Goal: Task Accomplishment & Management: Complete application form

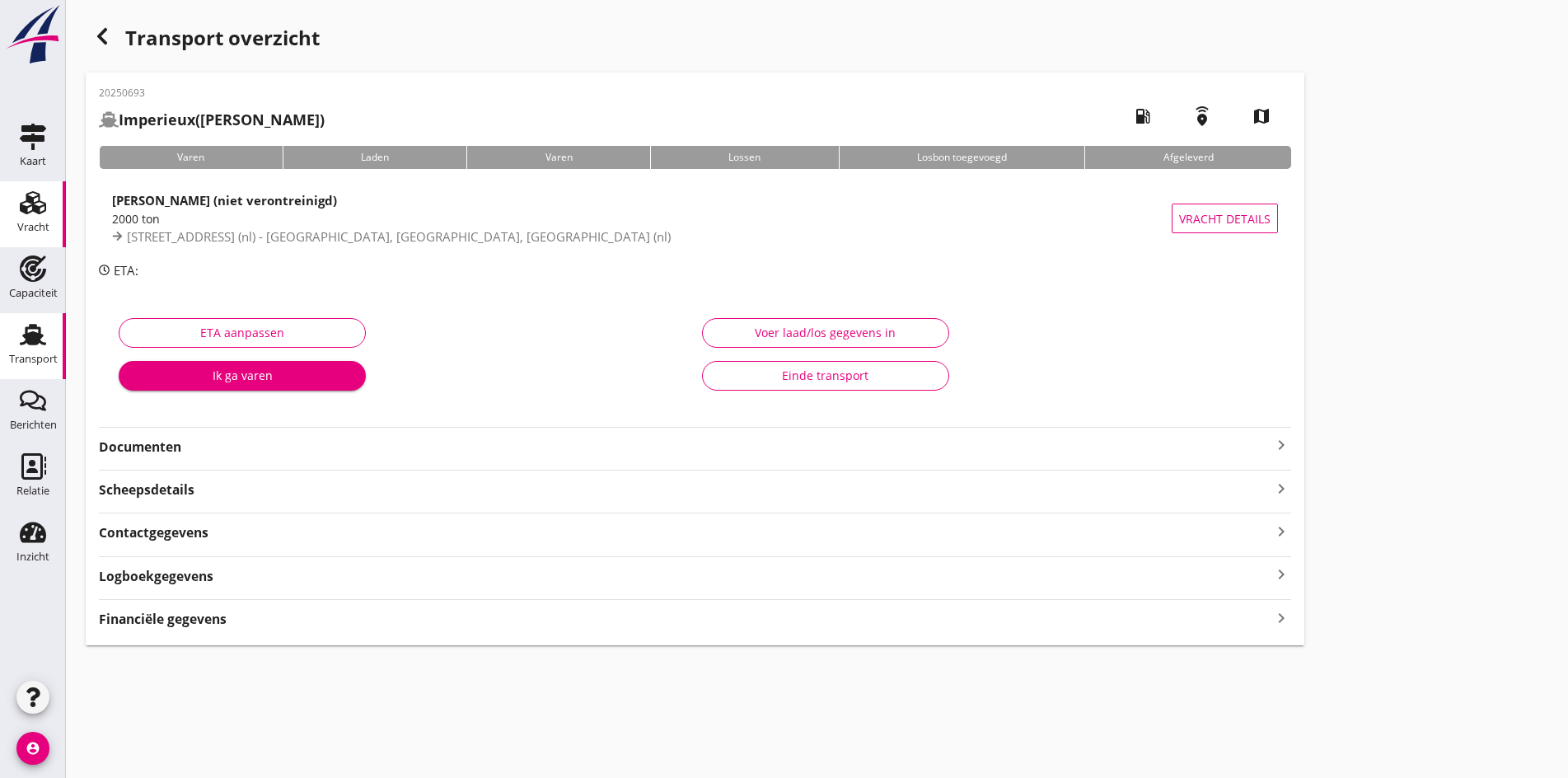
click at [56, 215] on link "Vracht Vracht" at bounding box center [32, 214] width 66 height 66
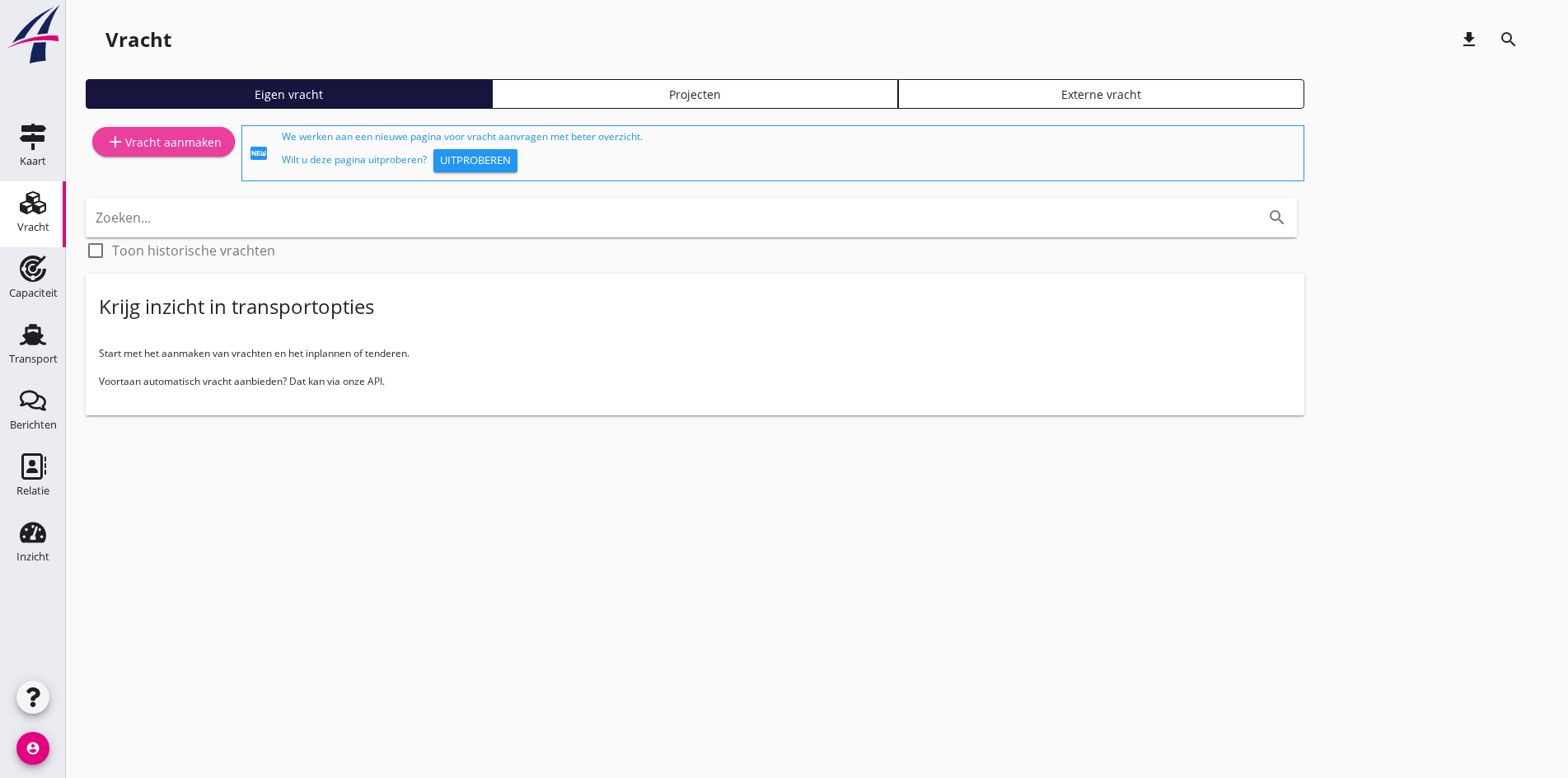
click at [136, 135] on div "add Vracht aanmaken" at bounding box center [164, 142] width 116 height 19
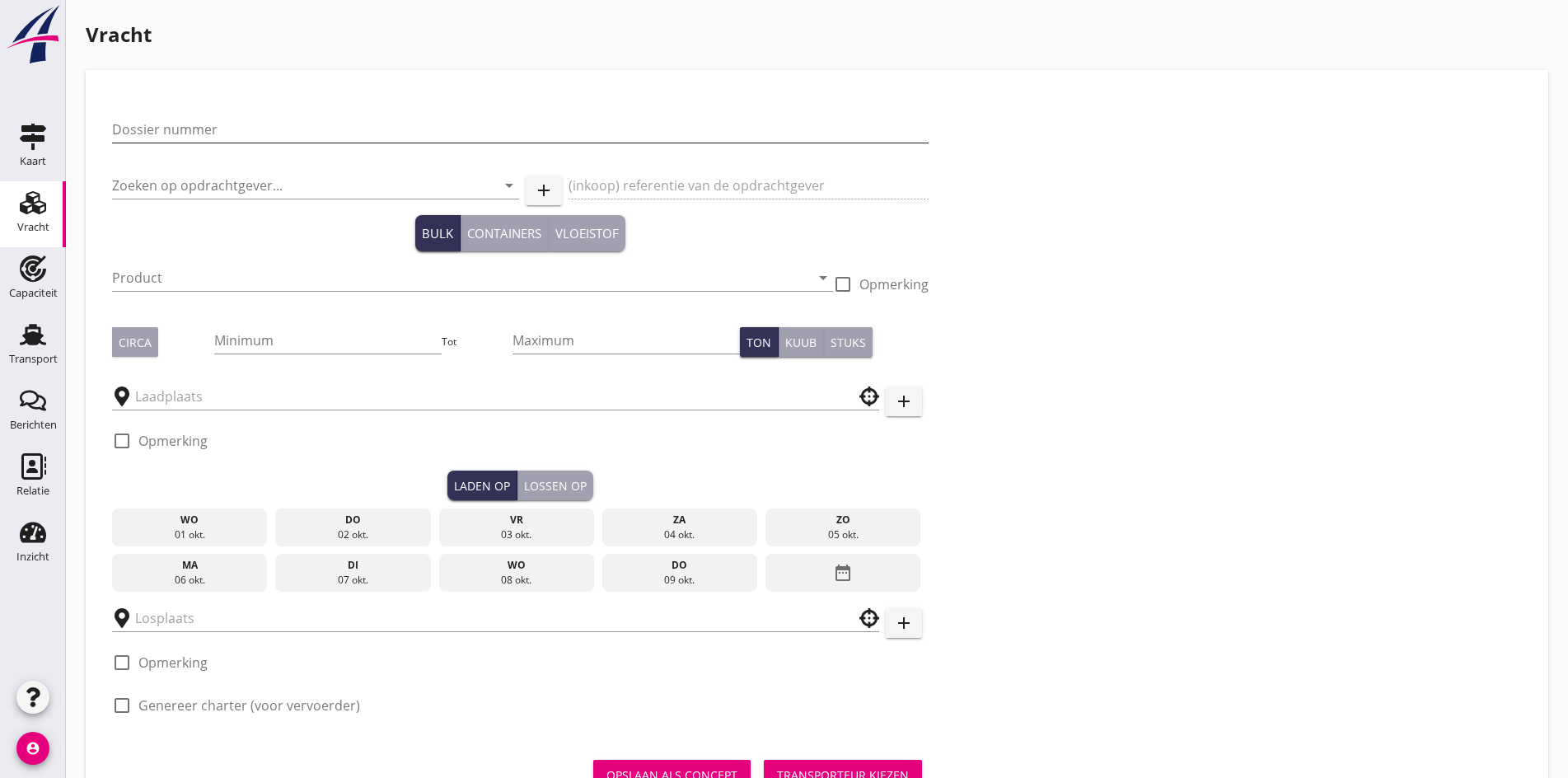
click at [143, 130] on input "Dossier nummer" at bounding box center [520, 130] width 816 height 27
type input "20250697"
click at [141, 199] on div "Zoeken op opdrachtgever... arrow_drop_down" at bounding box center [315, 185] width 407 height 27
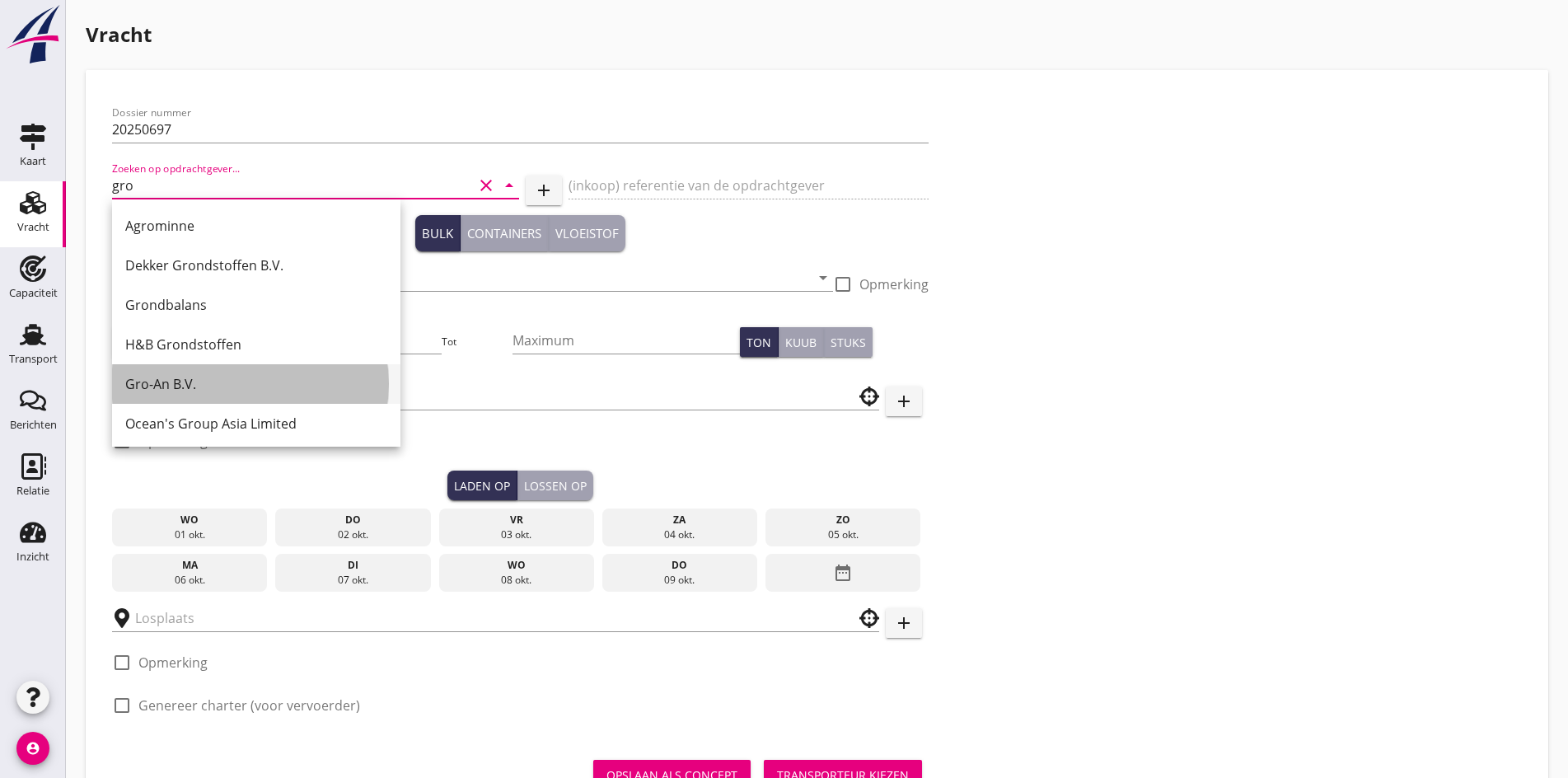
click at [144, 394] on div "Gro-An B.V." at bounding box center [255, 384] width 262 height 40
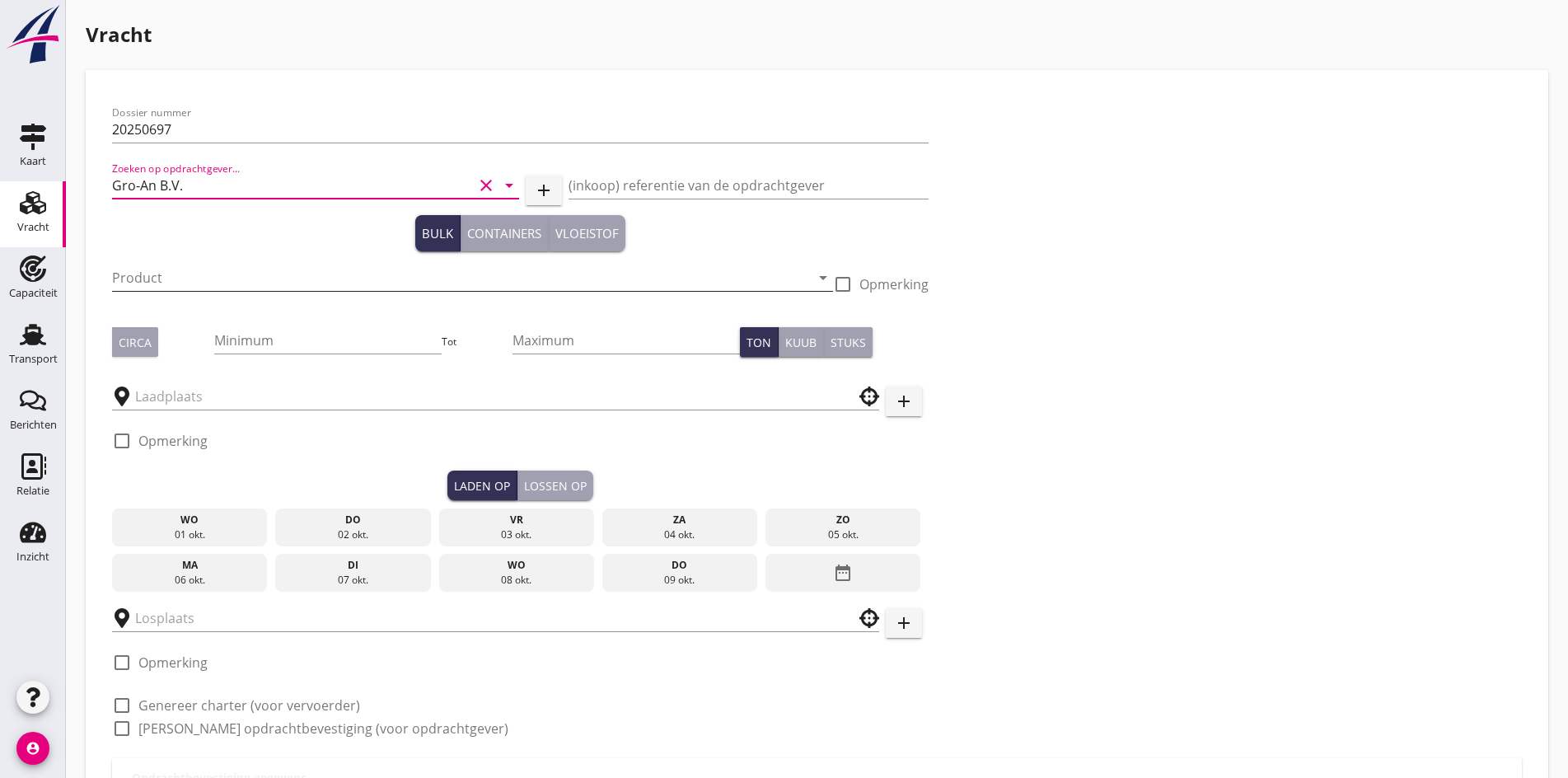
type input "Gro-An B.V."
click at [163, 290] on input "Product" at bounding box center [460, 278] width 698 height 27
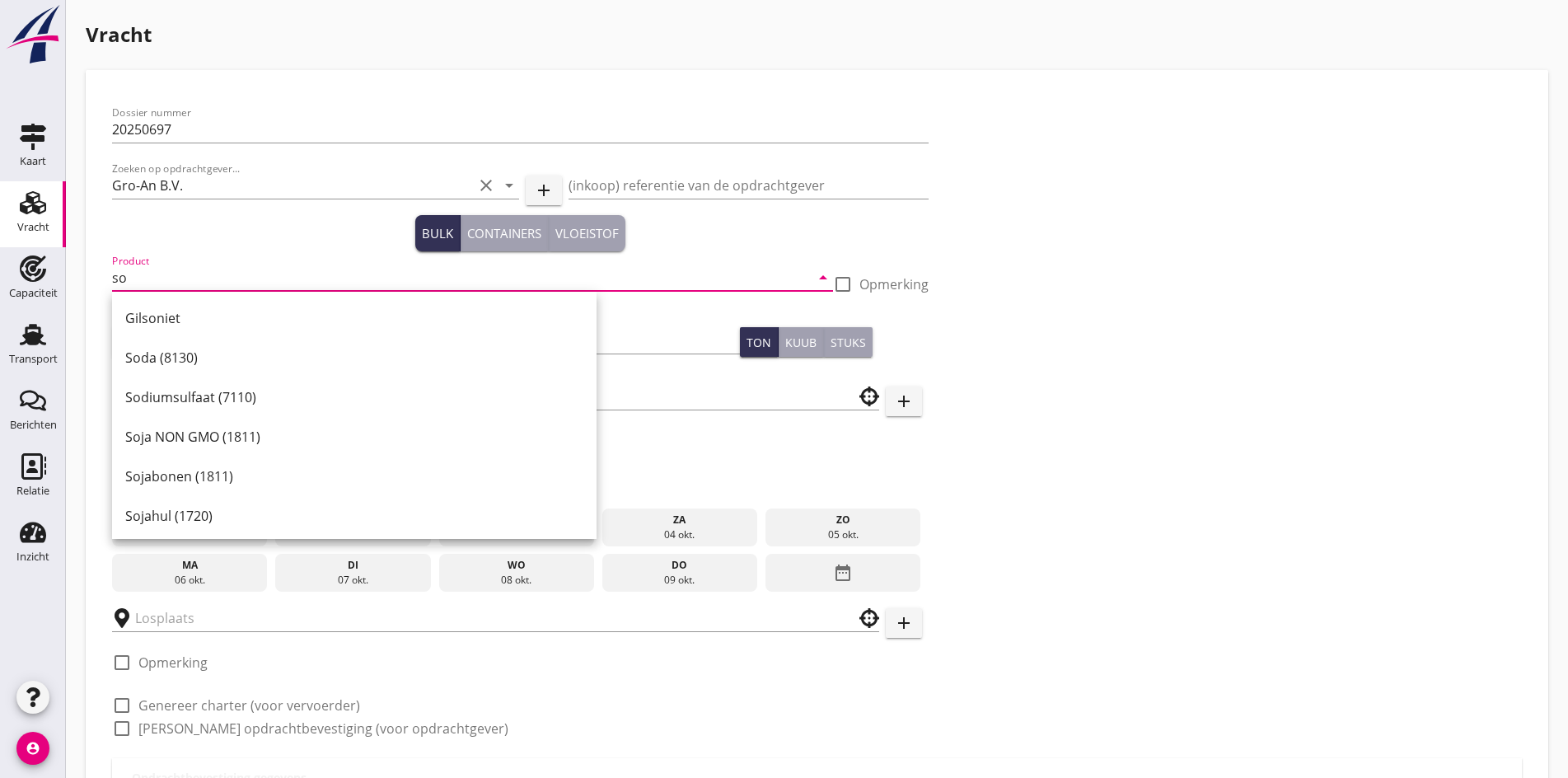
type input "s"
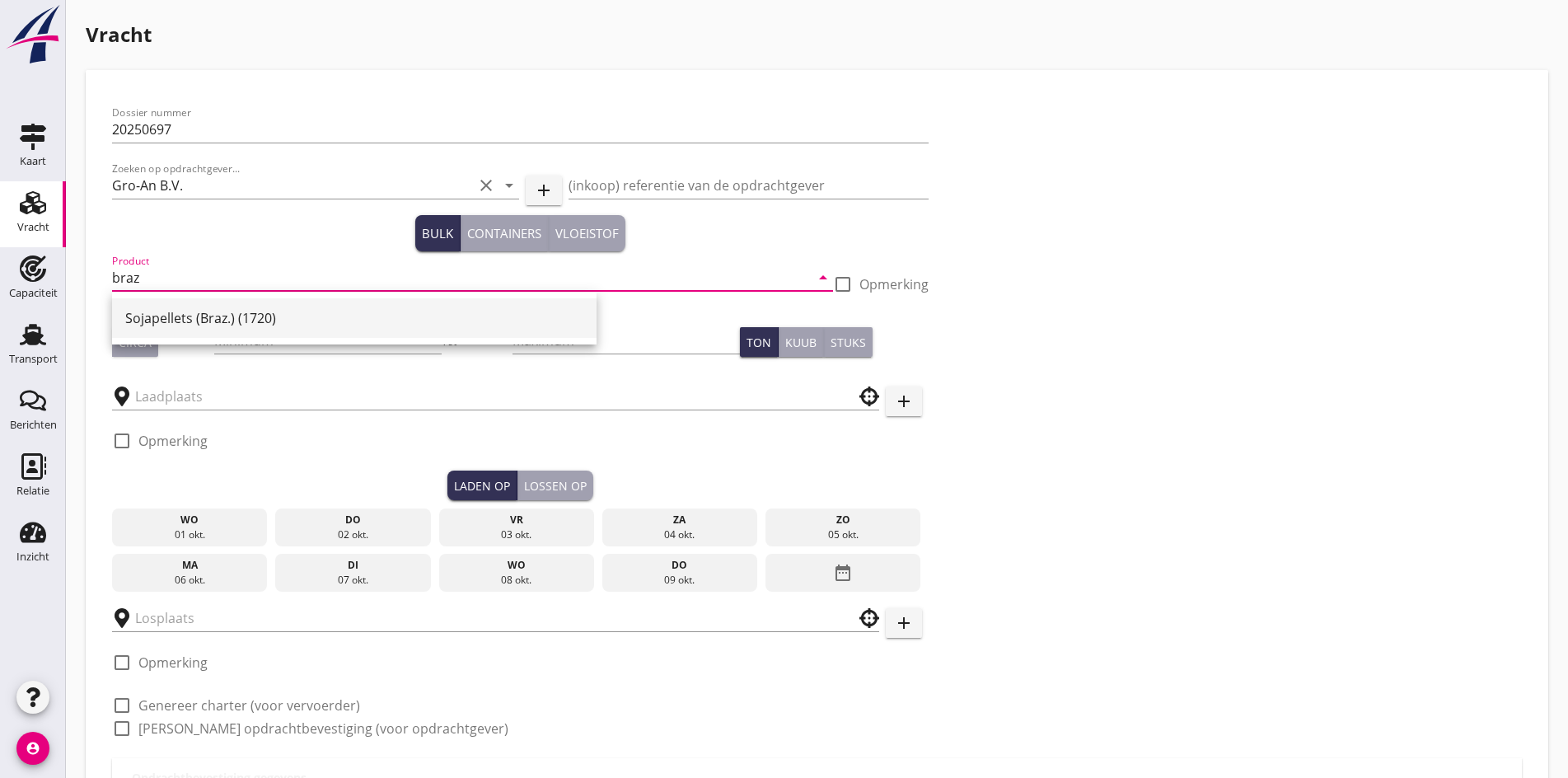
click at [171, 314] on div "Sojapellets (Braz.) (1720)" at bounding box center [354, 317] width 459 height 19
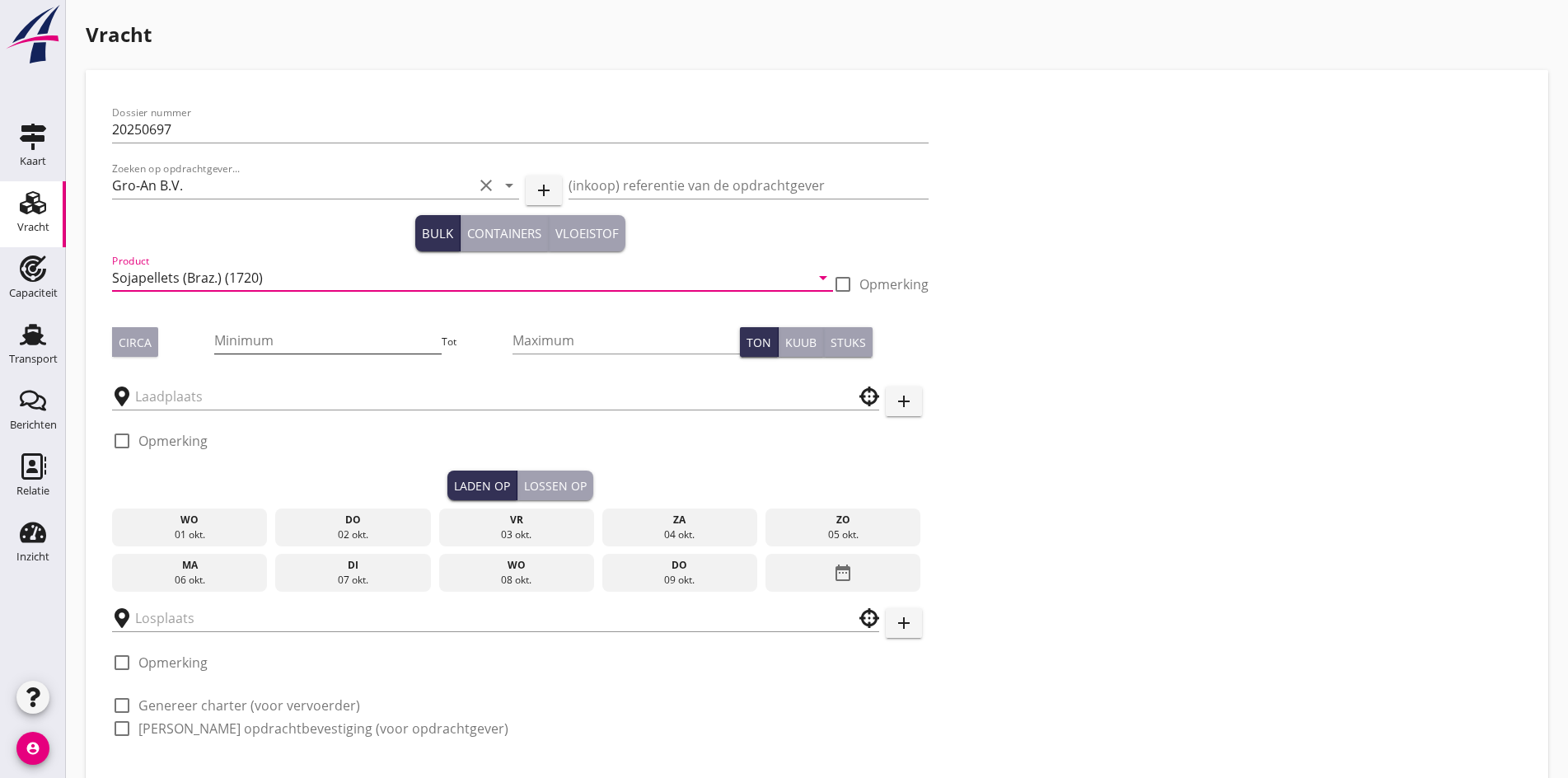
type input "Sojapellets (Braz.) (1720)"
click at [214, 340] on input "Minimum" at bounding box center [328, 340] width 227 height 27
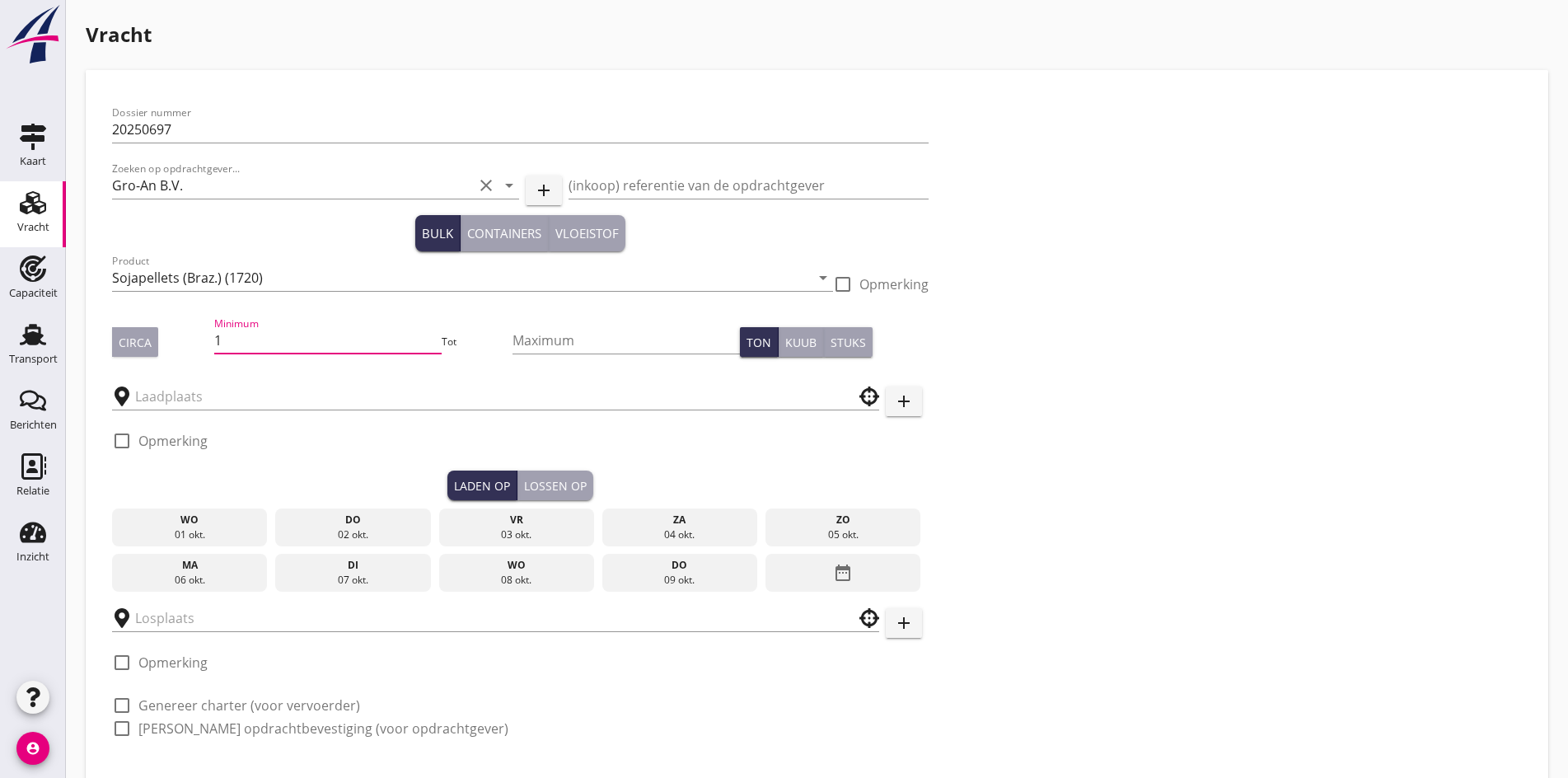
type input "1"
click at [148, 345] on div "Circa" at bounding box center [135, 342] width 33 height 18
drag, startPoint x: 202, startPoint y: 332, endPoint x: 149, endPoint y: 339, distance: 53.5
click at [149, 339] on div "Circa Minimum 1 Tot Maximum Ton Kuub Stuks" at bounding box center [520, 342] width 816 height 56
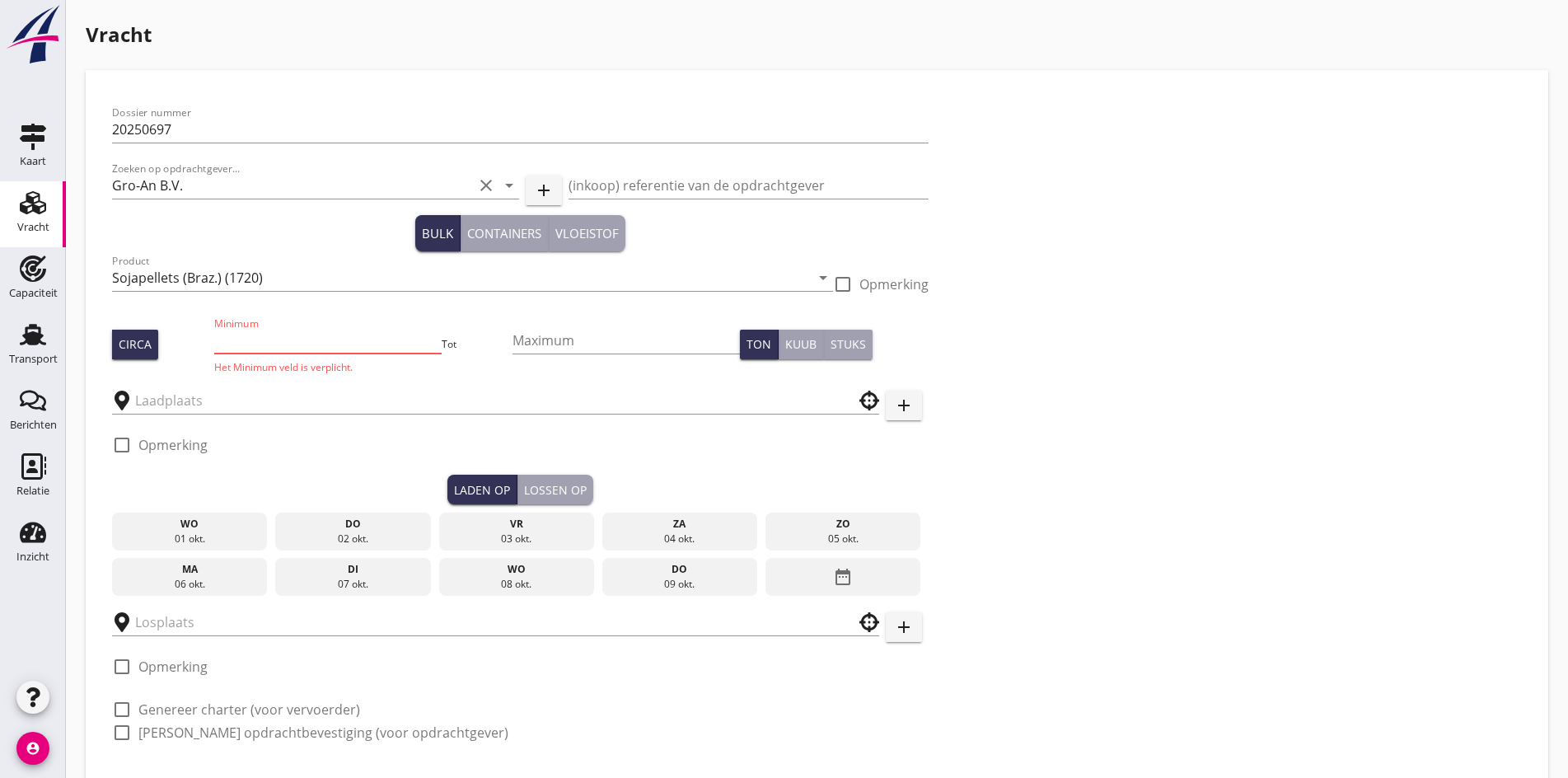
click at [255, 346] on input "Minimum" at bounding box center [328, 340] width 227 height 27
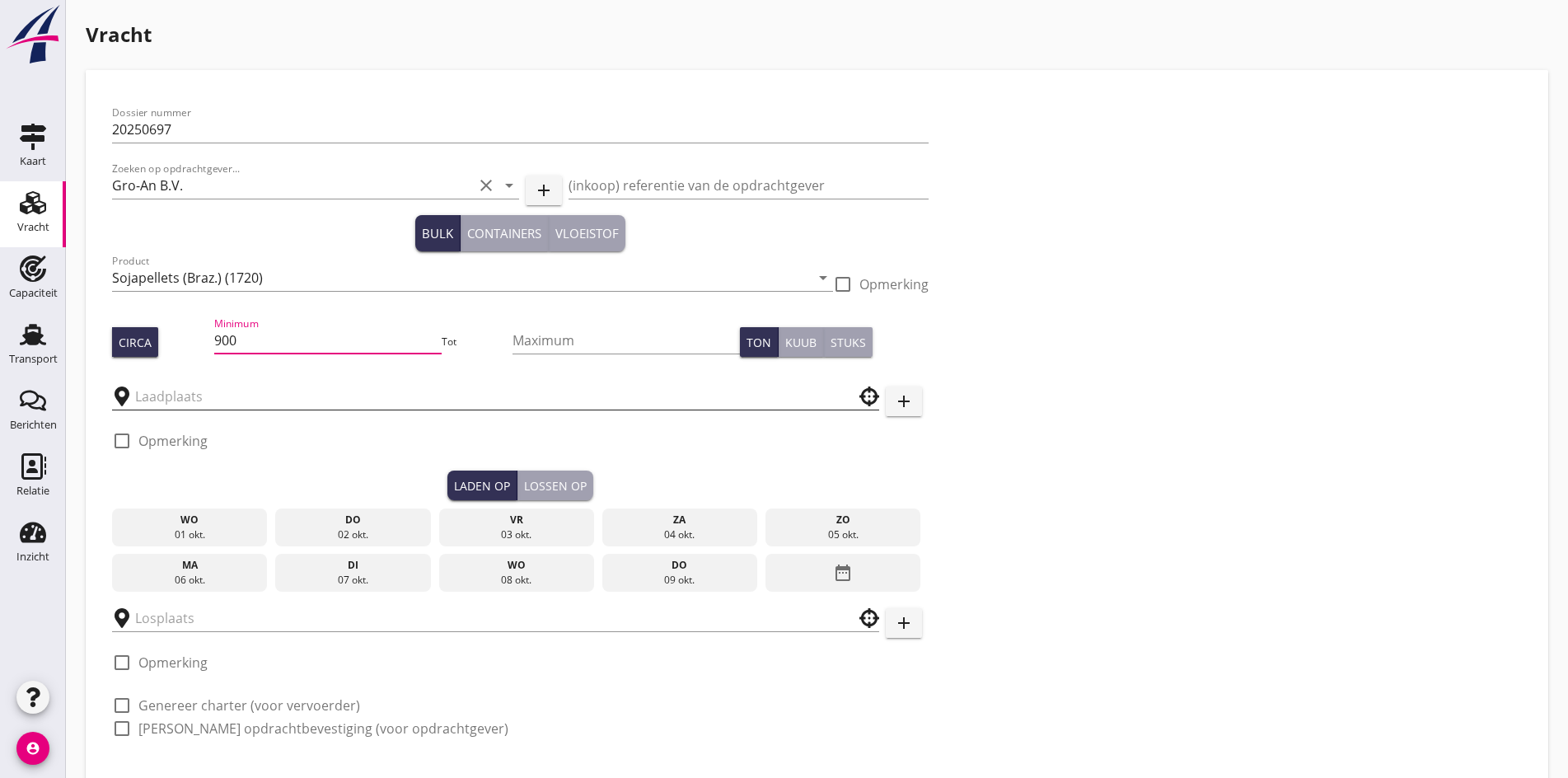
type input "900"
click at [178, 403] on input "text" at bounding box center [484, 396] width 698 height 27
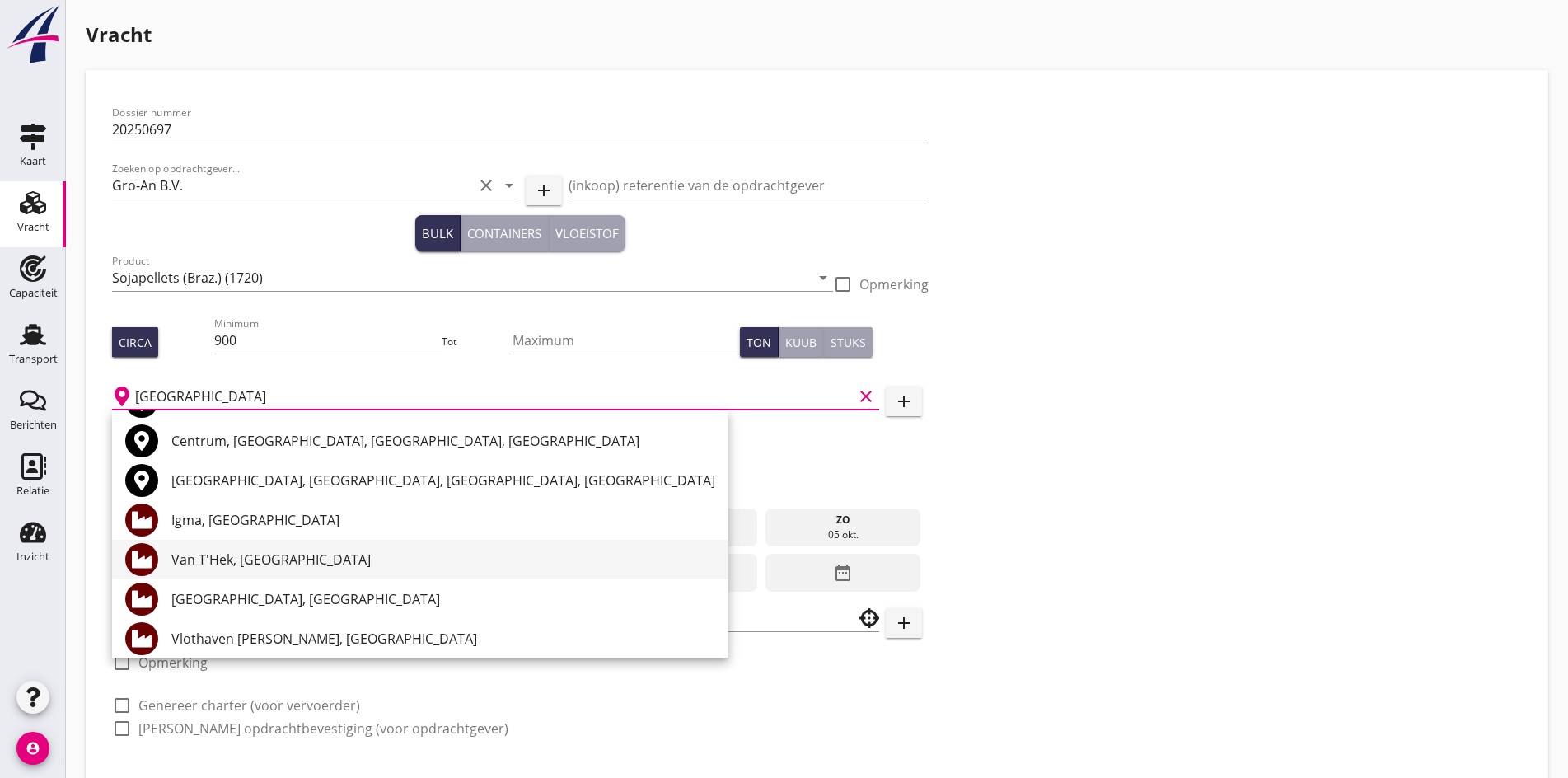
scroll to position [82, 0]
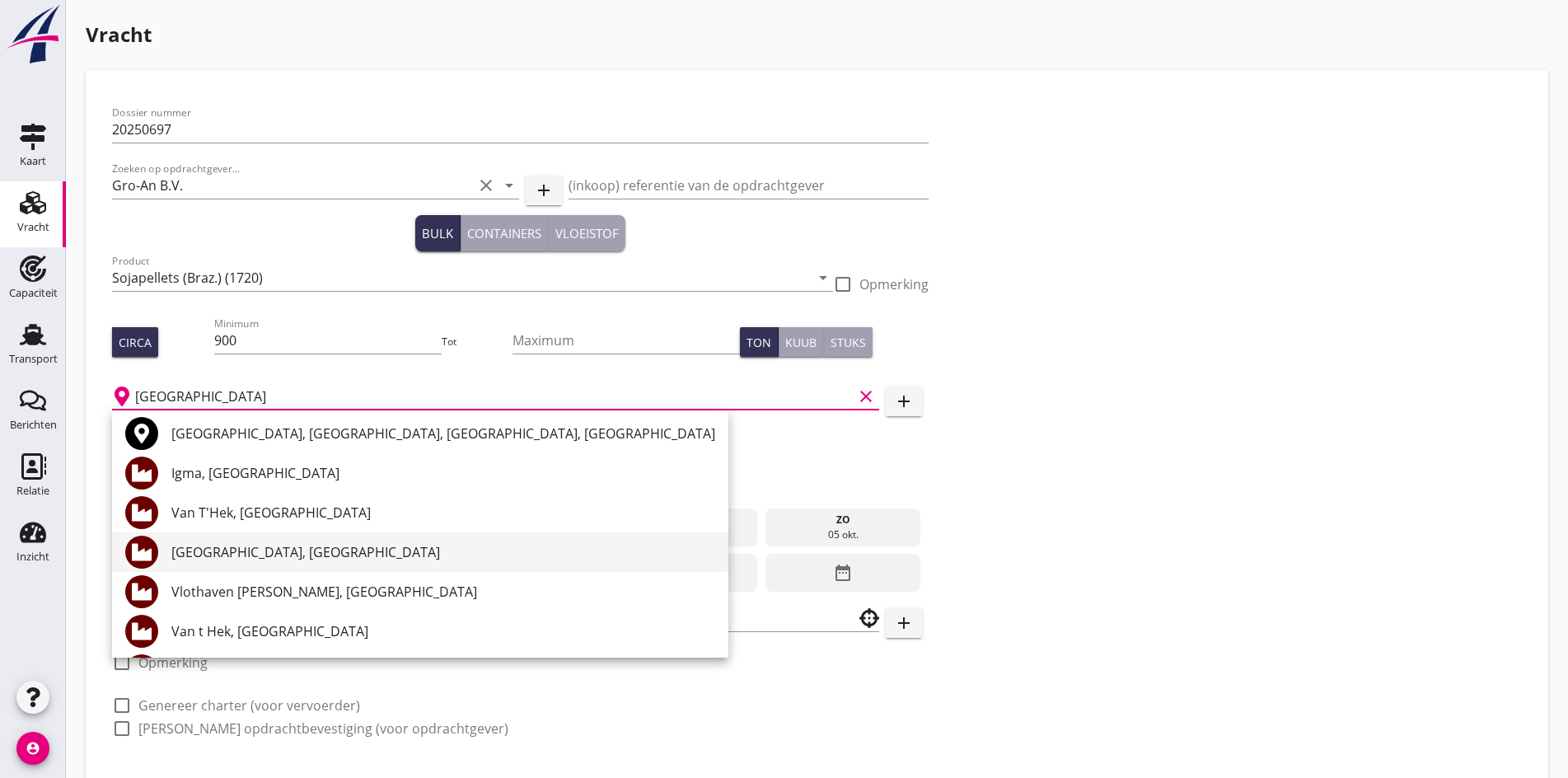
click at [300, 547] on div "[GEOGRAPHIC_DATA], [GEOGRAPHIC_DATA]" at bounding box center [443, 551] width 544 height 19
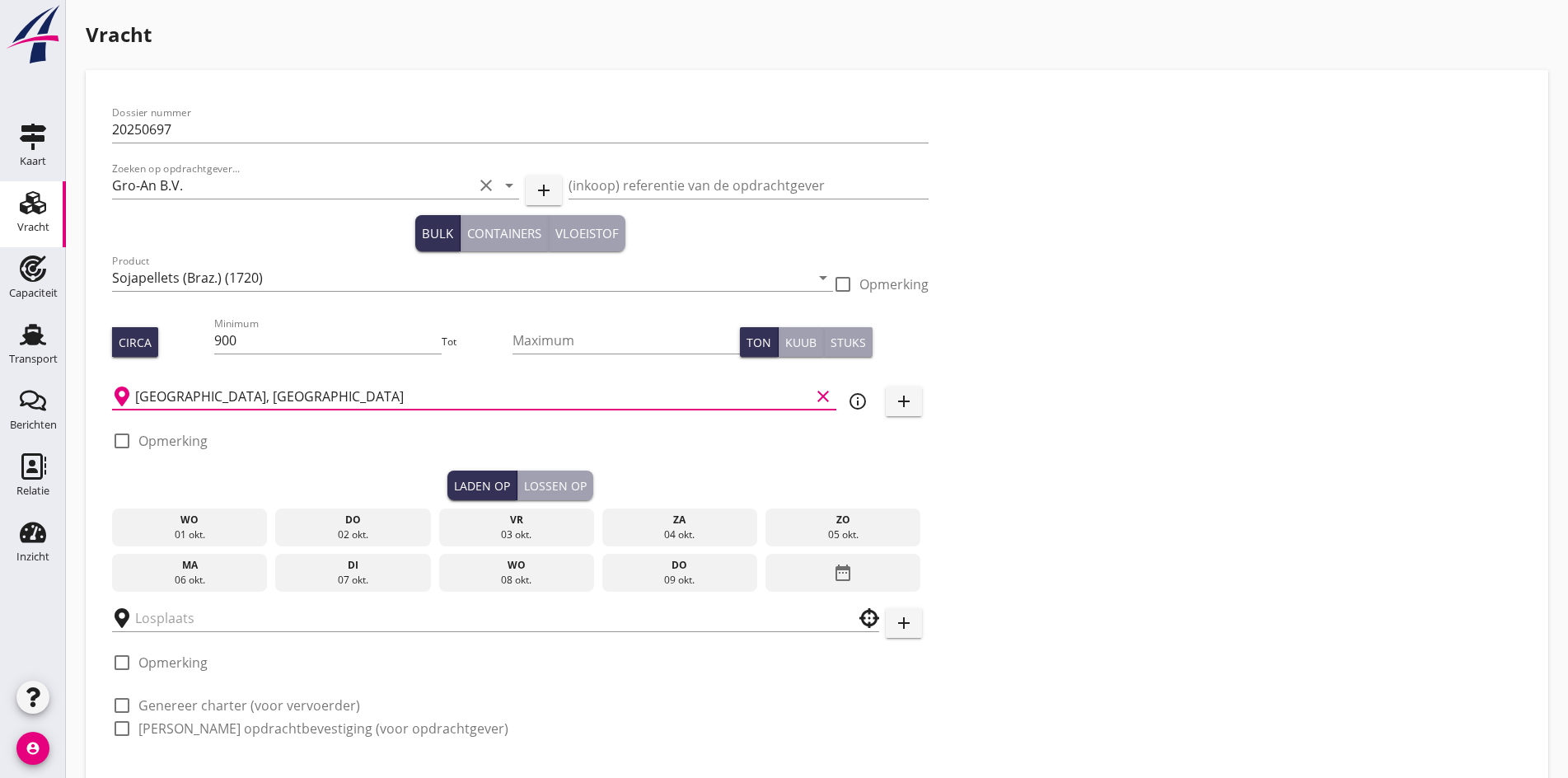
type input "[GEOGRAPHIC_DATA], [GEOGRAPHIC_DATA]"
click at [116, 444] on div at bounding box center [122, 441] width 28 height 28
checkbox input "true"
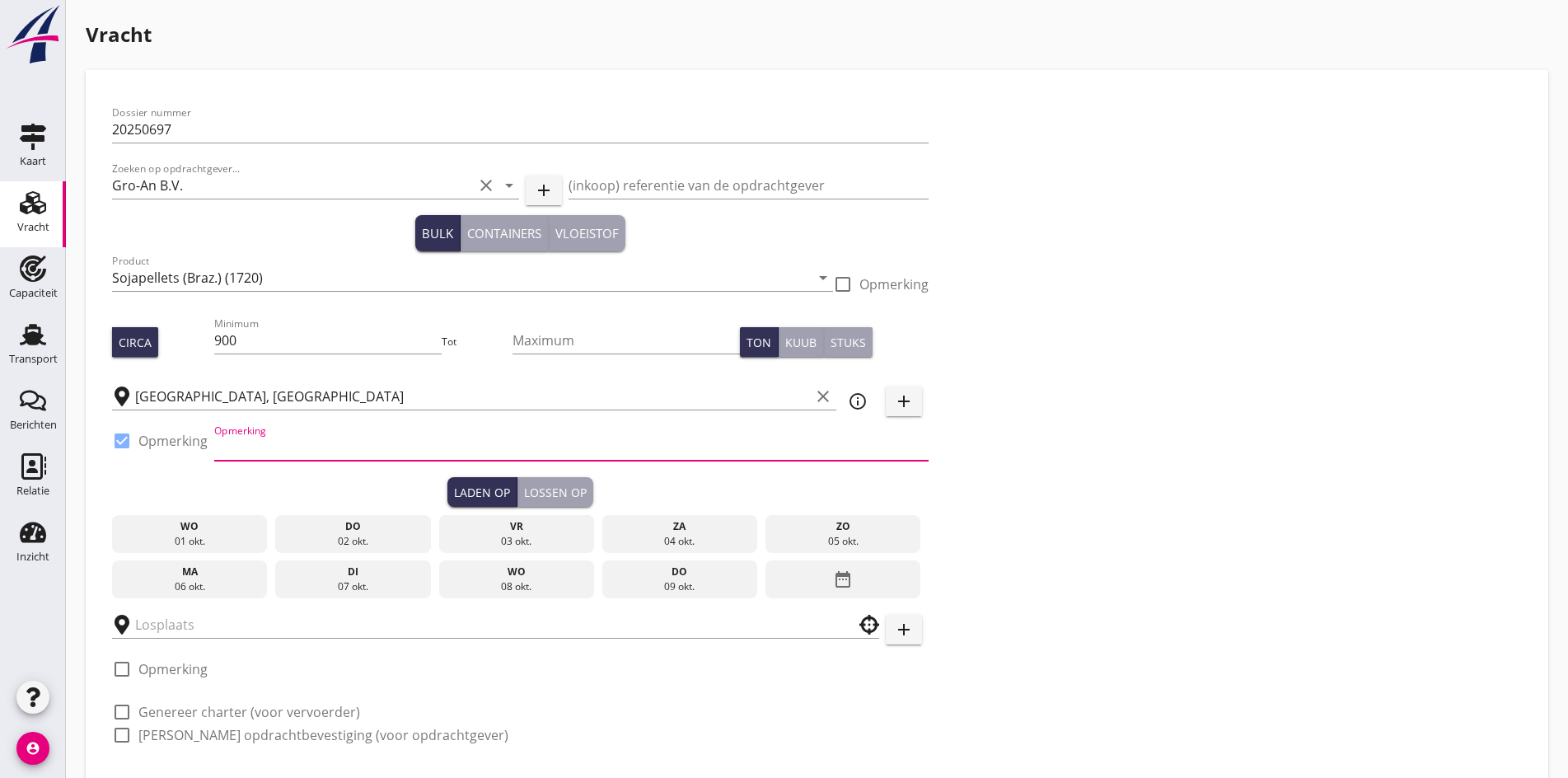
click at [240, 448] on input "Opmerking" at bounding box center [571, 448] width 715 height 27
type input "e"
click at [282, 448] on input "peterso" at bounding box center [571, 448] width 715 height 27
type input "[PERSON_NAME] telefoon: 0205818228 ex Vita Ocean"
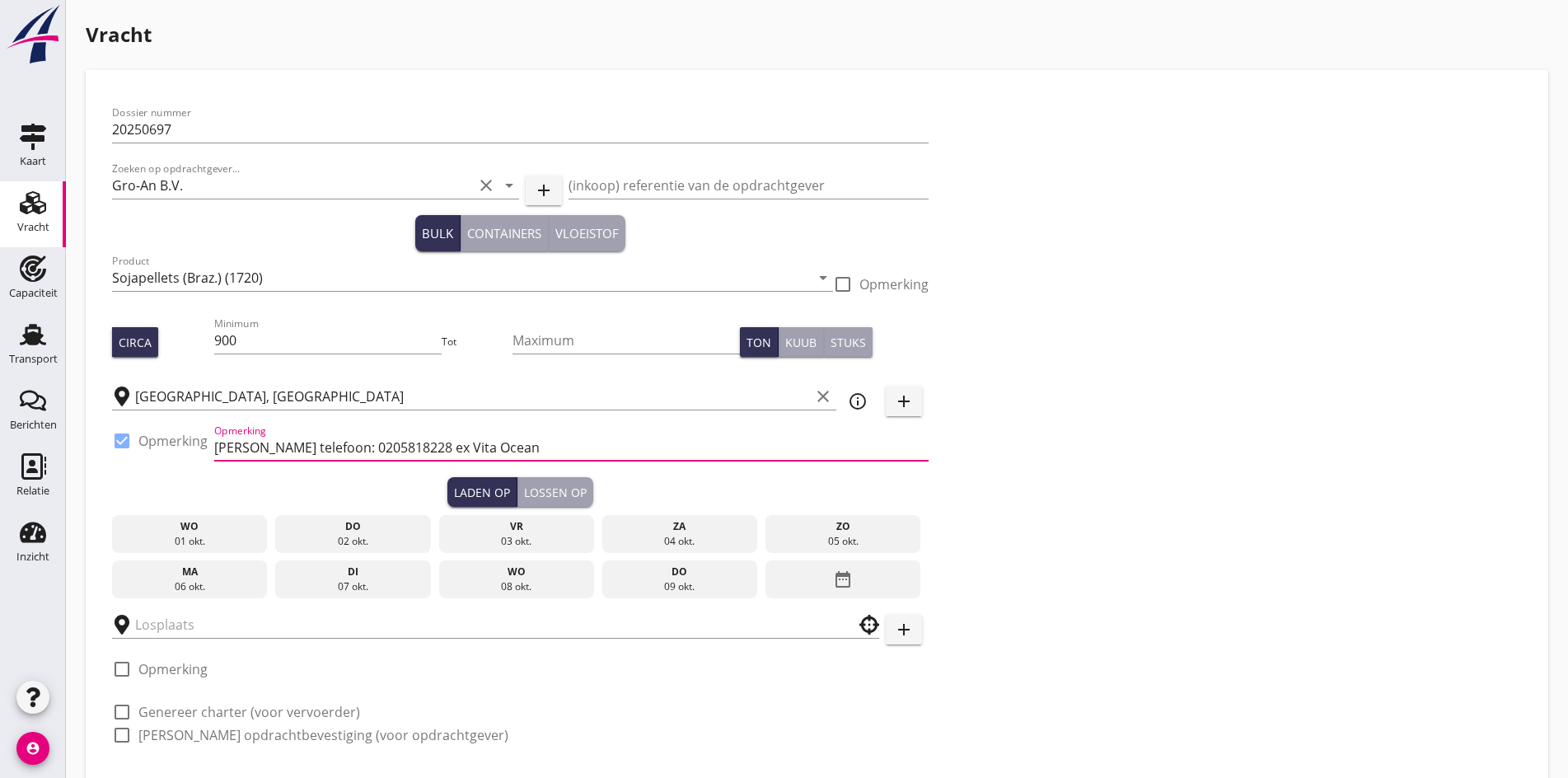
click at [443, 535] on div "03 okt." at bounding box center [517, 541] width 148 height 15
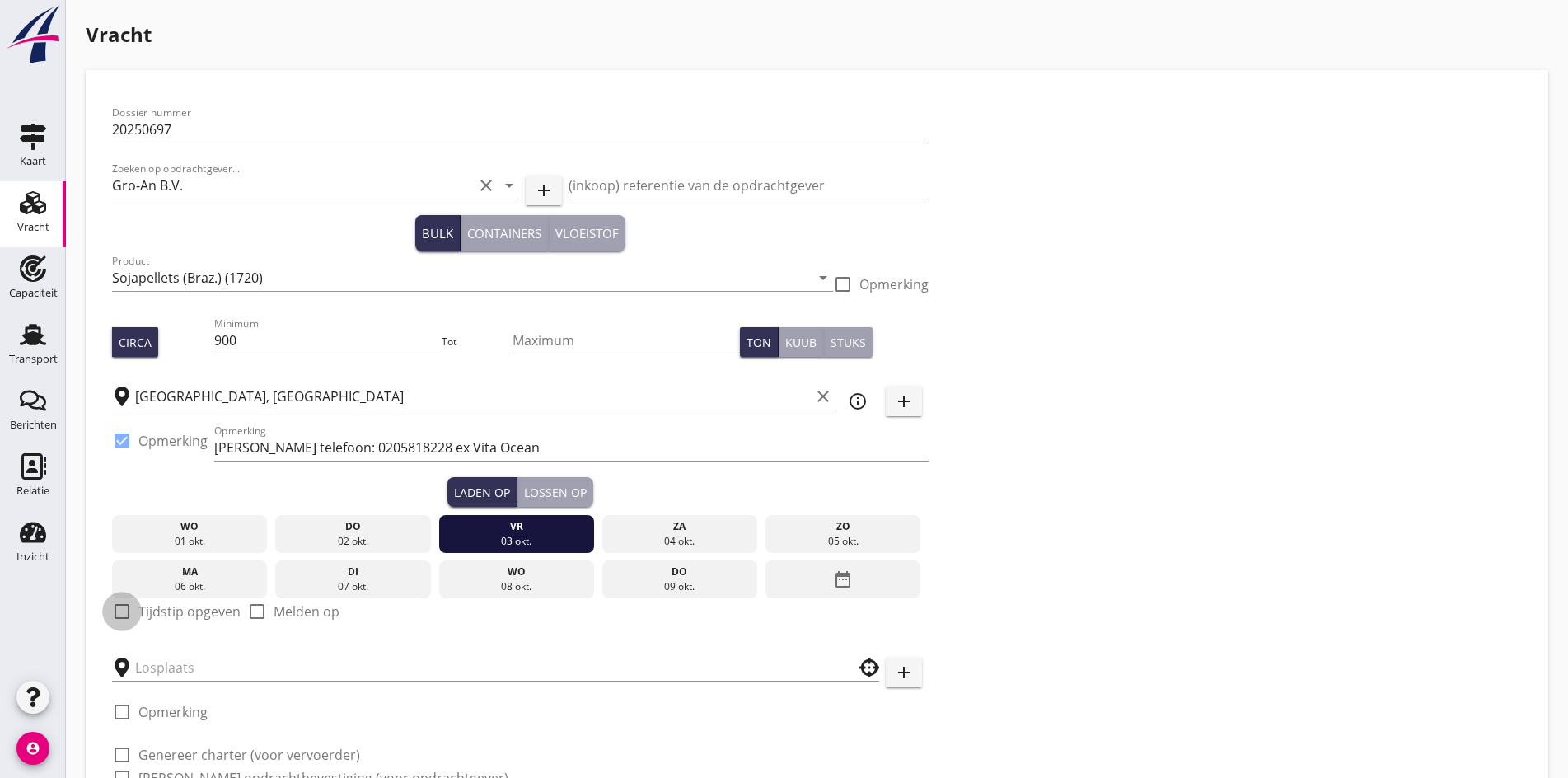
click at [127, 611] on div at bounding box center [122, 611] width 28 height 28
checkbox input "true"
click at [117, 661] on input "06:00" at bounding box center [520, 668] width 816 height 27
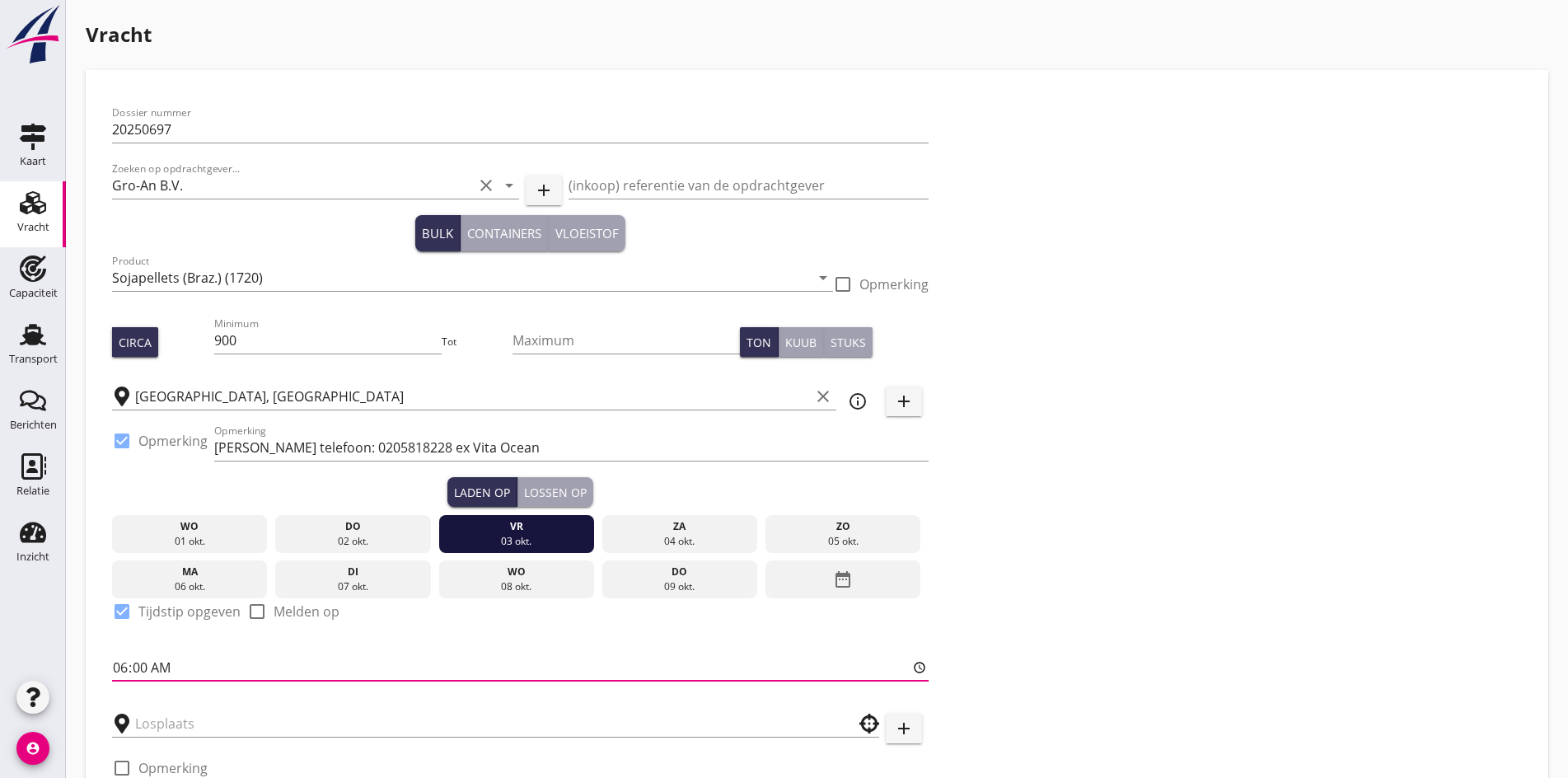
type input "00:00"
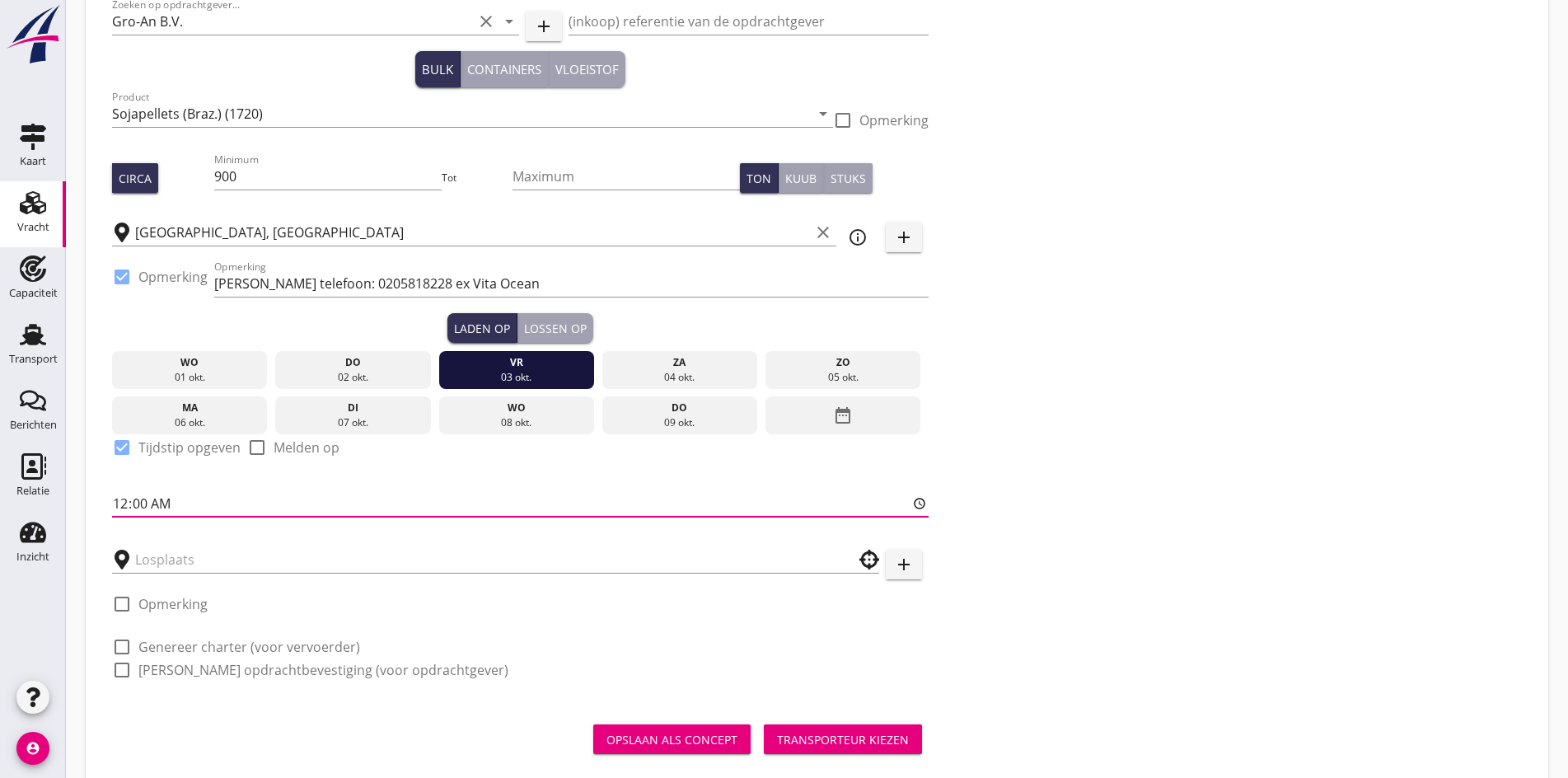
scroll to position [165, 0]
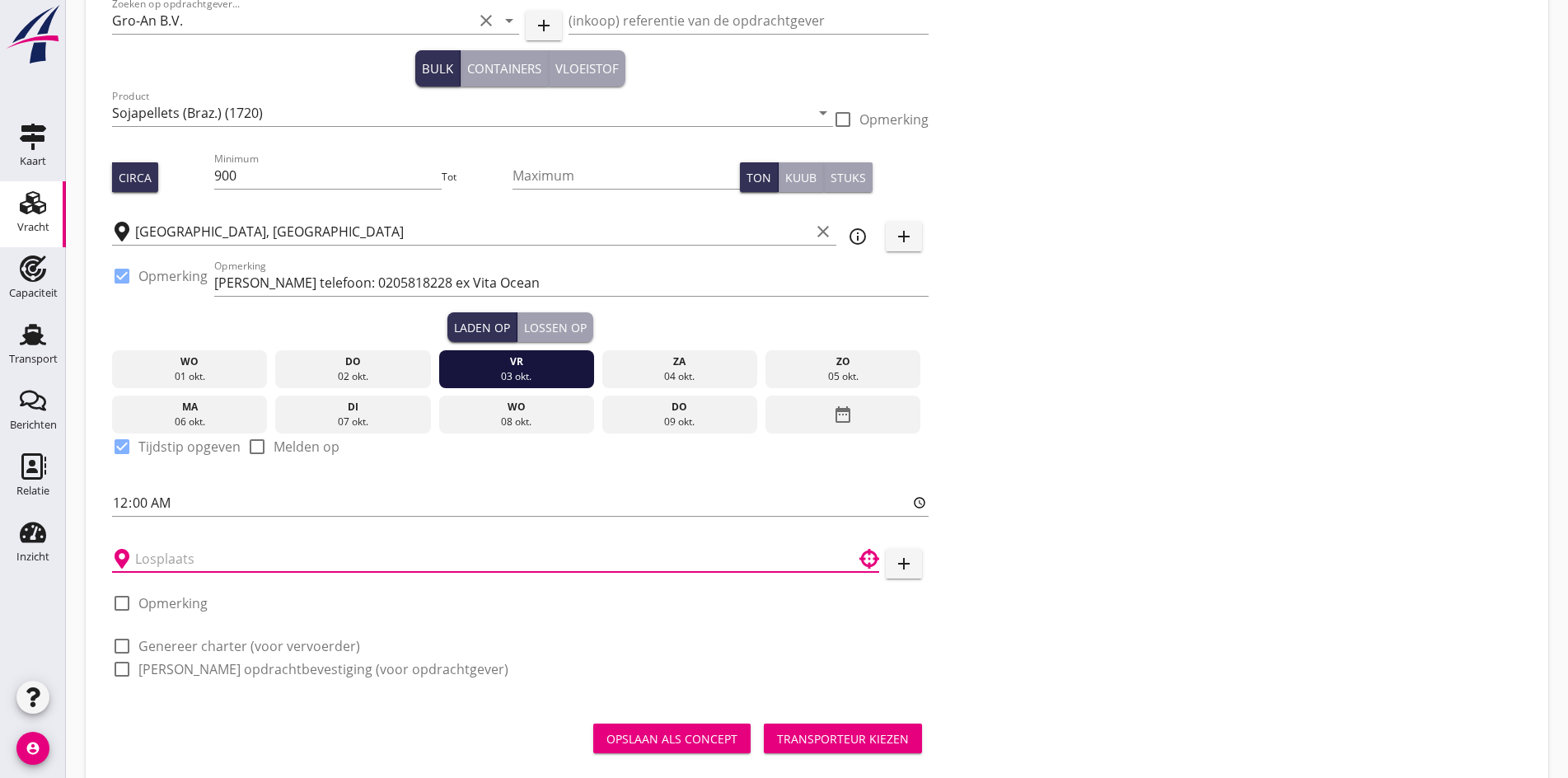
click at [149, 562] on input "text" at bounding box center [484, 559] width 698 height 27
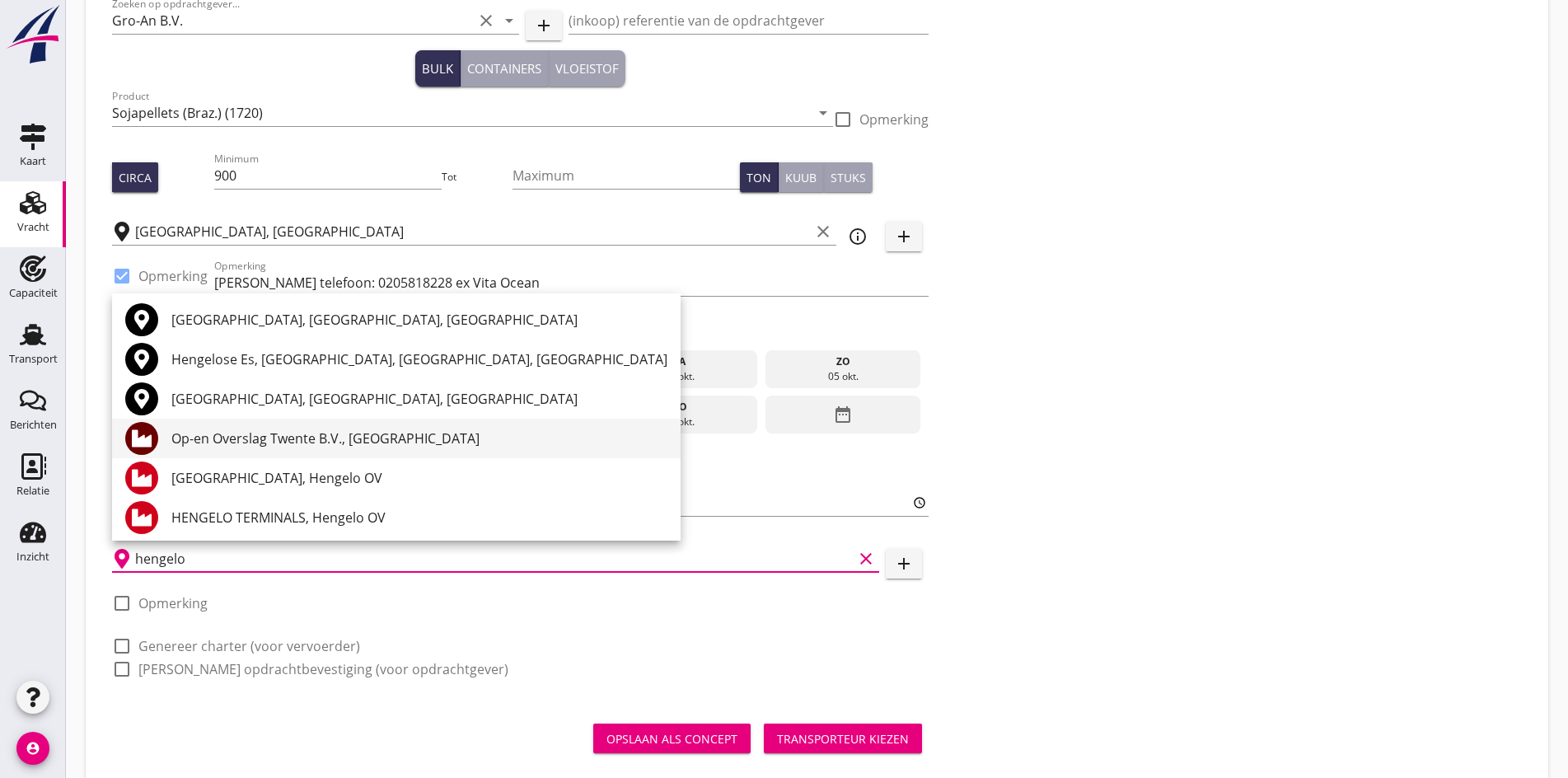
click at [237, 451] on div "Op-en Overslag Twente B.V., [GEOGRAPHIC_DATA]" at bounding box center [419, 438] width 496 height 40
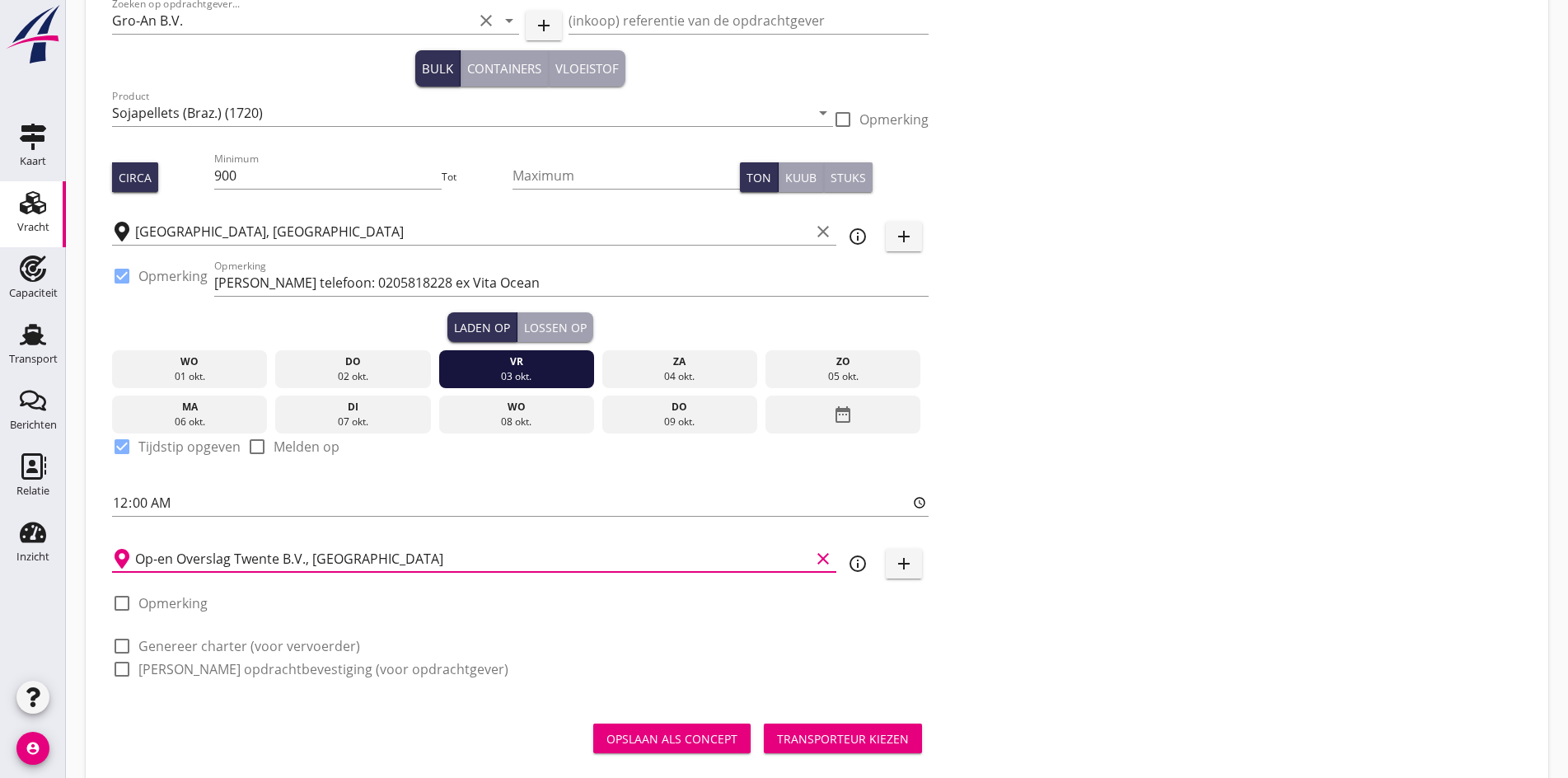
type input "Op-en Overslag Twente B.V., [GEOGRAPHIC_DATA]"
click at [125, 645] on div at bounding box center [122, 647] width 28 height 28
checkbox input "true"
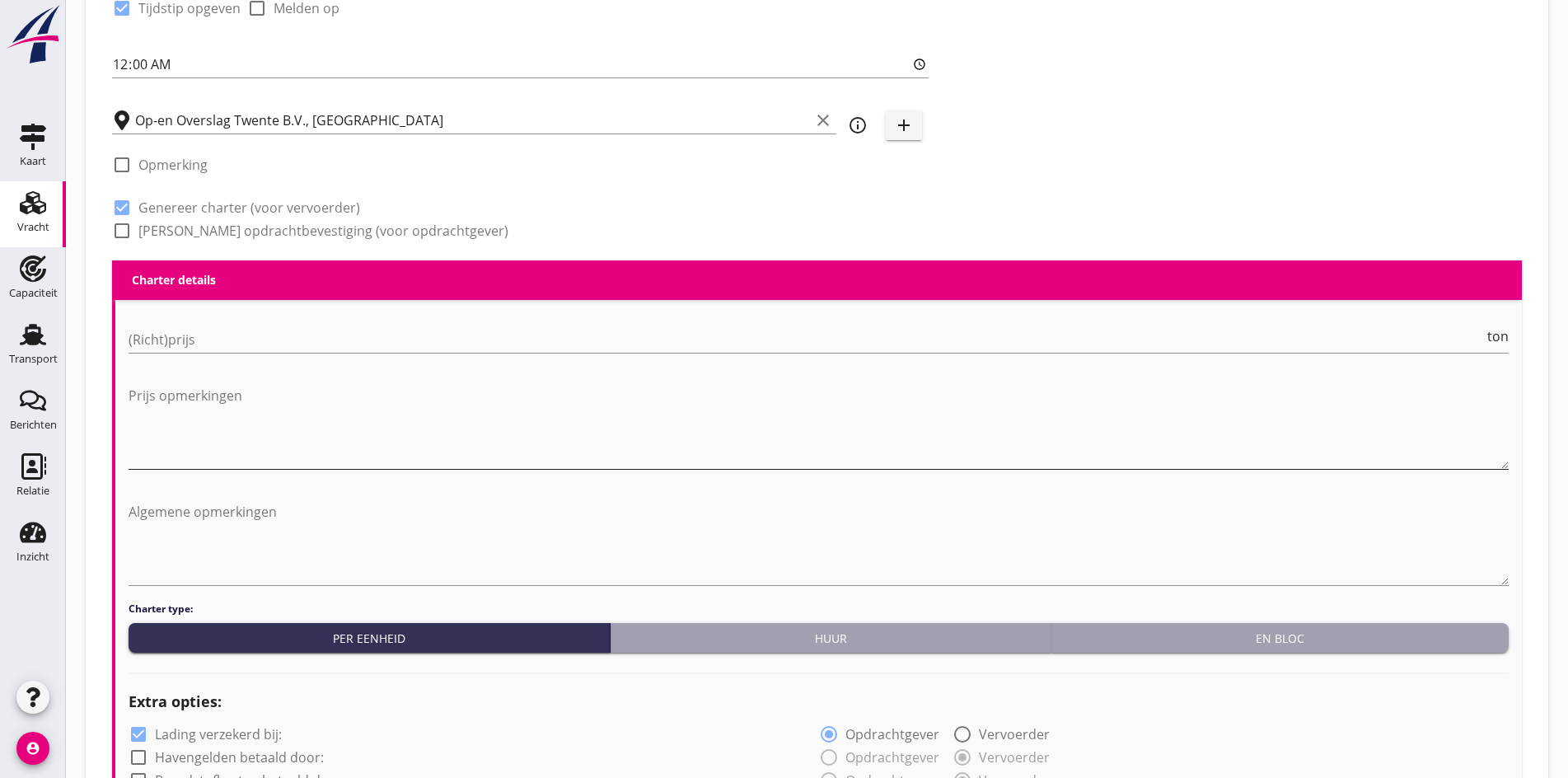
scroll to position [605, 0]
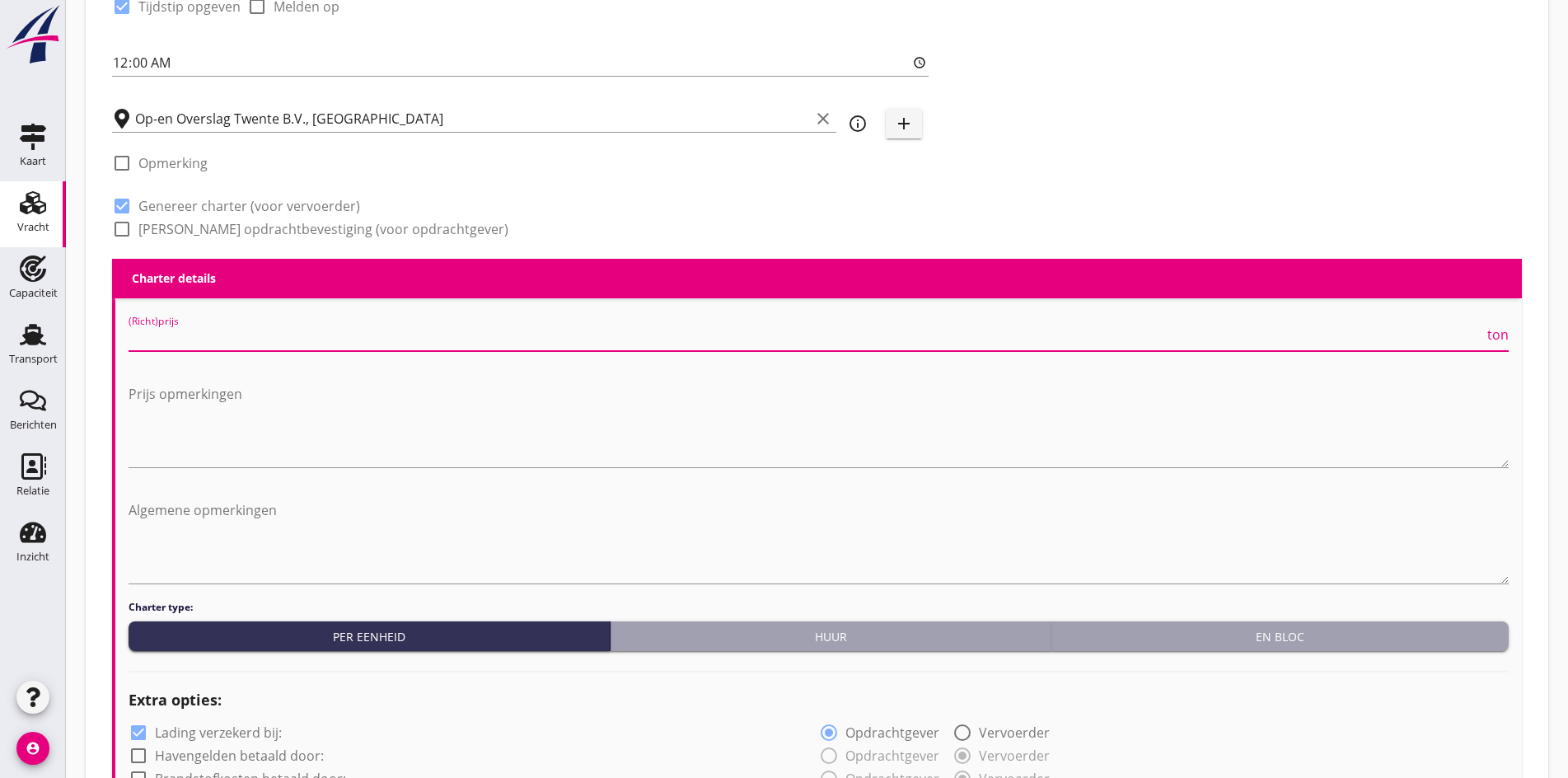
click at [190, 346] on input "(Richt)prijs" at bounding box center [806, 338] width 1355 height 27
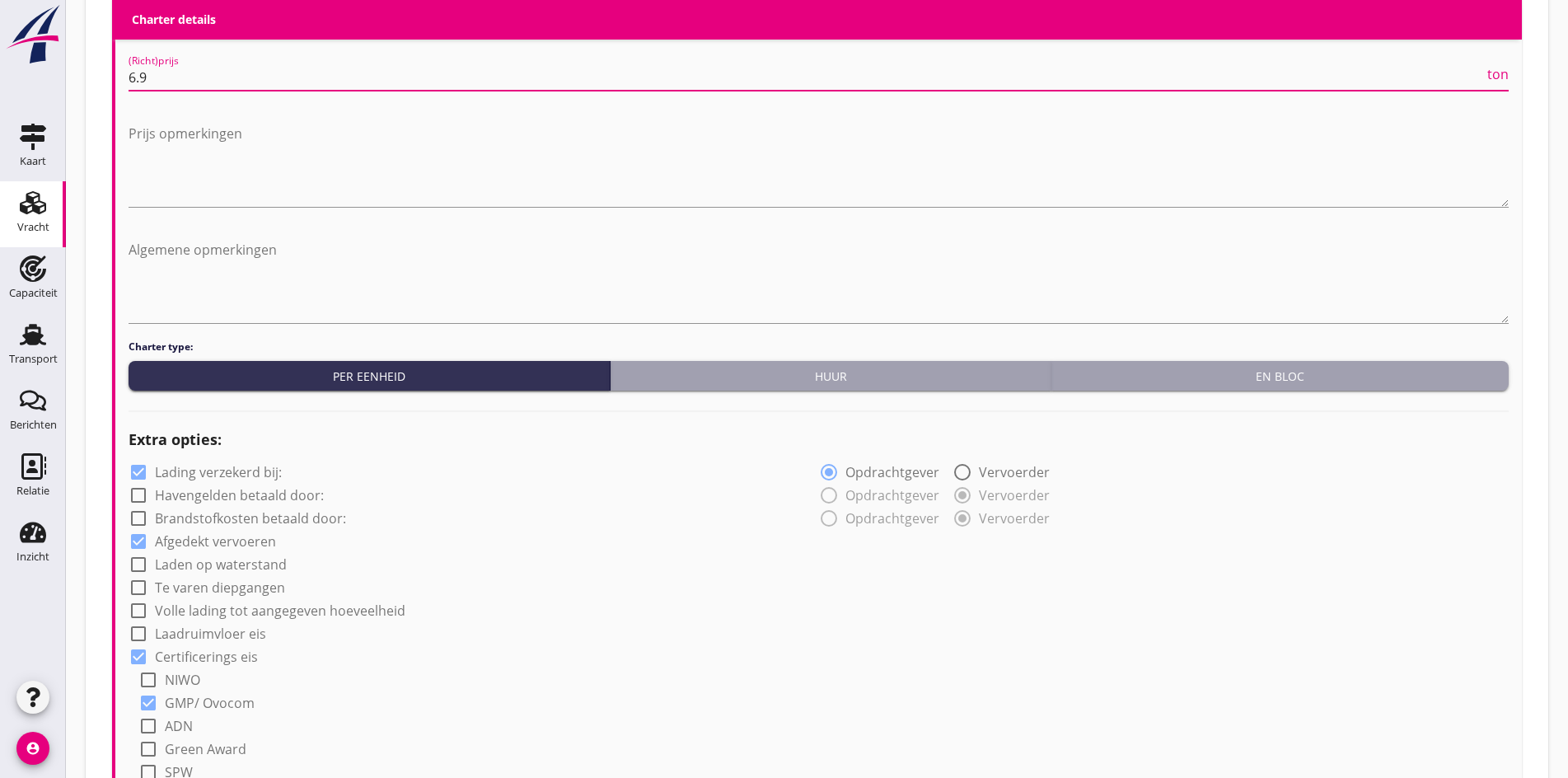
scroll to position [852, 0]
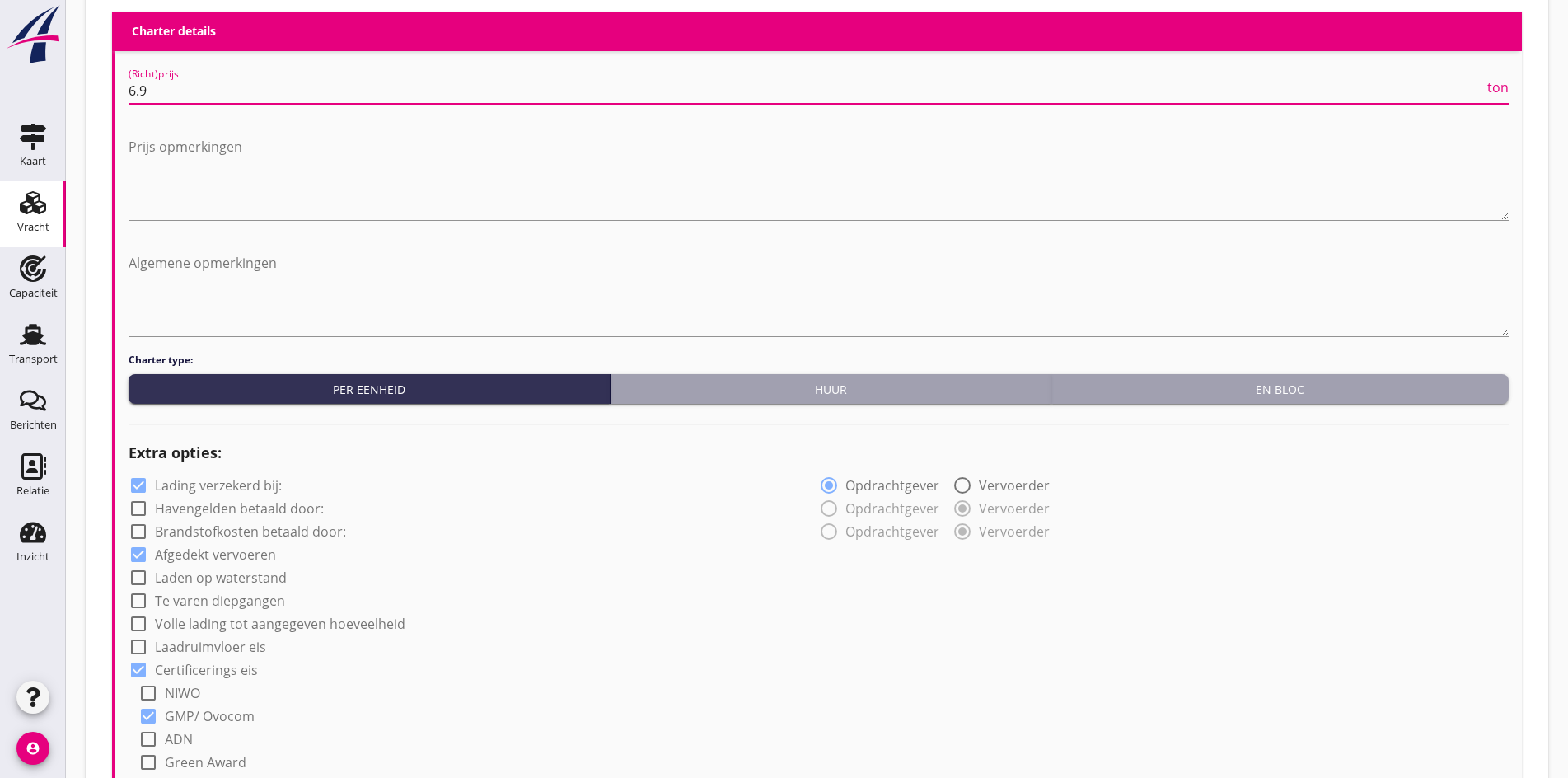
type input "6.9"
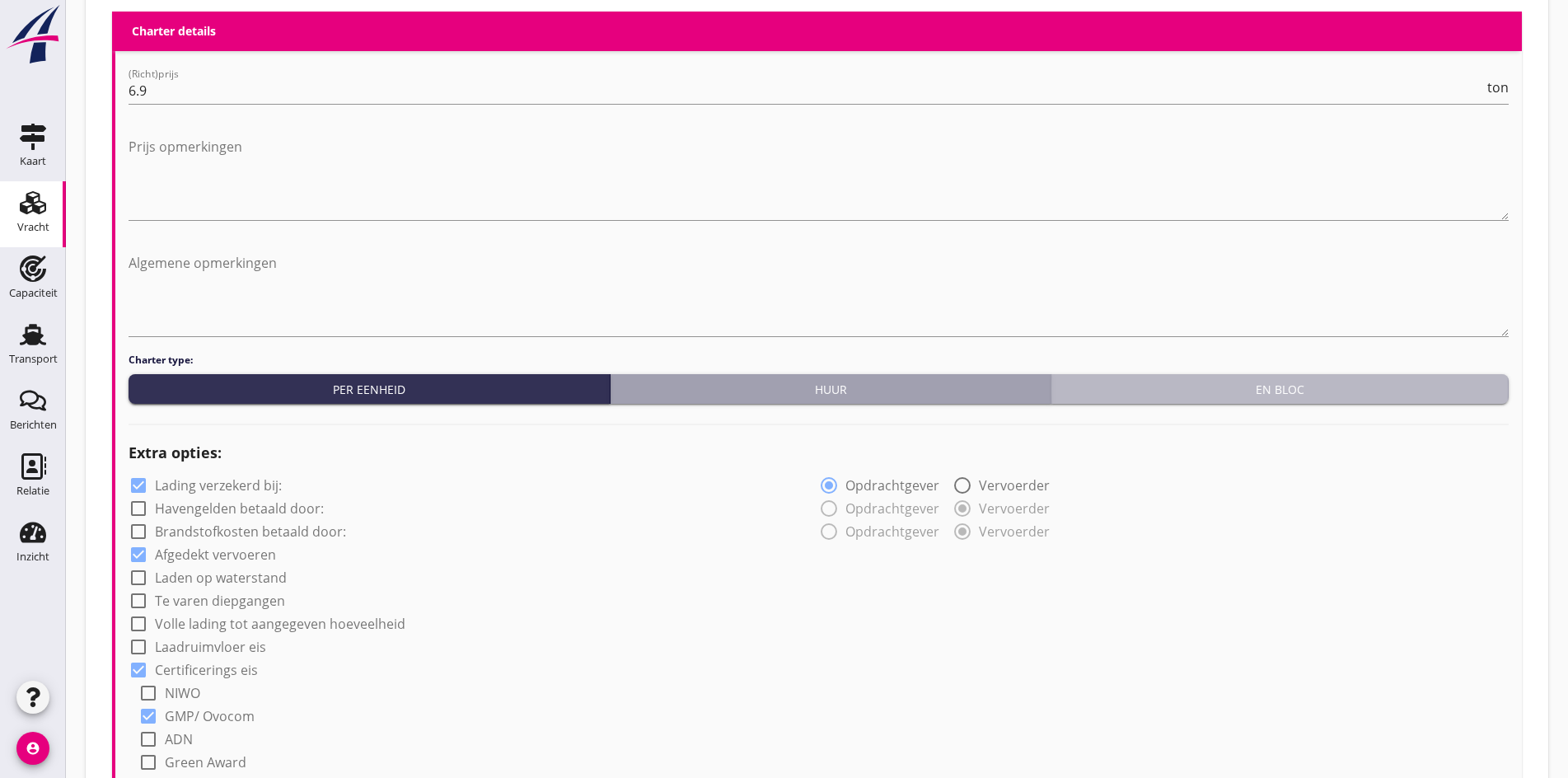
click at [1200, 387] on div "En bloc" at bounding box center [1280, 389] width 444 height 18
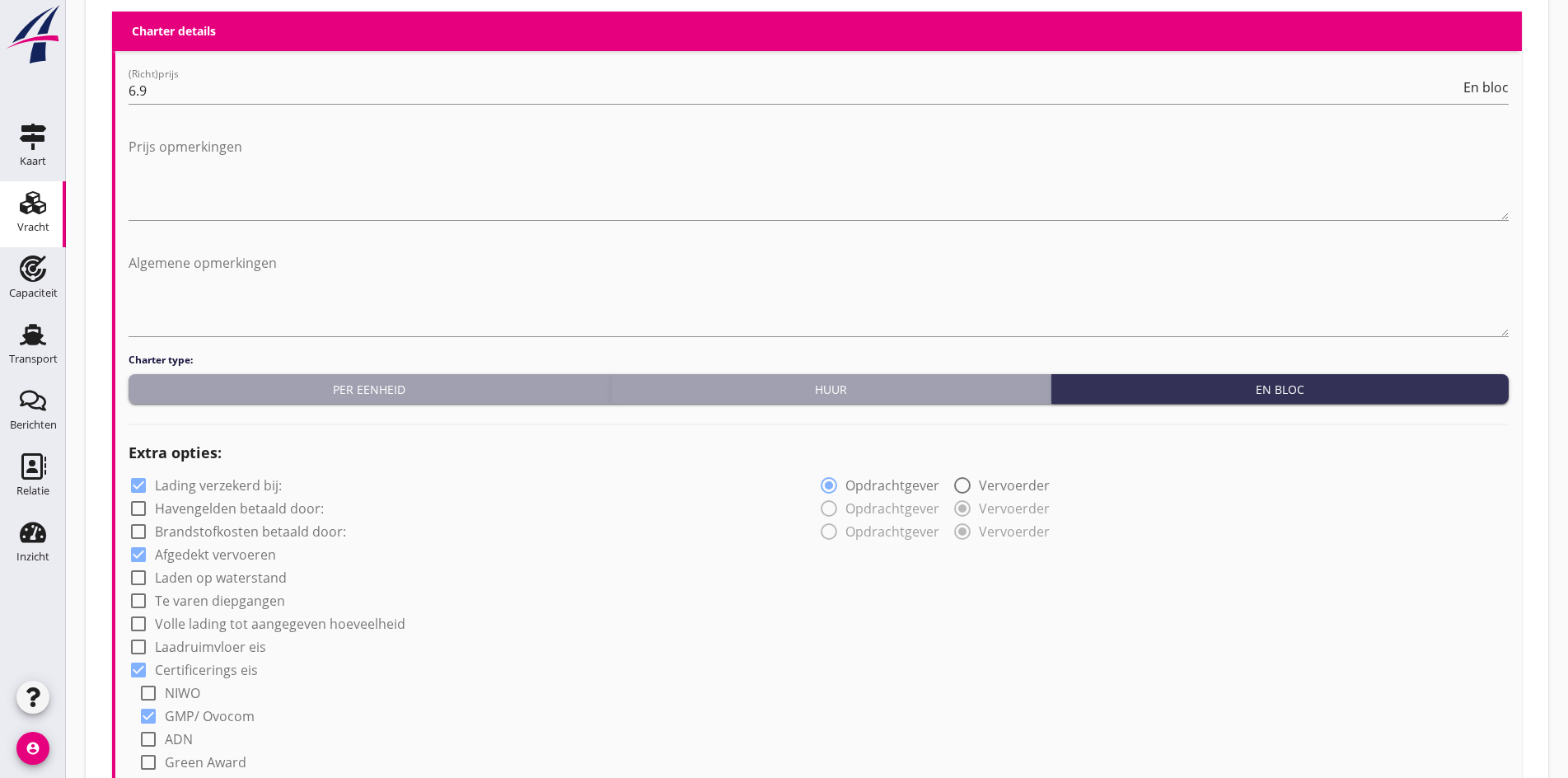
click at [321, 411] on div at bounding box center [818, 422] width 1380 height 23
click at [309, 382] on div "Per eenheid" at bounding box center [369, 389] width 468 height 18
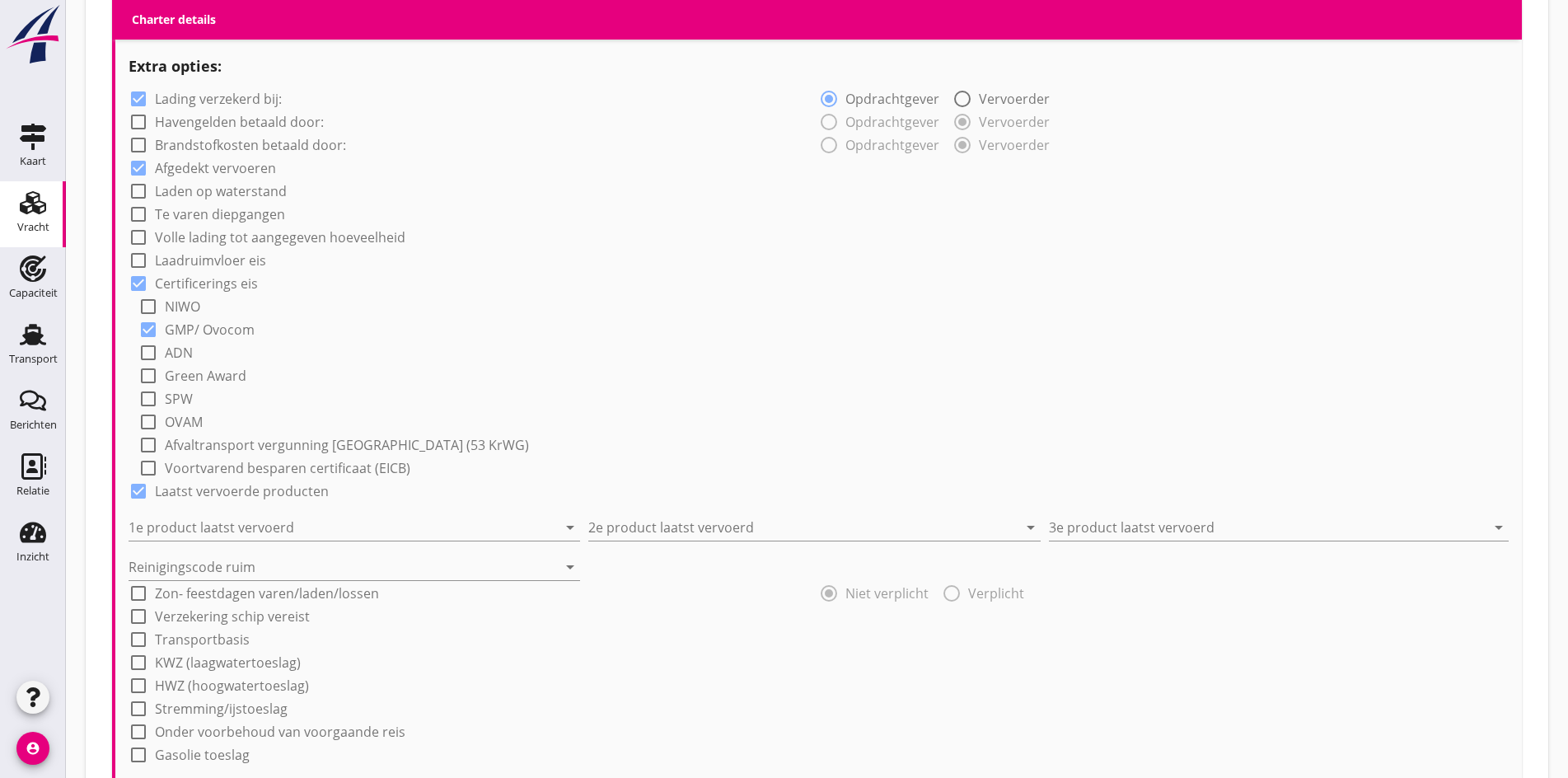
scroll to position [1265, 0]
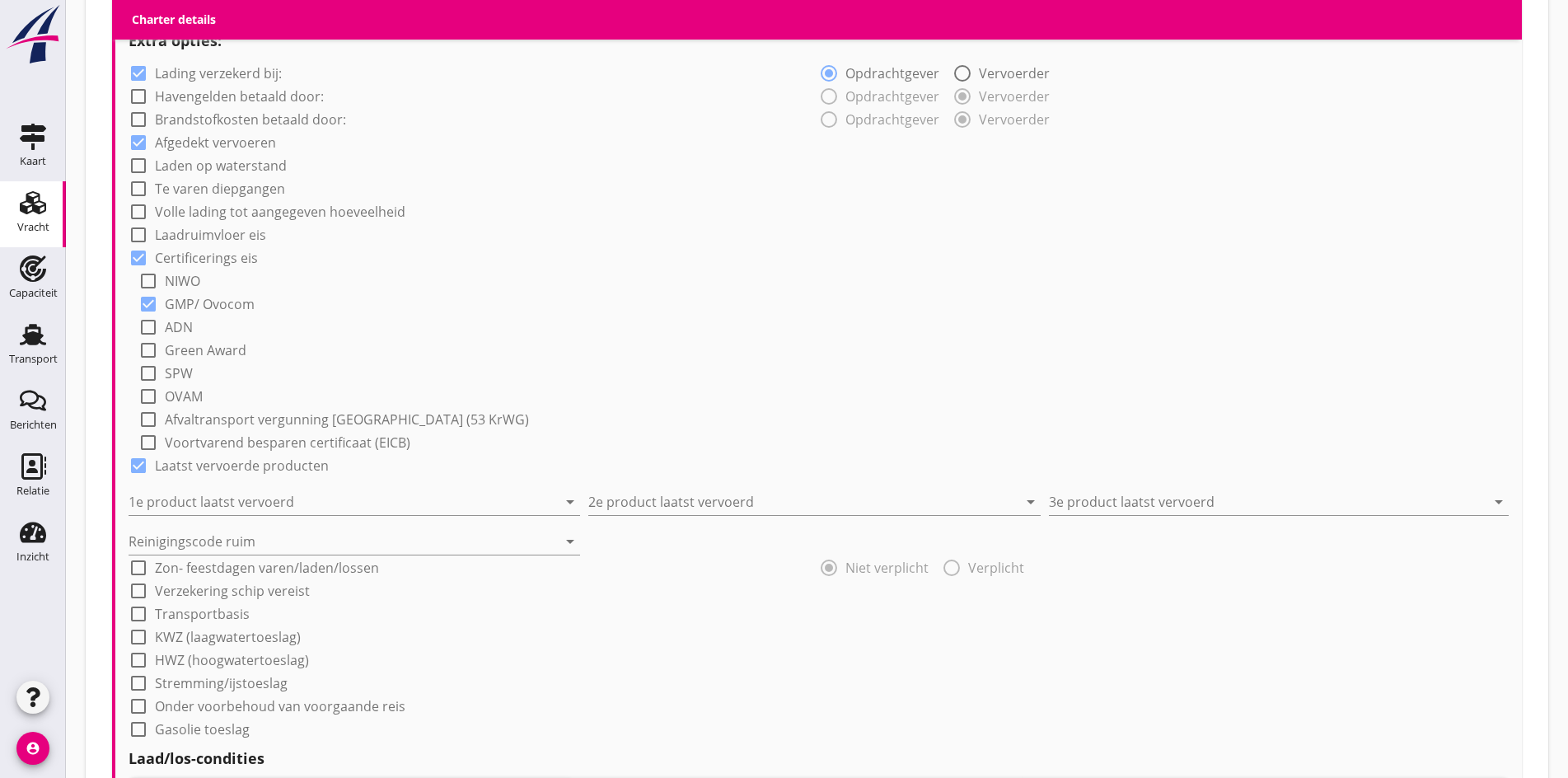
click at [330, 475] on div "1e product laatst vervoerd arrow_drop_down" at bounding box center [358, 495] width 459 height 40
click at [322, 490] on input "1e product laatst vervoerd" at bounding box center [342, 501] width 428 height 27
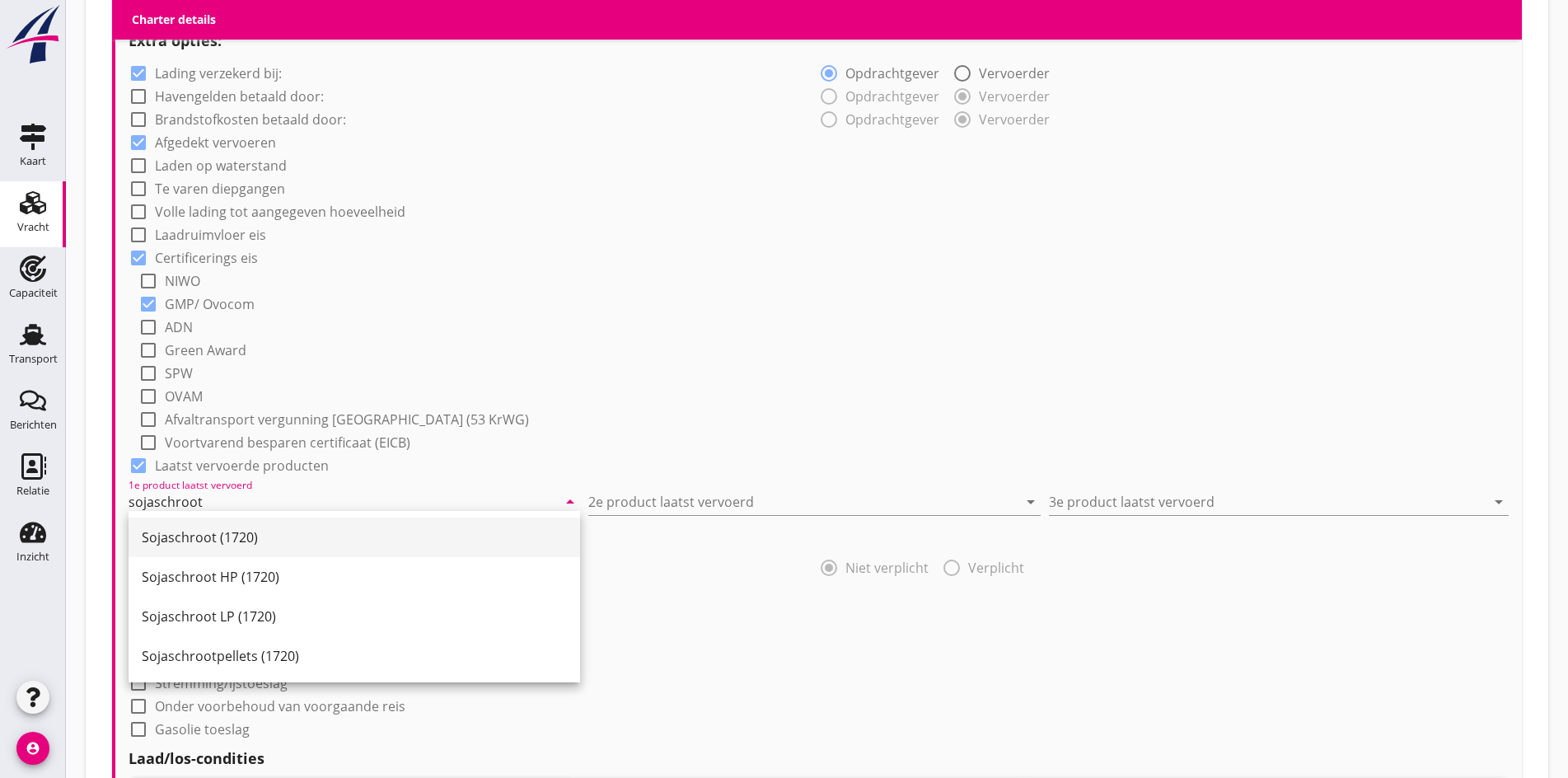
click at [285, 540] on div "Sojaschroot (1720)" at bounding box center [354, 537] width 425 height 19
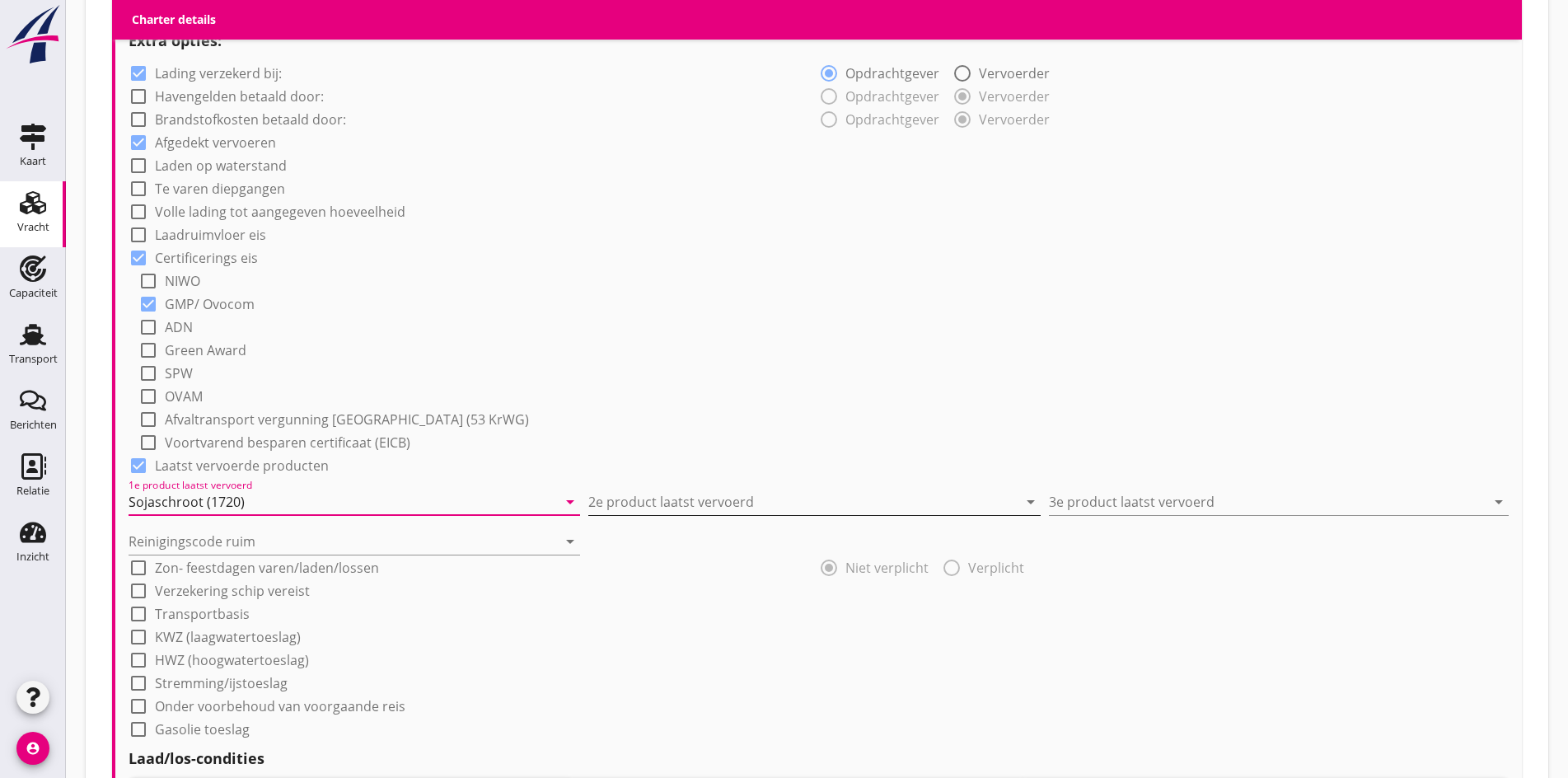
type input "Sojaschroot (1720)"
click at [803, 488] on input "2e product laatst vervoerd" at bounding box center [802, 501] width 428 height 27
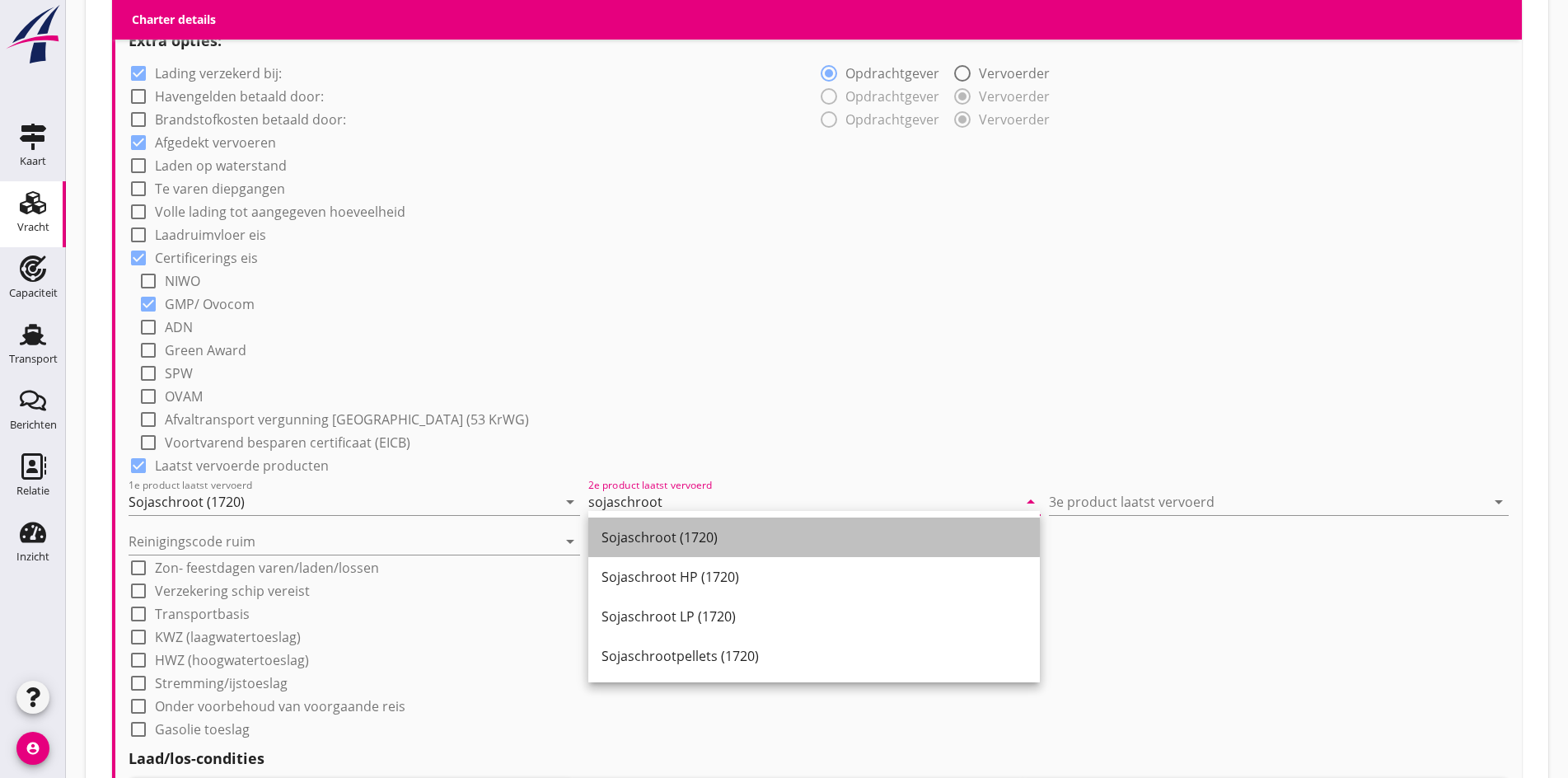
click at [777, 519] on div "Sojaschroot (1720)" at bounding box center [815, 537] width 425 height 40
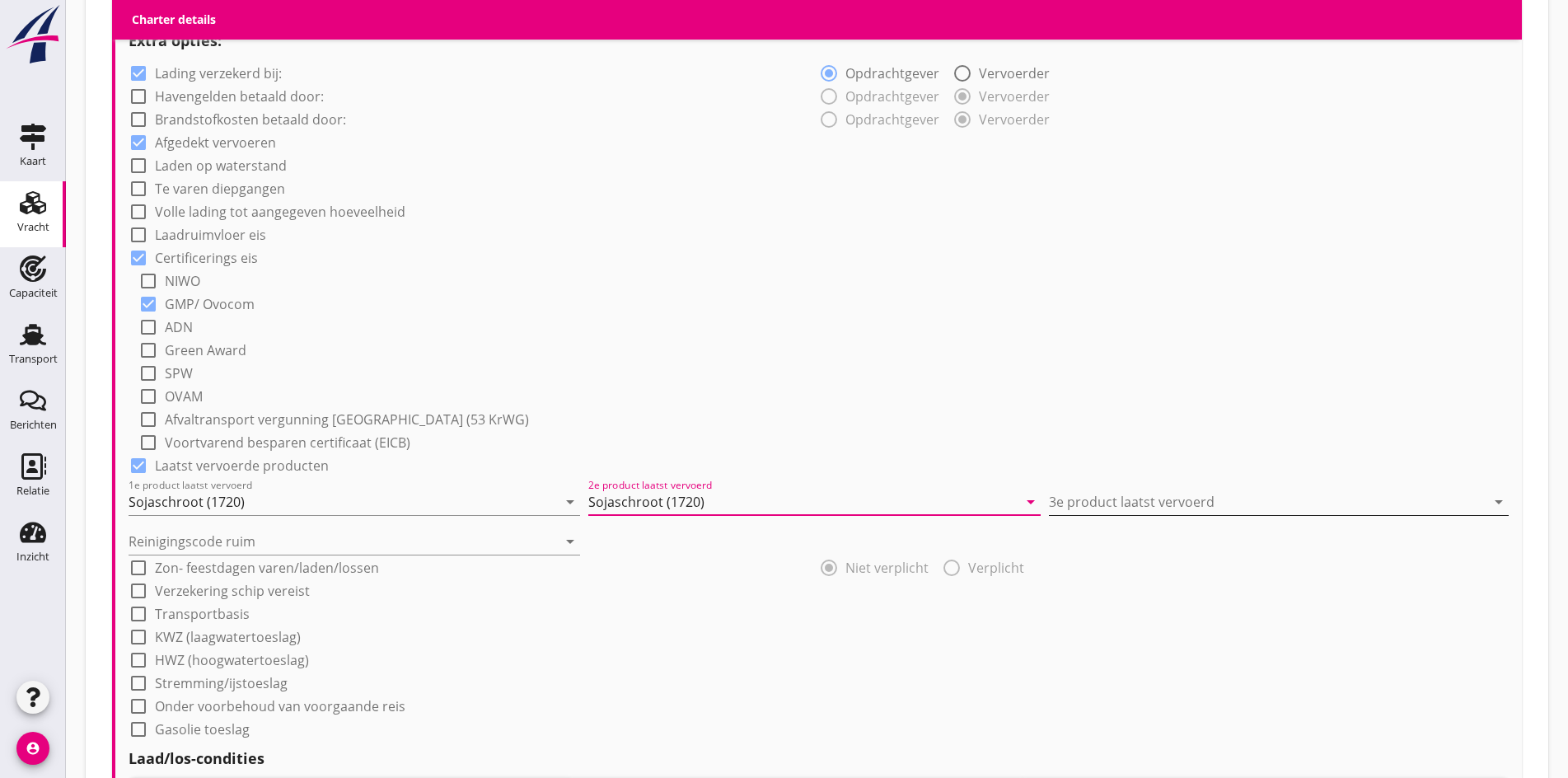
type input "Sojaschroot (1720)"
click at [1105, 488] on input "3e product laatst vervoerd" at bounding box center [1267, 501] width 436 height 27
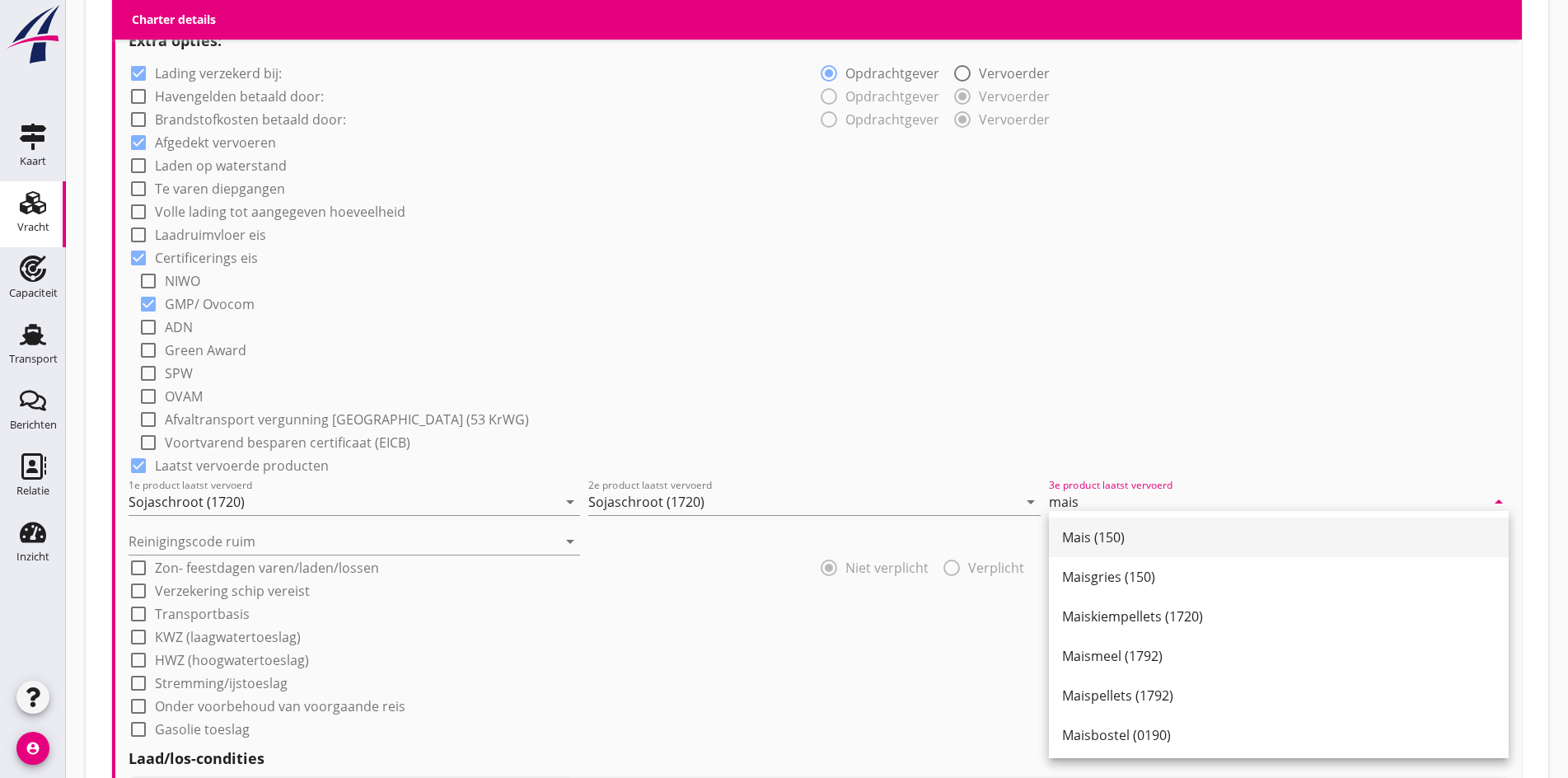
click at [1126, 524] on div "Mais (150)" at bounding box center [1279, 537] width 434 height 40
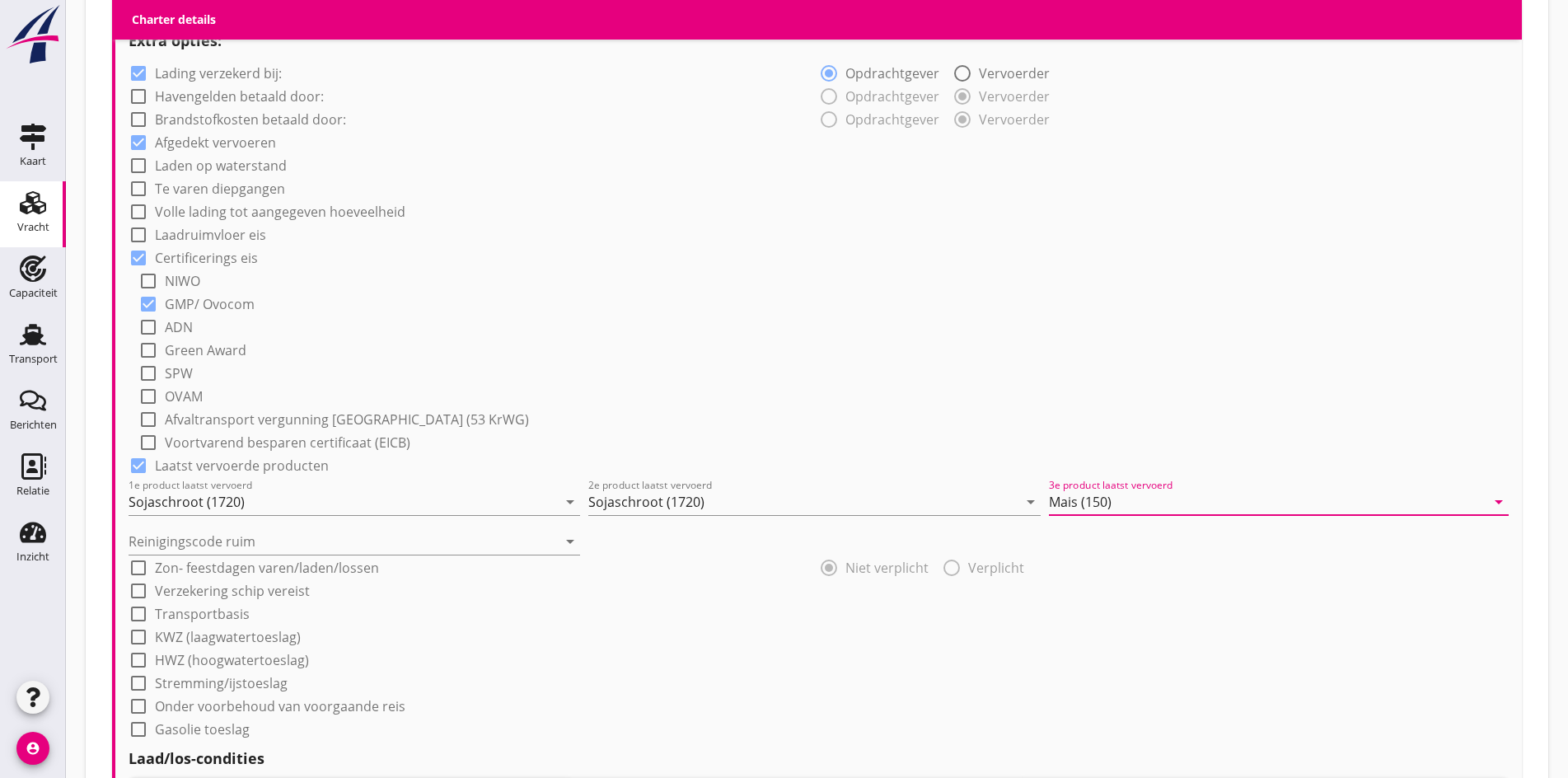
type input "Mais (150)"
click at [336, 563] on label "Zon- feestdagen varen/laden/lossen" at bounding box center [267, 568] width 224 height 17
checkbox input "true"
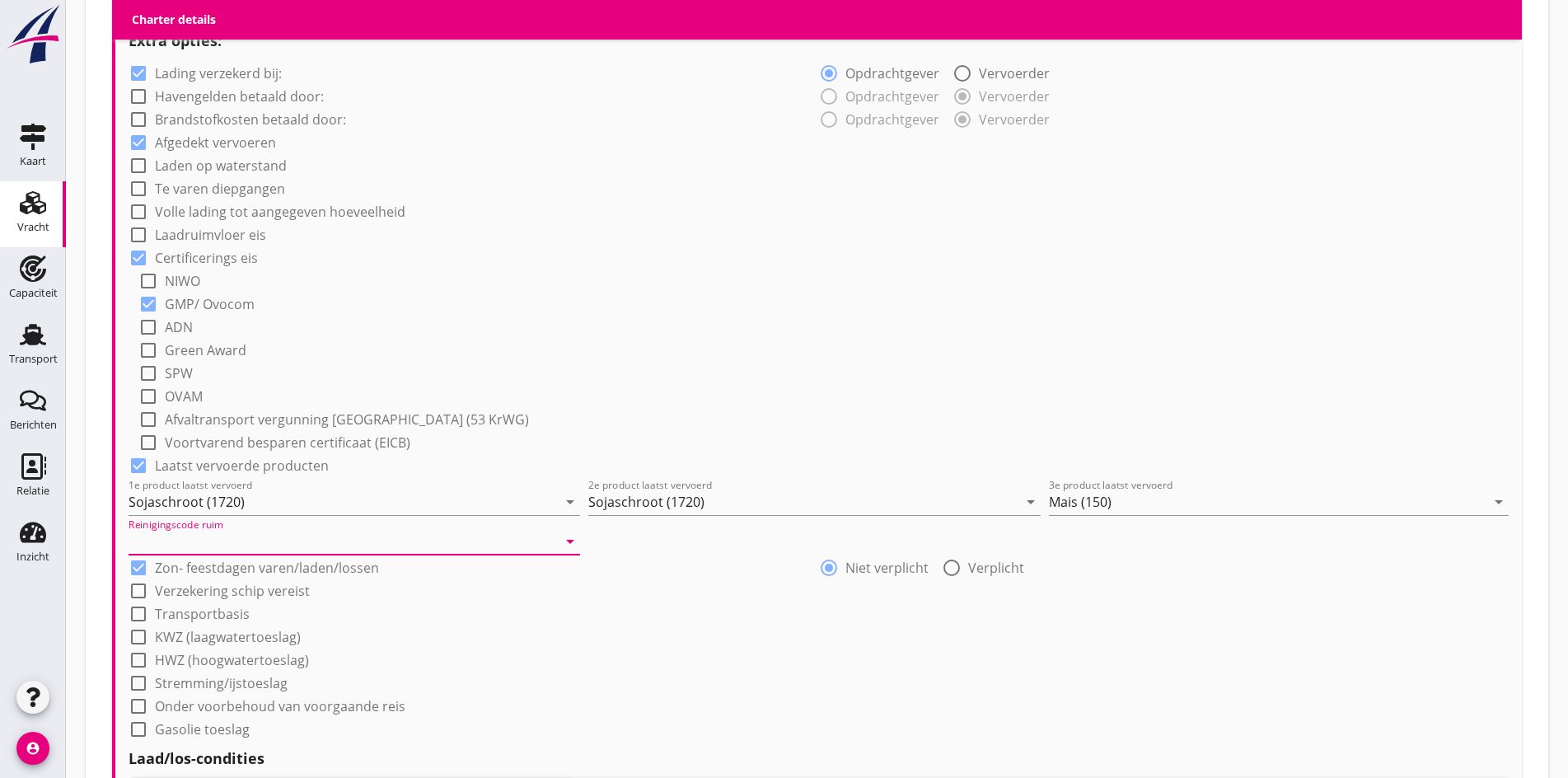
click at [328, 542] on input "Reinigingscode ruim" at bounding box center [342, 541] width 428 height 27
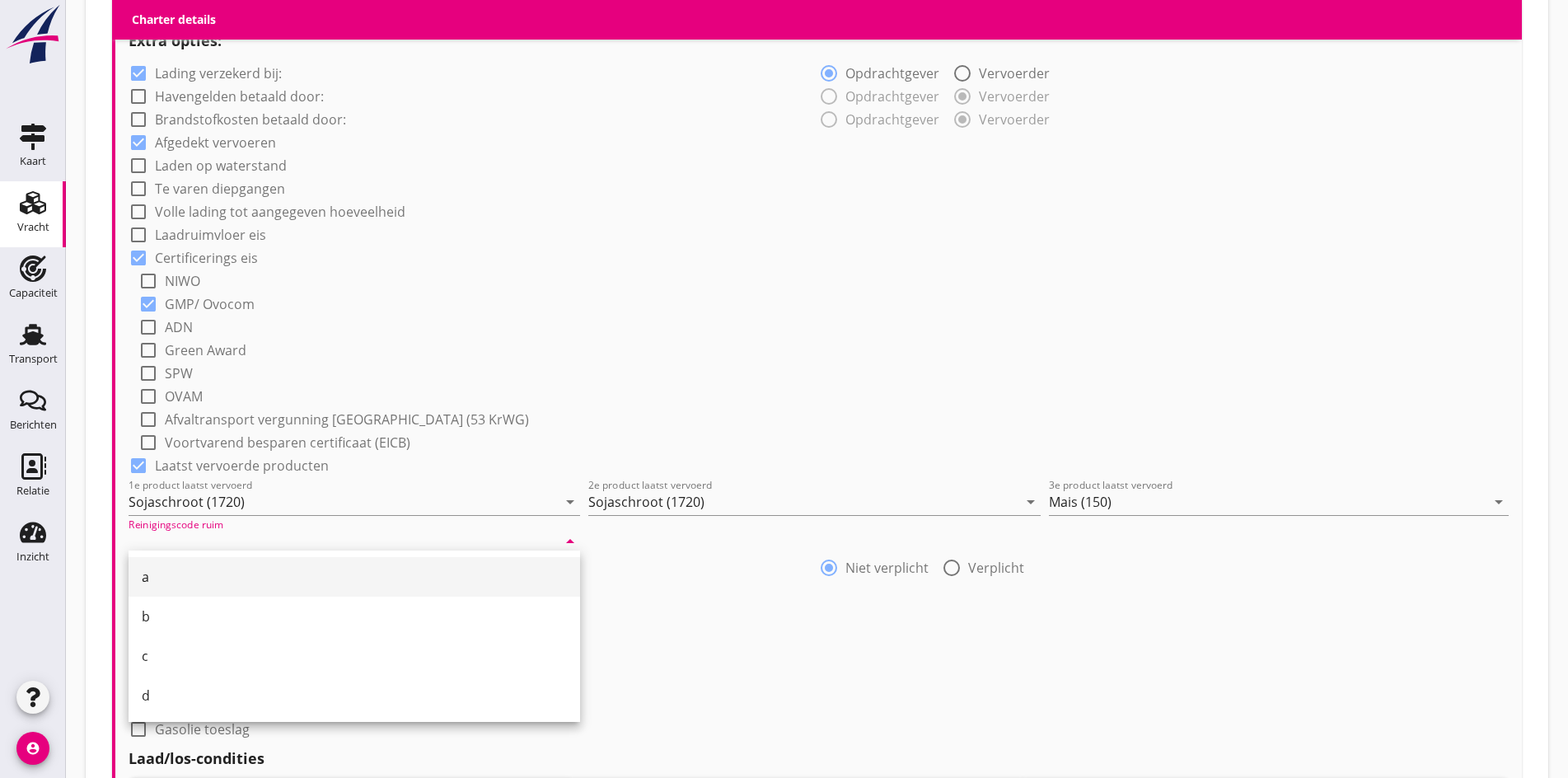
click at [182, 572] on div "a" at bounding box center [354, 576] width 425 height 19
type input "a"
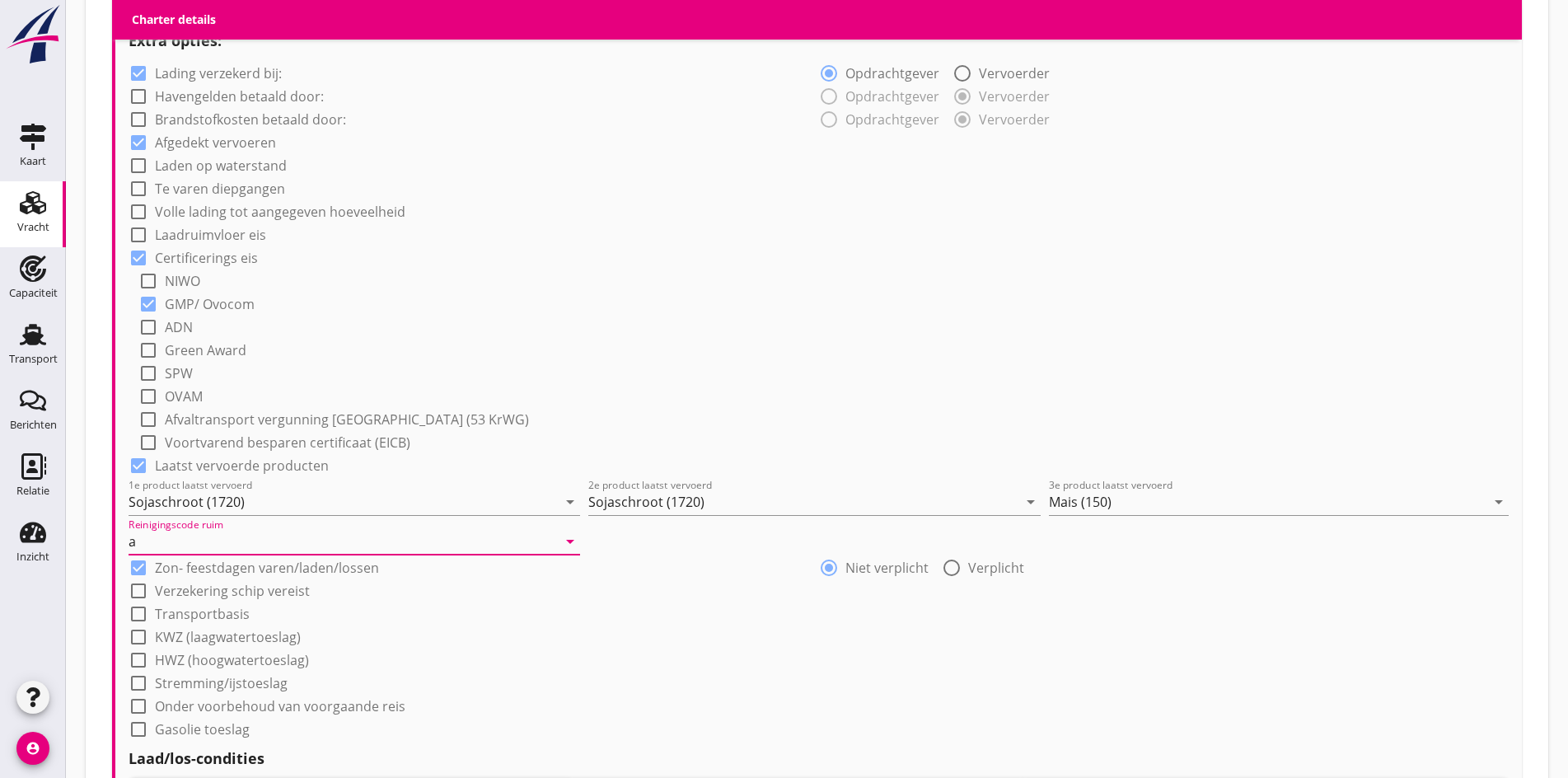
click at [135, 566] on div at bounding box center [139, 568] width 28 height 28
checkbox input "false"
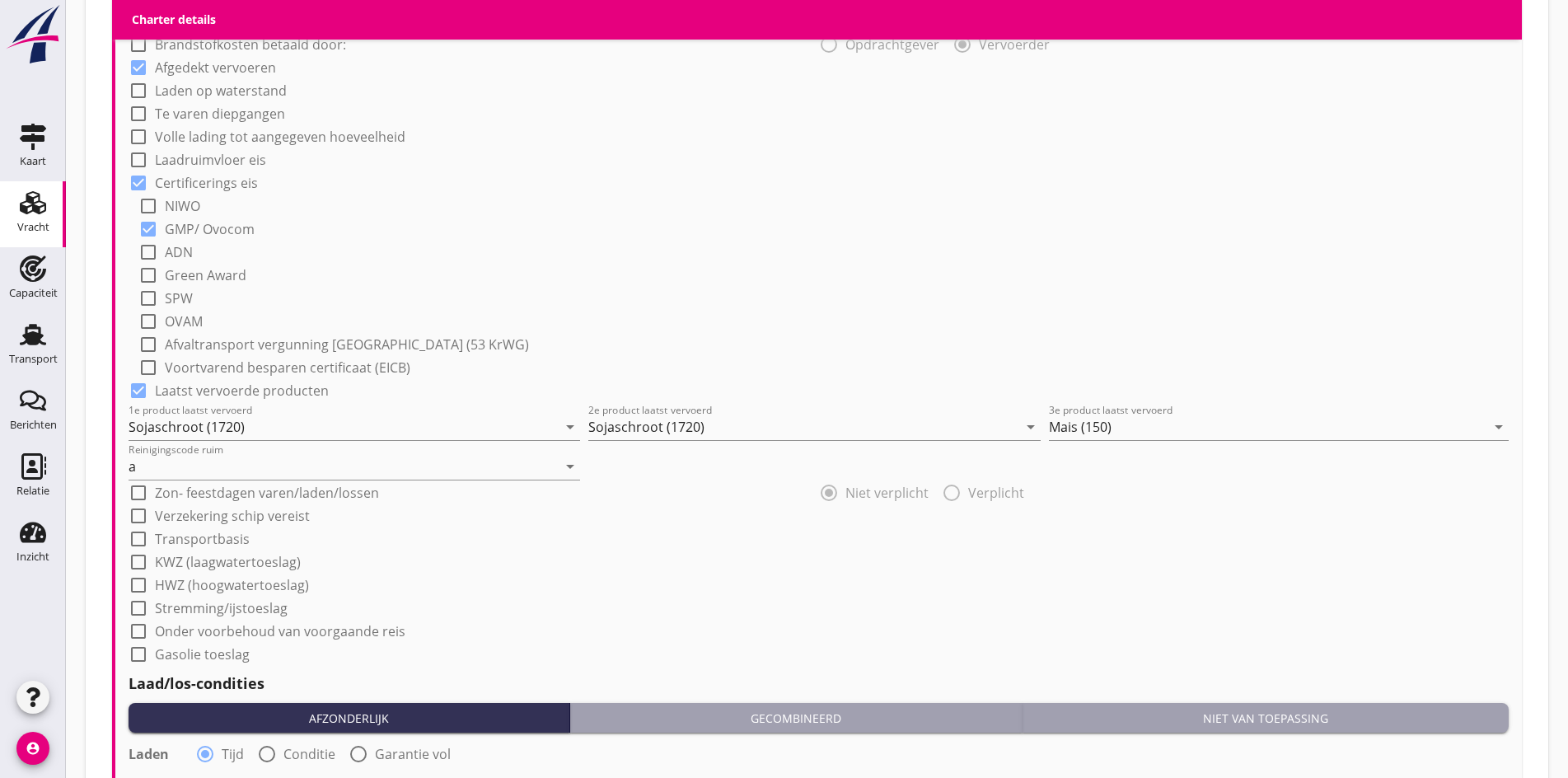
scroll to position [1677, 0]
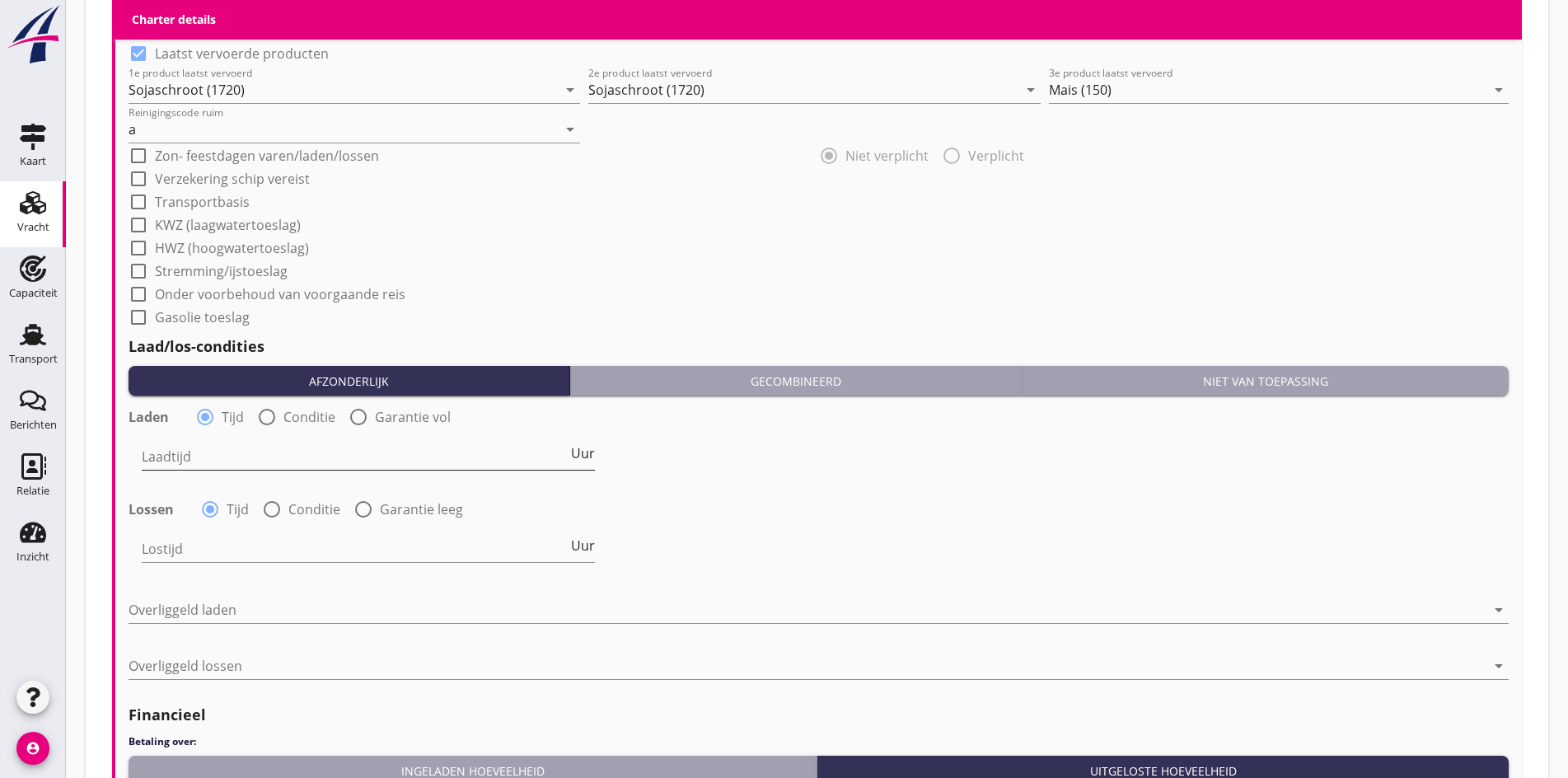
click at [242, 456] on input "Laadtijd" at bounding box center [354, 456] width 426 height 27
click at [267, 405] on div at bounding box center [267, 417] width 28 height 28
radio input "false"
radio input "true"
click at [272, 512] on div at bounding box center [272, 510] width 28 height 28
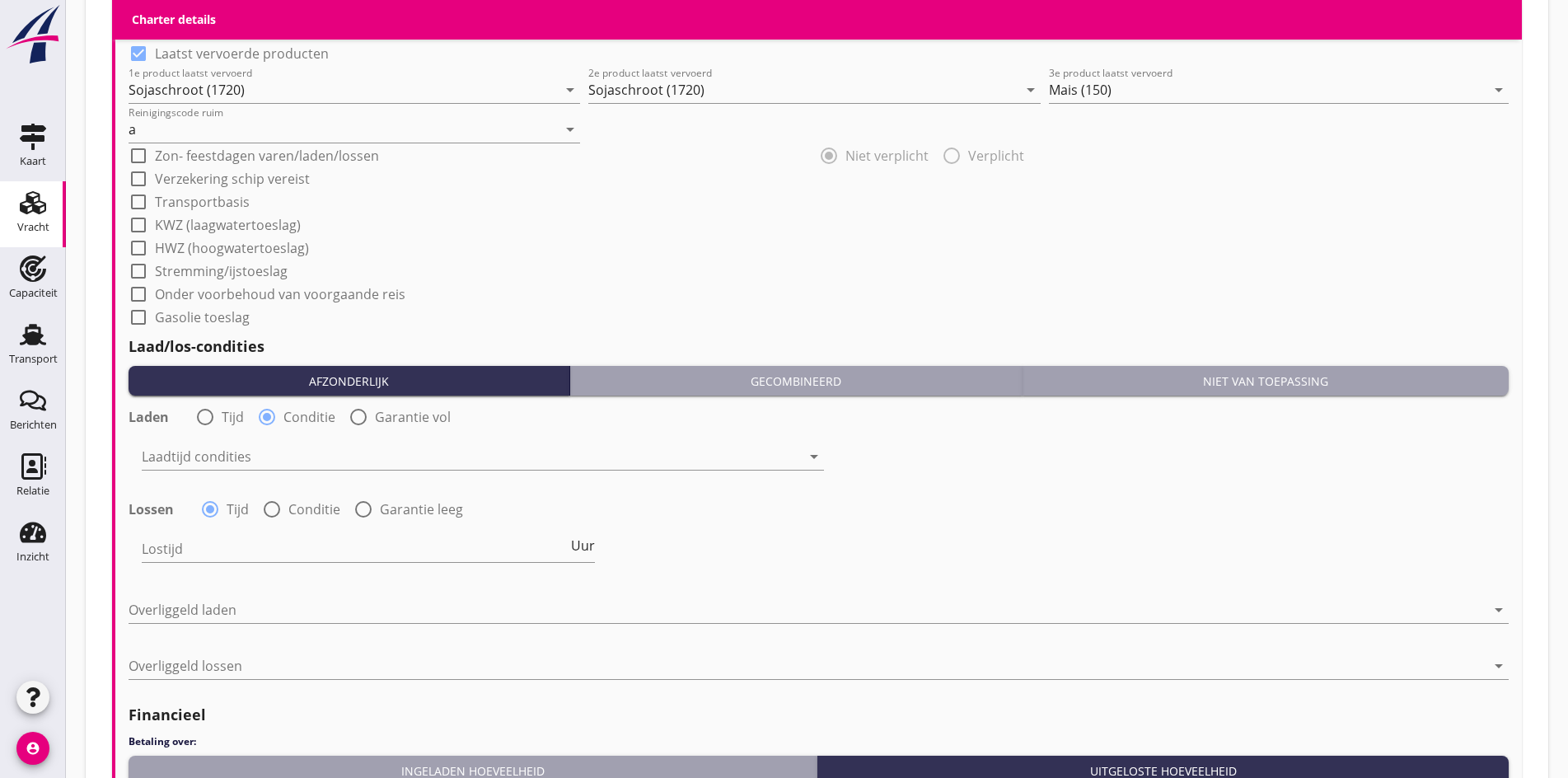
radio input "false"
radio input "true"
click at [245, 453] on div at bounding box center [471, 456] width 659 height 27
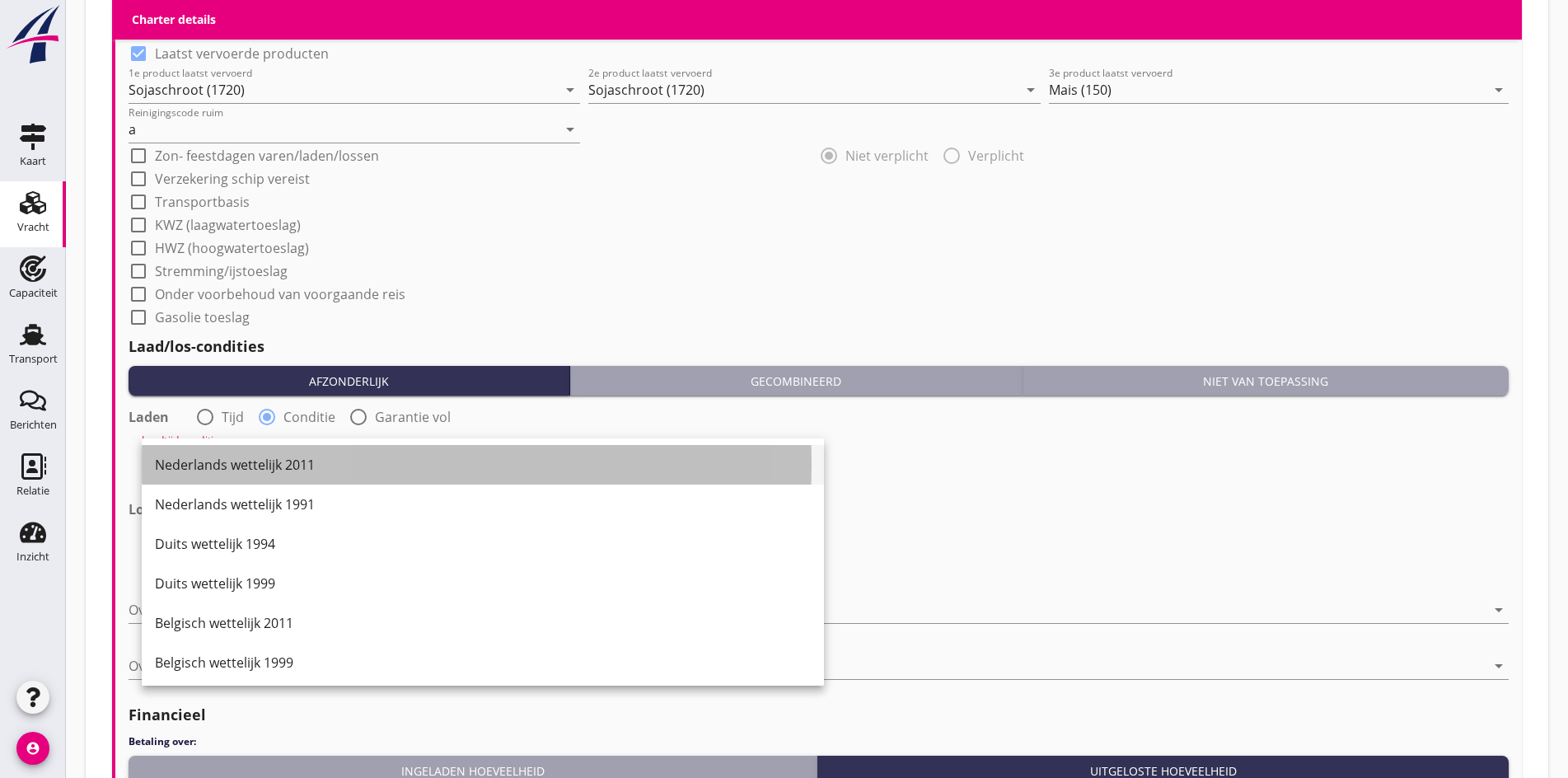
click at [245, 454] on div "Nederlands wettelijk 2011" at bounding box center [483, 464] width 655 height 40
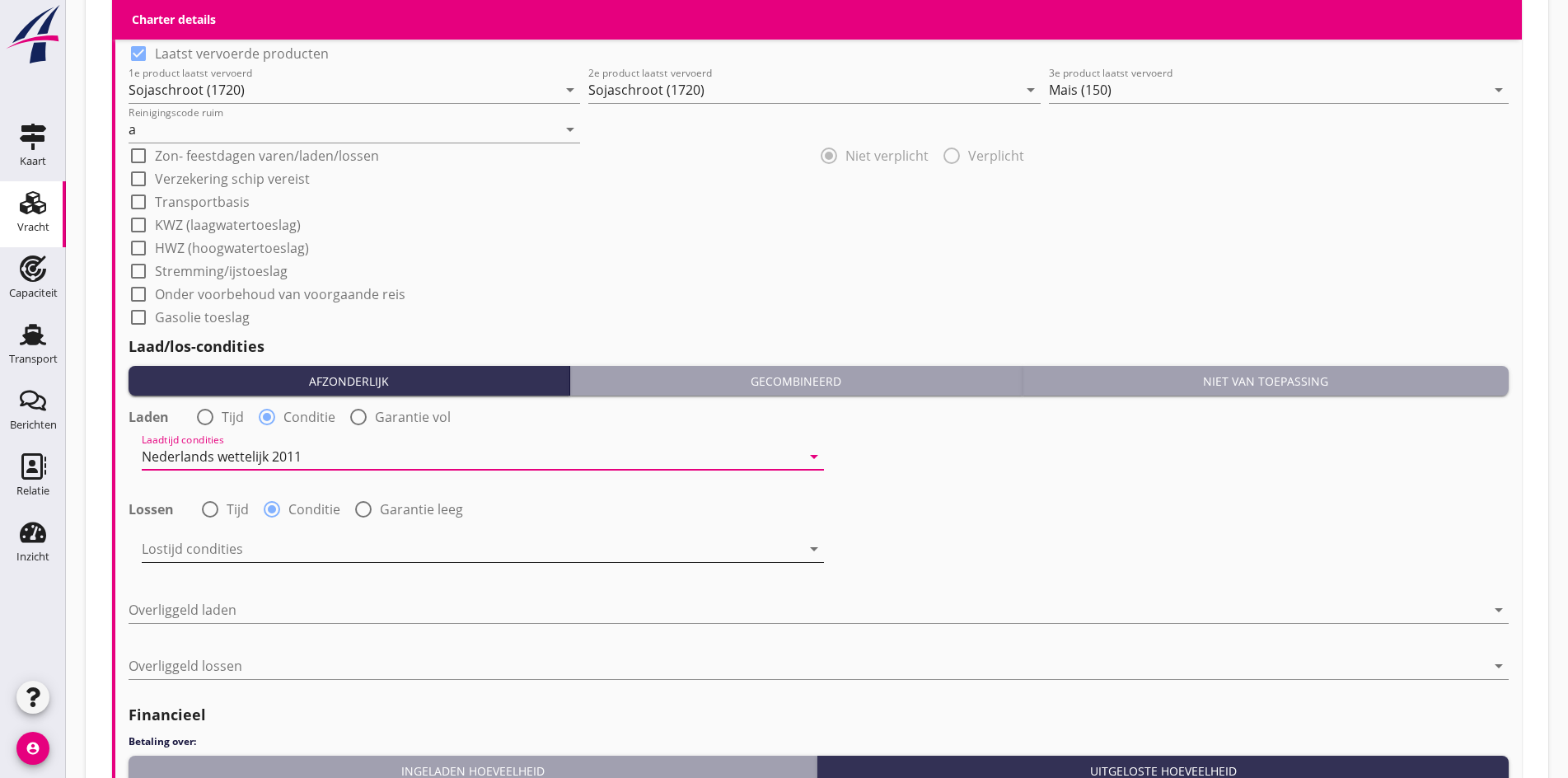
click at [219, 538] on div at bounding box center [471, 549] width 659 height 27
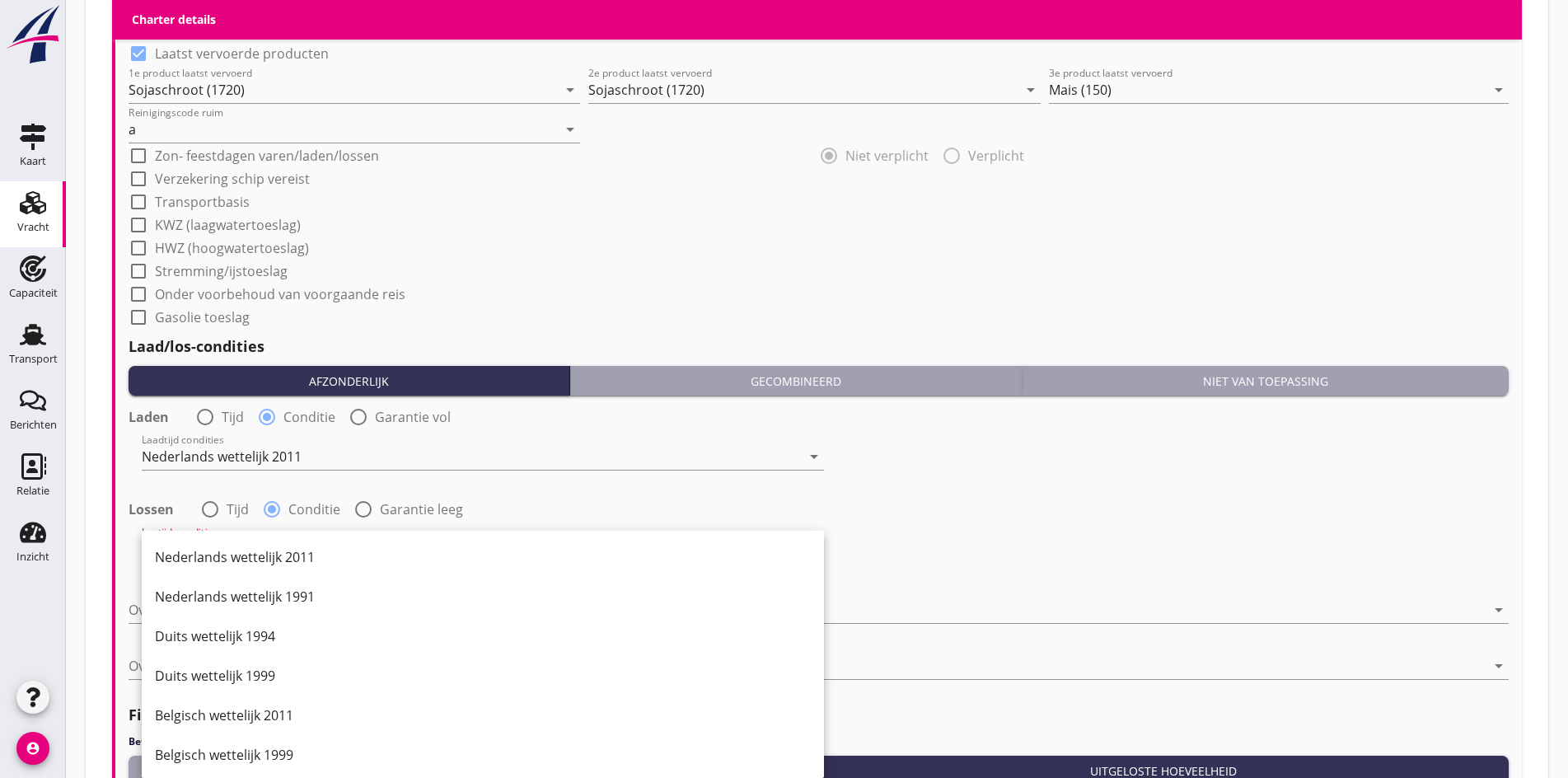
click at [219, 538] on div "Nederlands wettelijk 2011" at bounding box center [483, 557] width 655 height 40
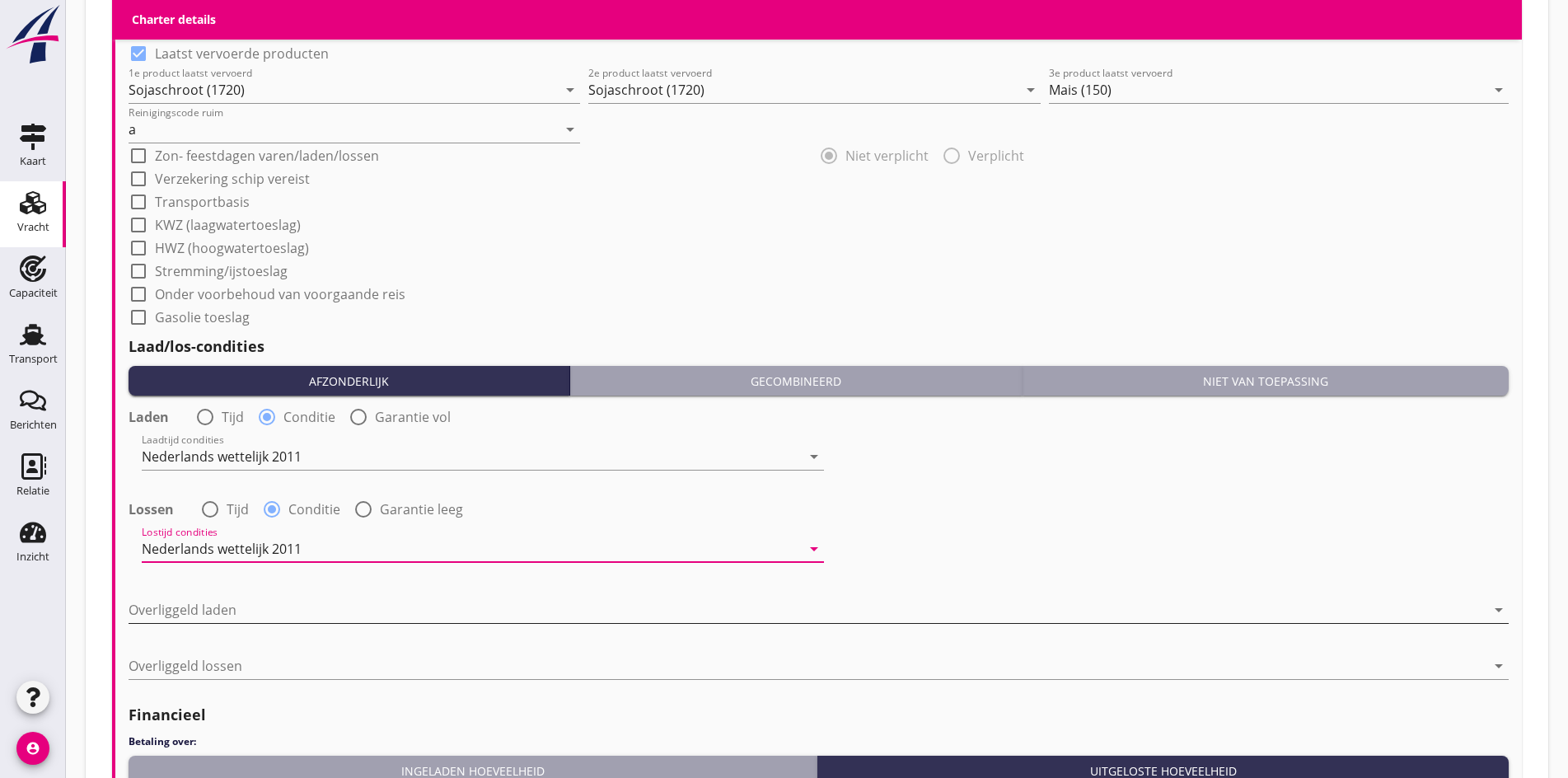
click at [186, 602] on div at bounding box center [807, 610] width 1357 height 27
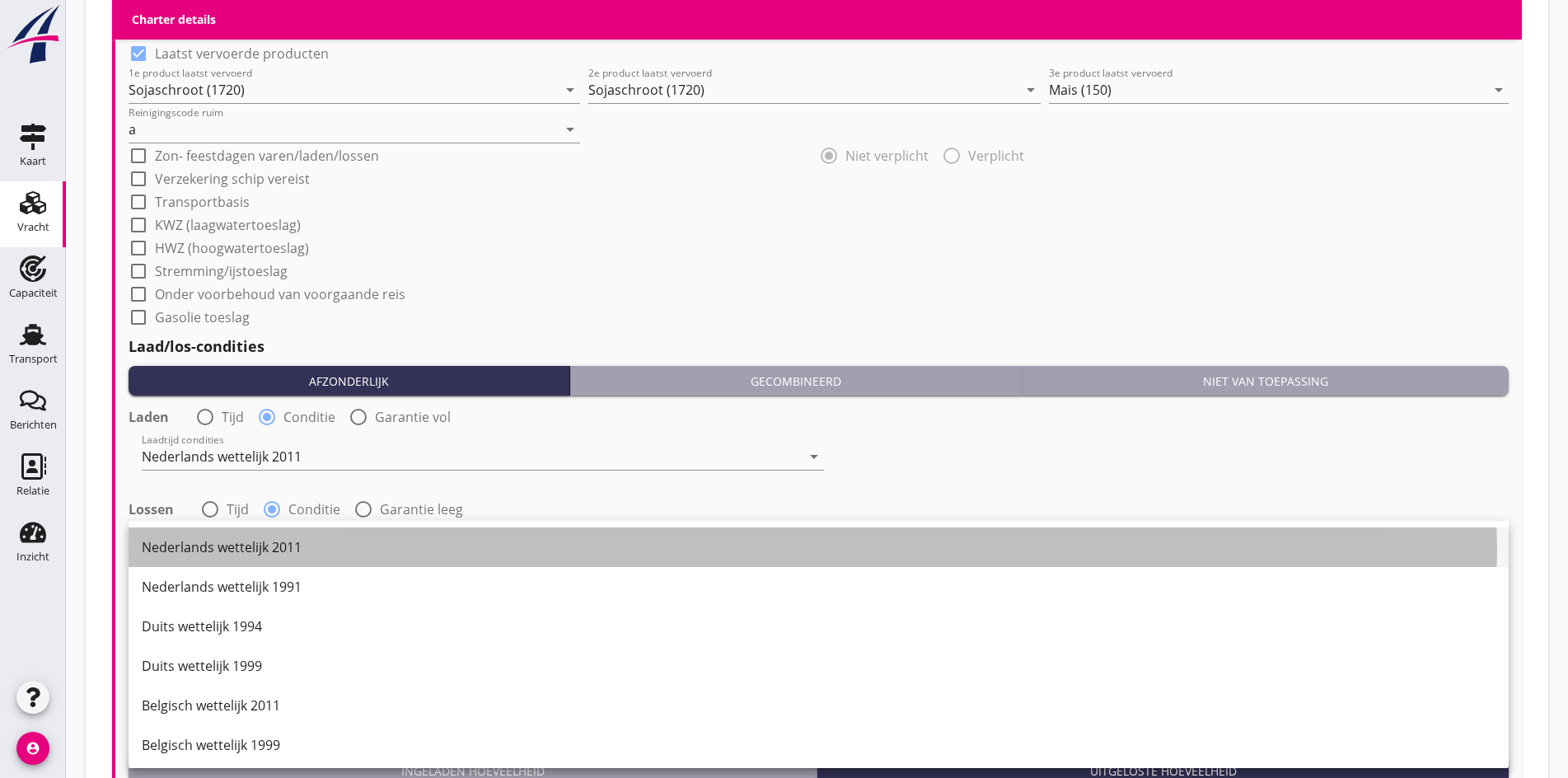
click at [190, 550] on div "Nederlands wettelijk 2011" at bounding box center [818, 547] width 1354 height 19
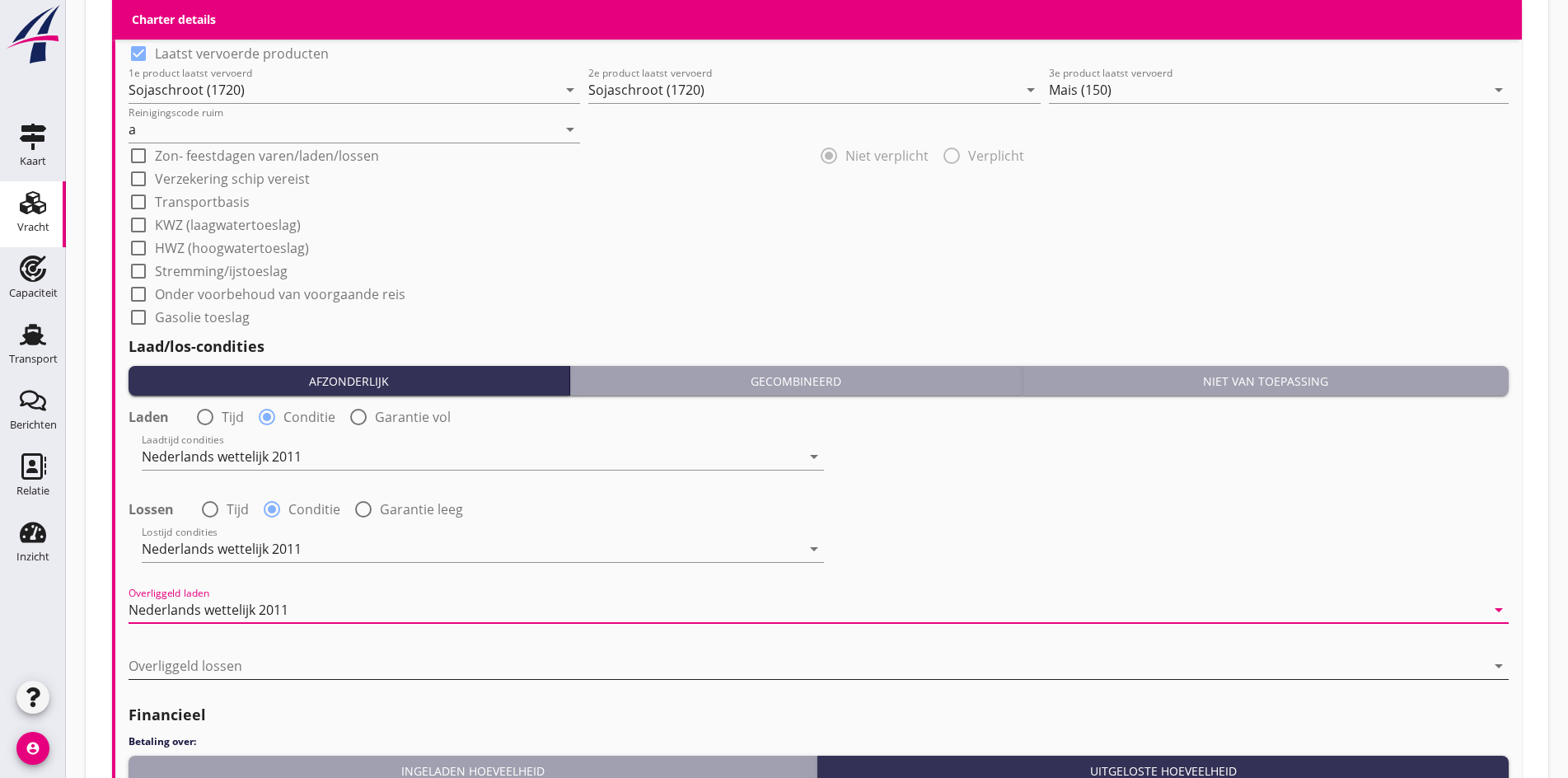
click at [171, 663] on div at bounding box center [807, 666] width 1357 height 27
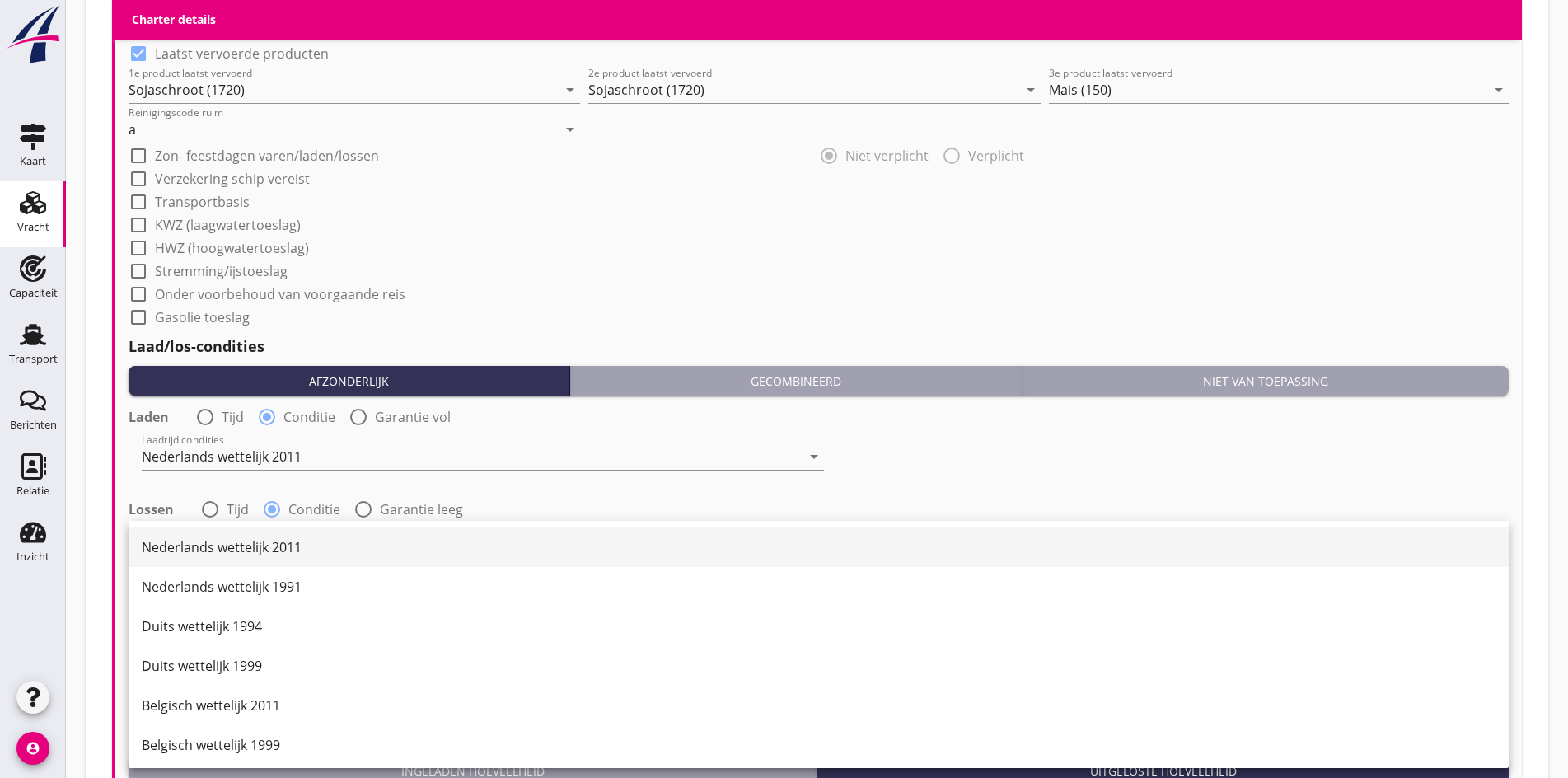
click at [186, 547] on div "Nederlands wettelijk 2011" at bounding box center [818, 547] width 1354 height 19
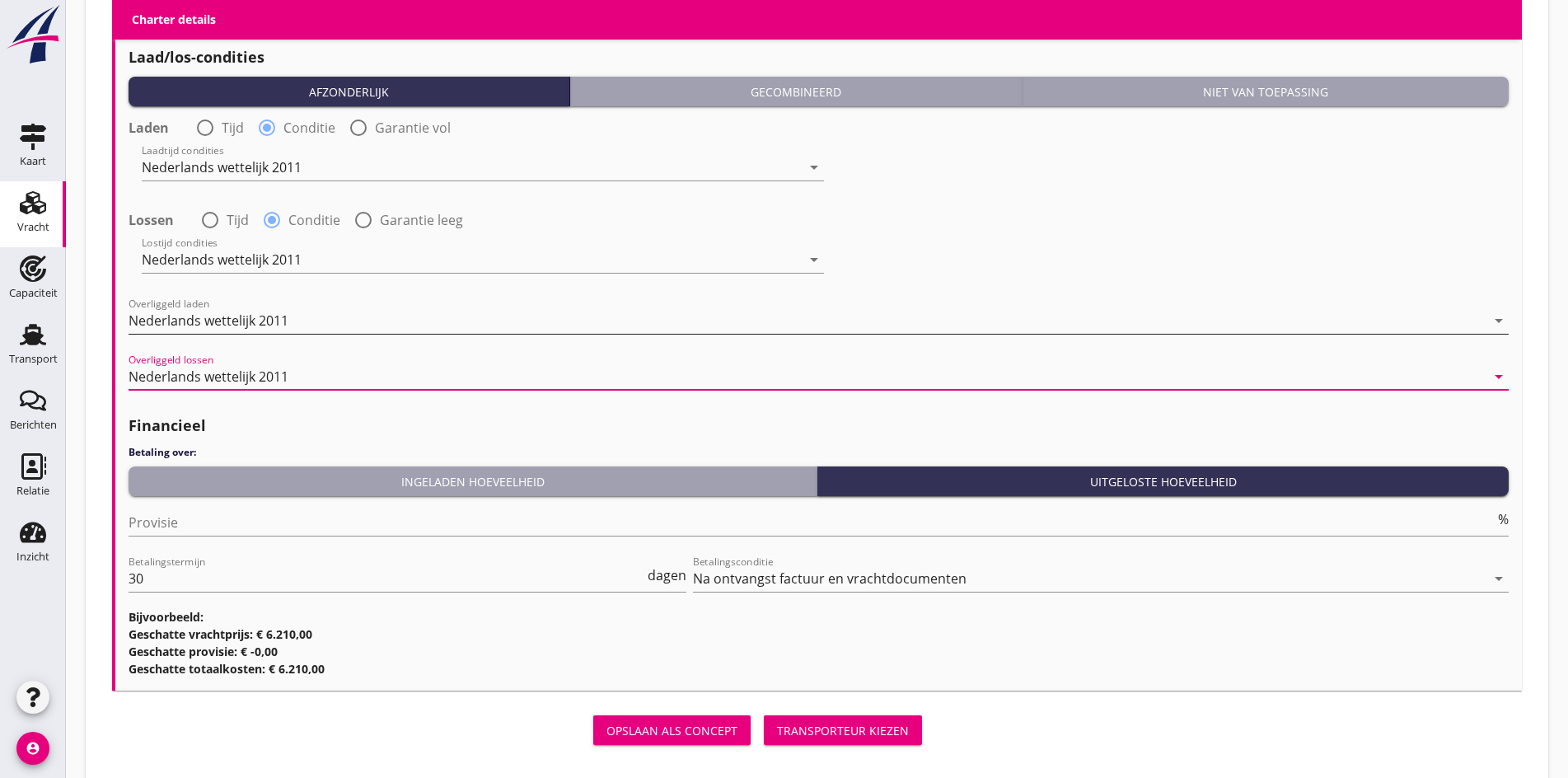
scroll to position [1987, 0]
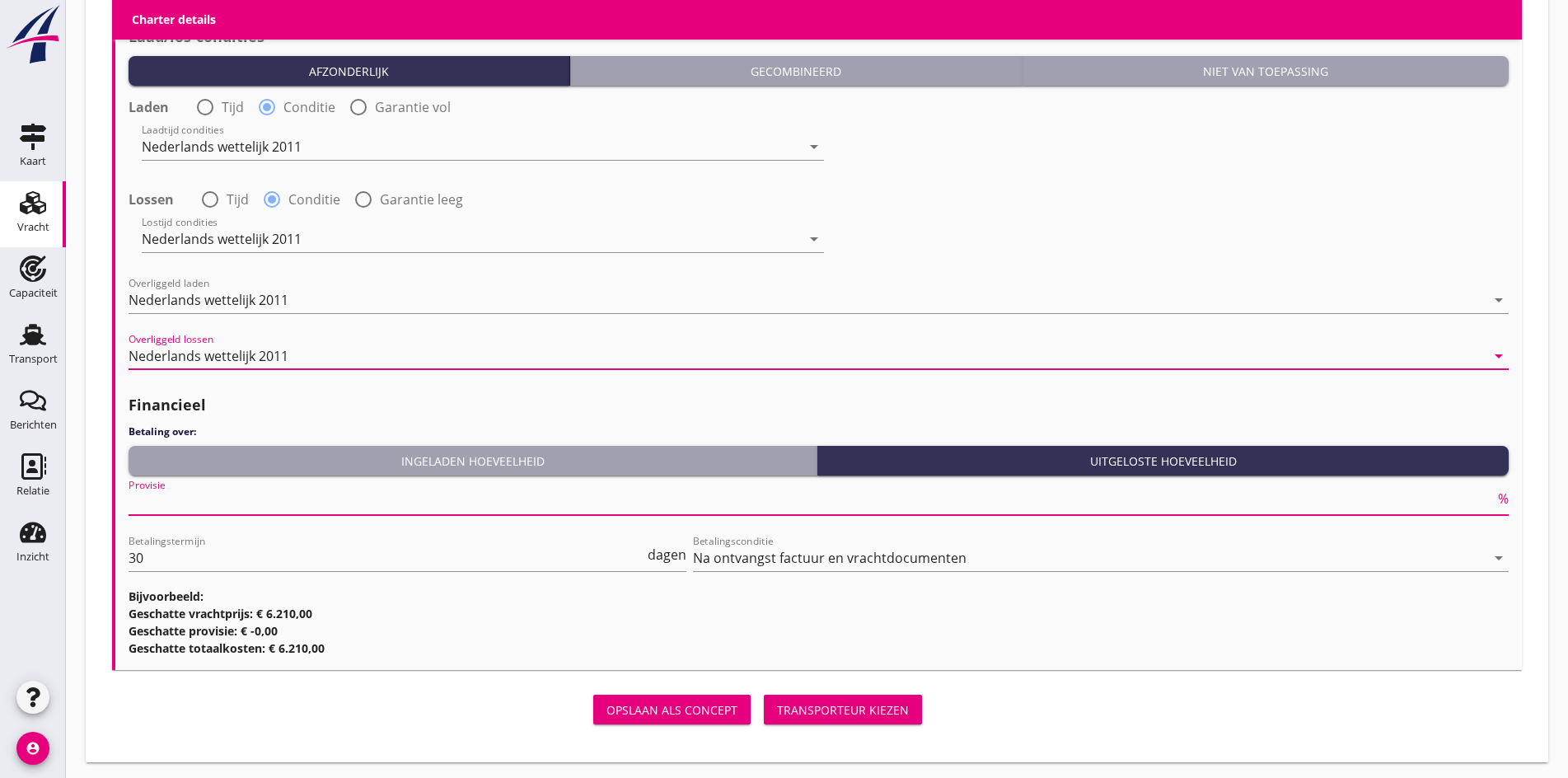
click at [173, 488] on input "Provisie" at bounding box center [812, 501] width 1366 height 27
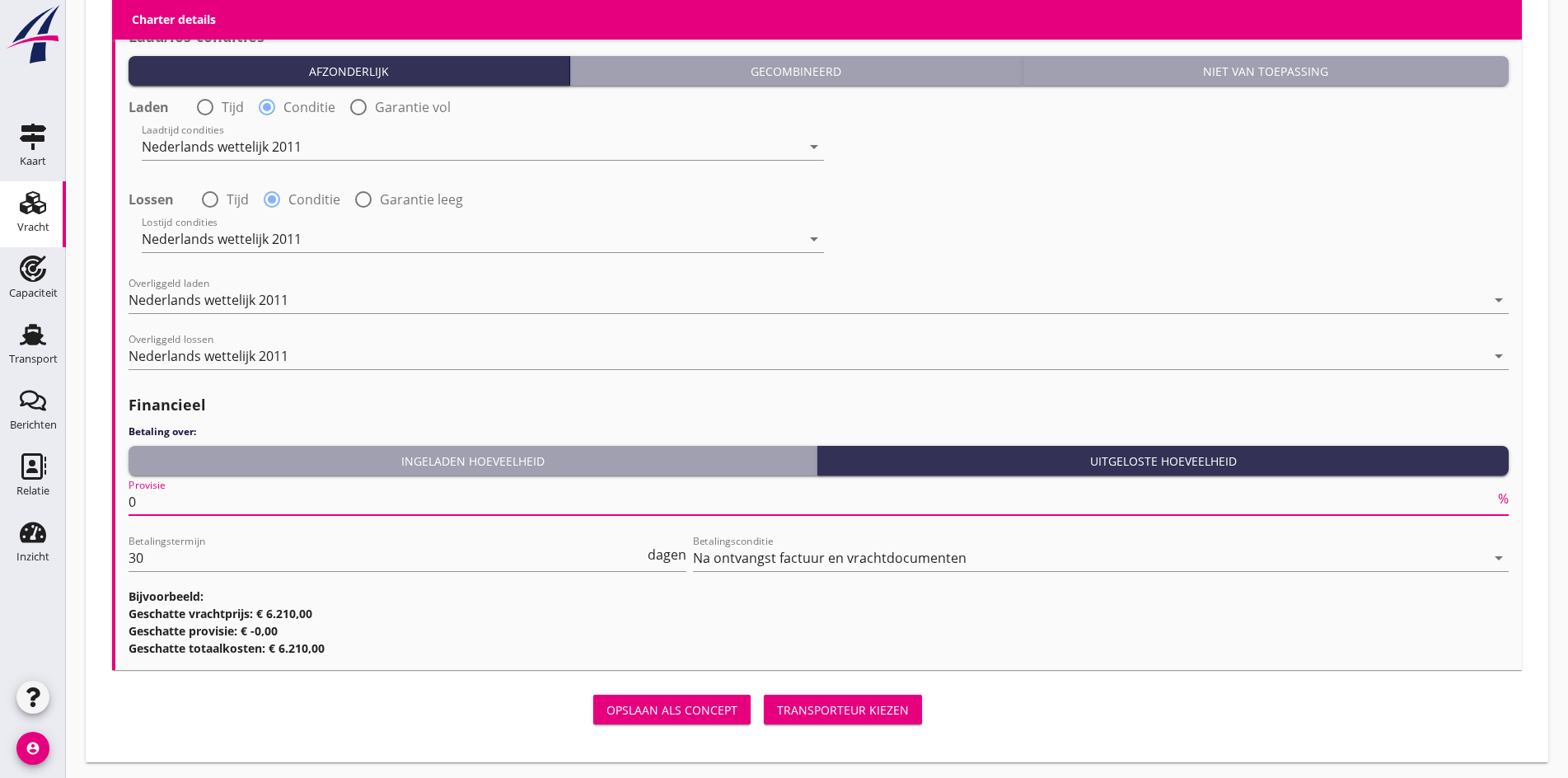
type input "0"
click at [777, 701] on div "Transporteur kiezen" at bounding box center [842, 710] width 132 height 18
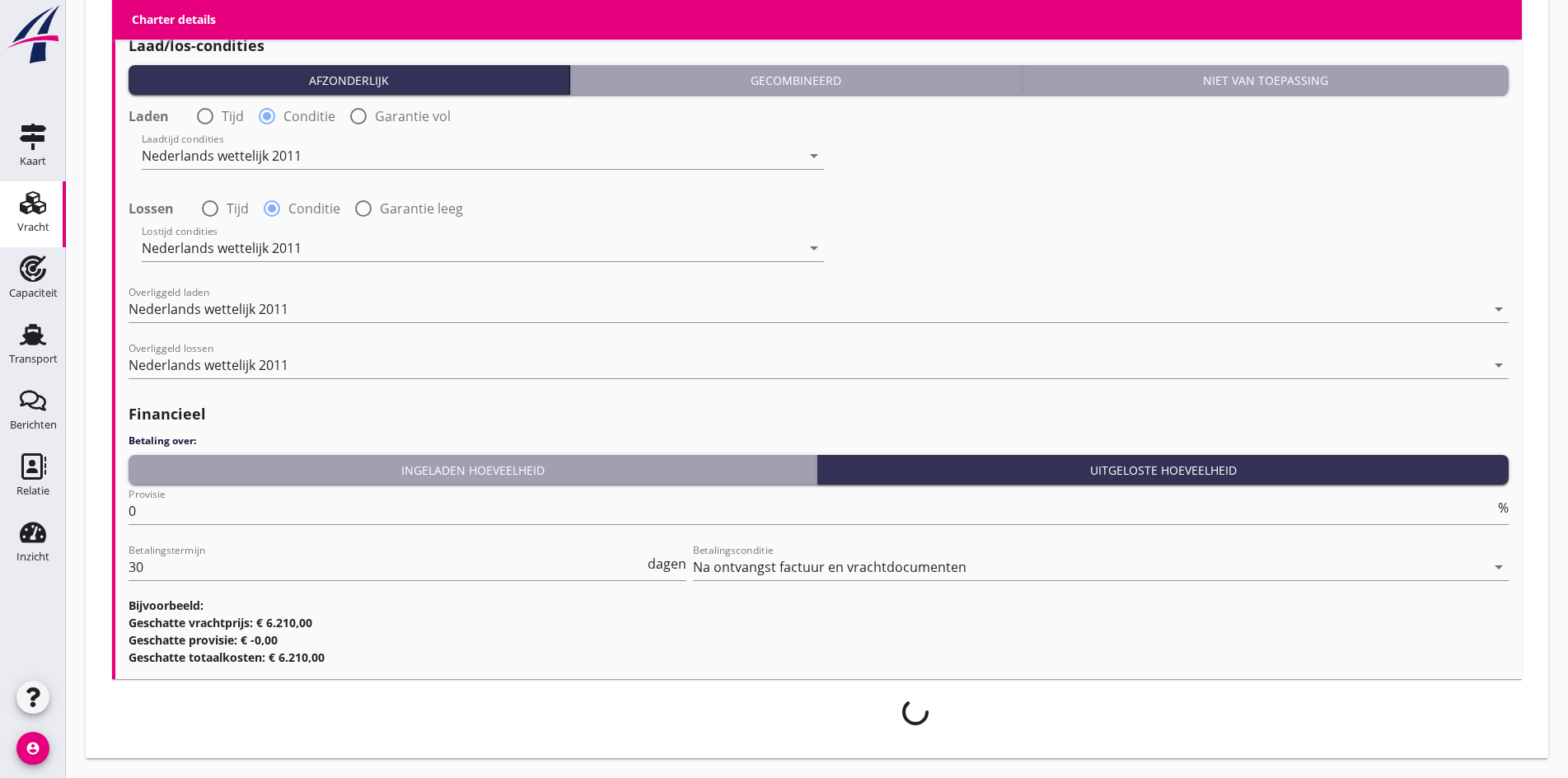
scroll to position [1974, 0]
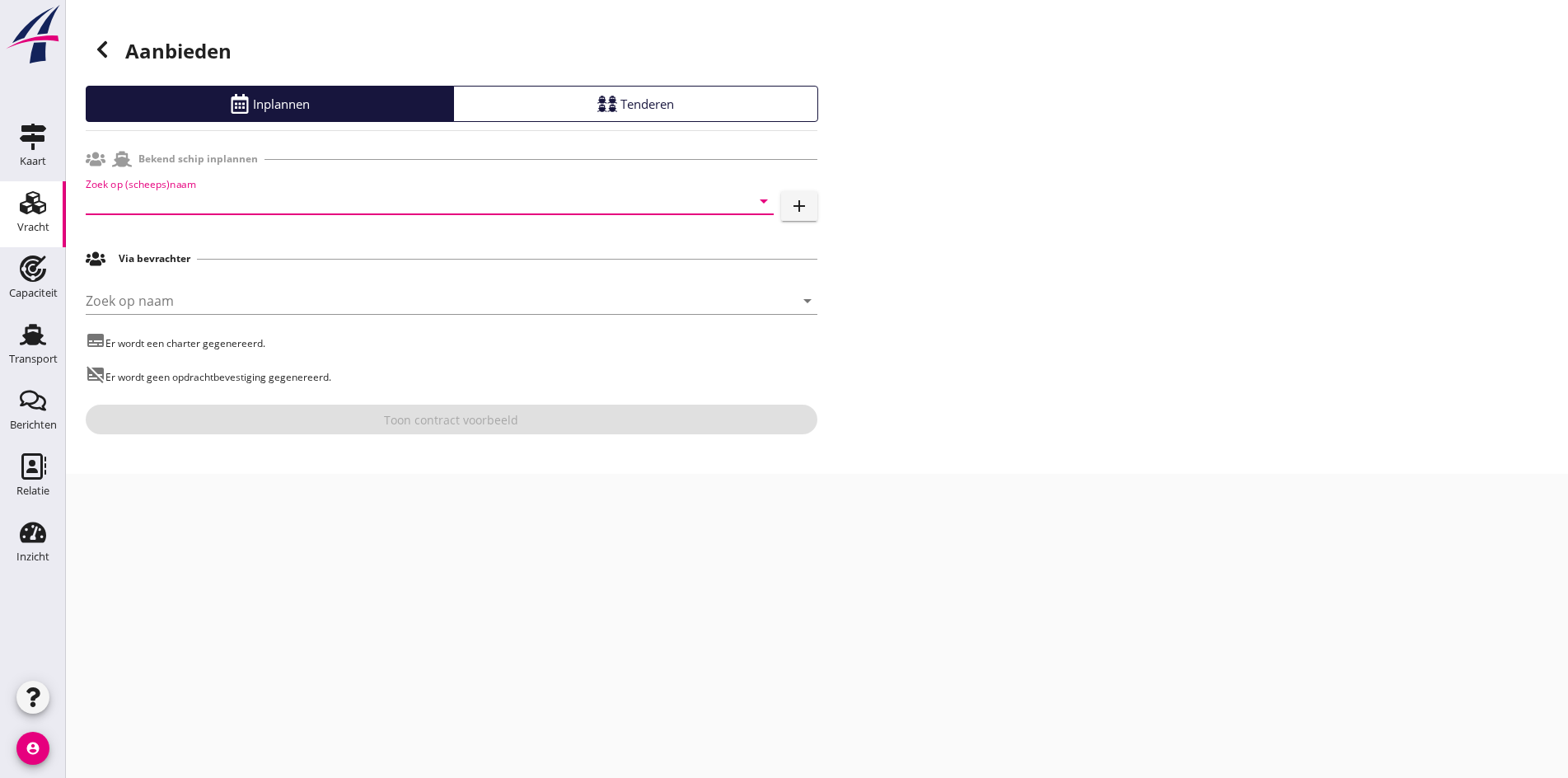
click at [202, 198] on input "Zoek op (scheeps)naam" at bounding box center [407, 201] width 642 height 27
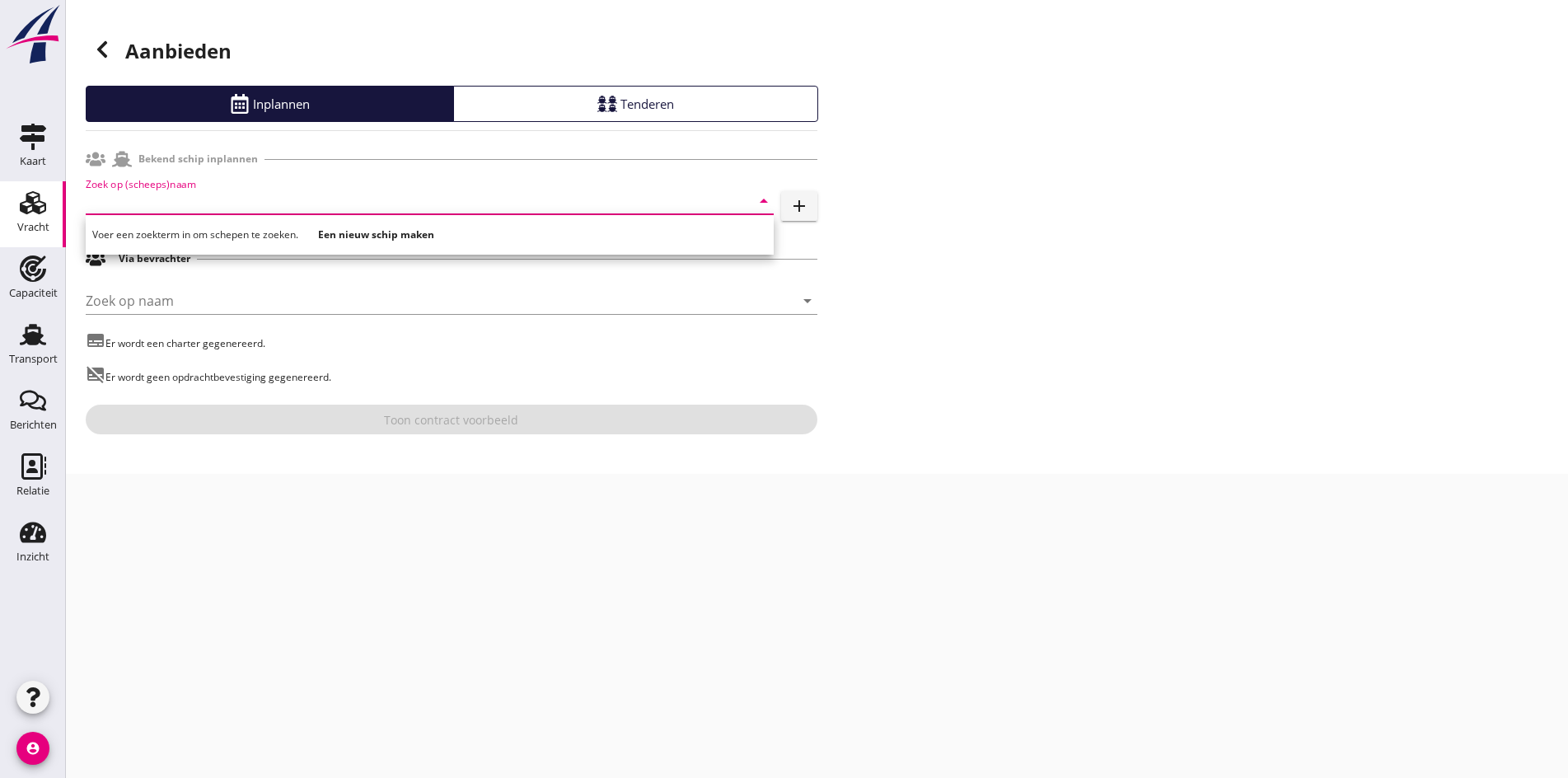
click at [223, 207] on input "Zoek op (scheeps)naam" at bounding box center [407, 201] width 642 height 27
click at [180, 204] on input "Zoek op (scheeps)naam" at bounding box center [407, 201] width 642 height 27
click at [194, 207] on input "Zoek op (scheeps)naam" at bounding box center [407, 201] width 642 height 27
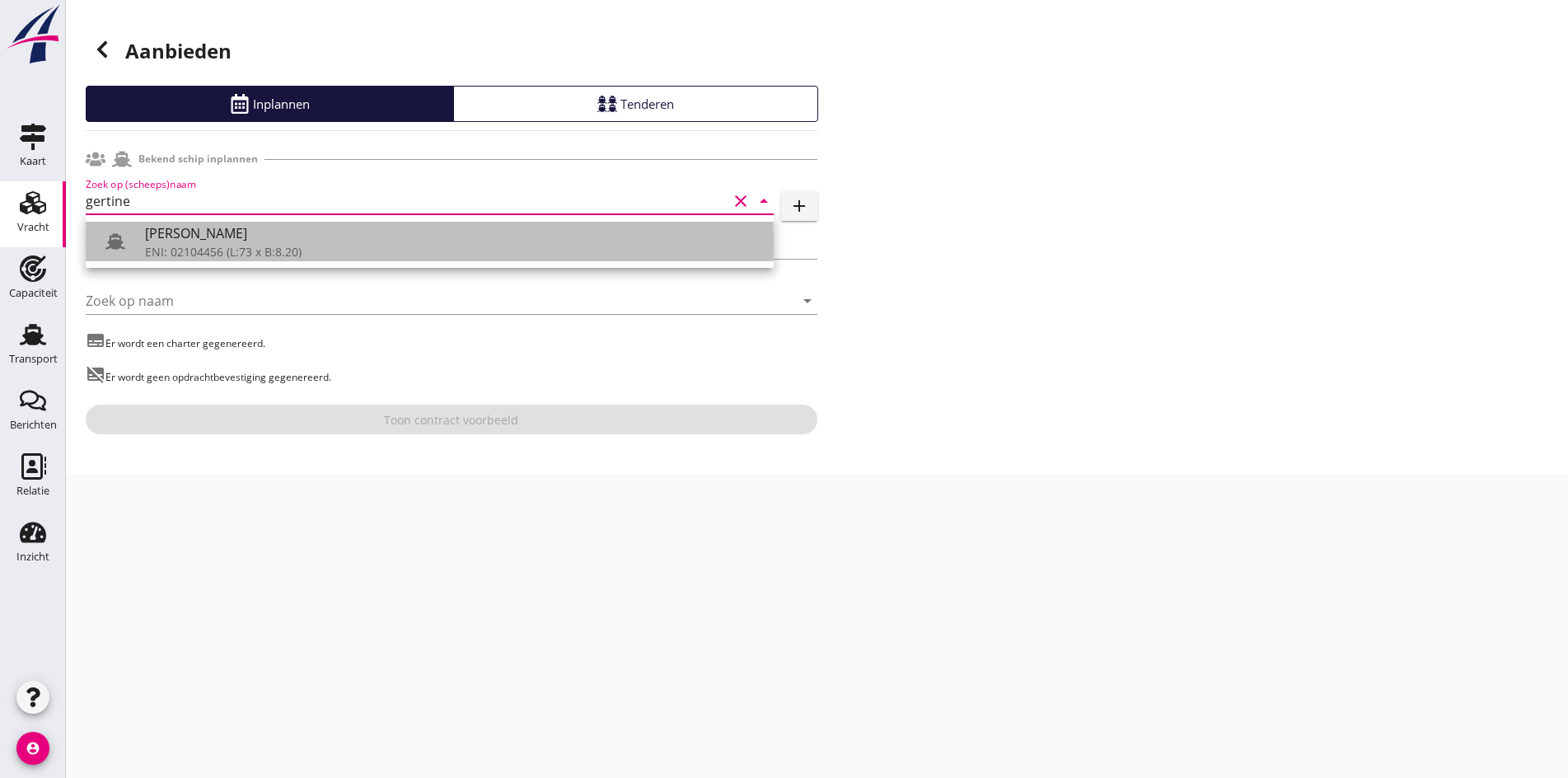
click at [199, 233] on div "[PERSON_NAME]" at bounding box center [453, 233] width 616 height 19
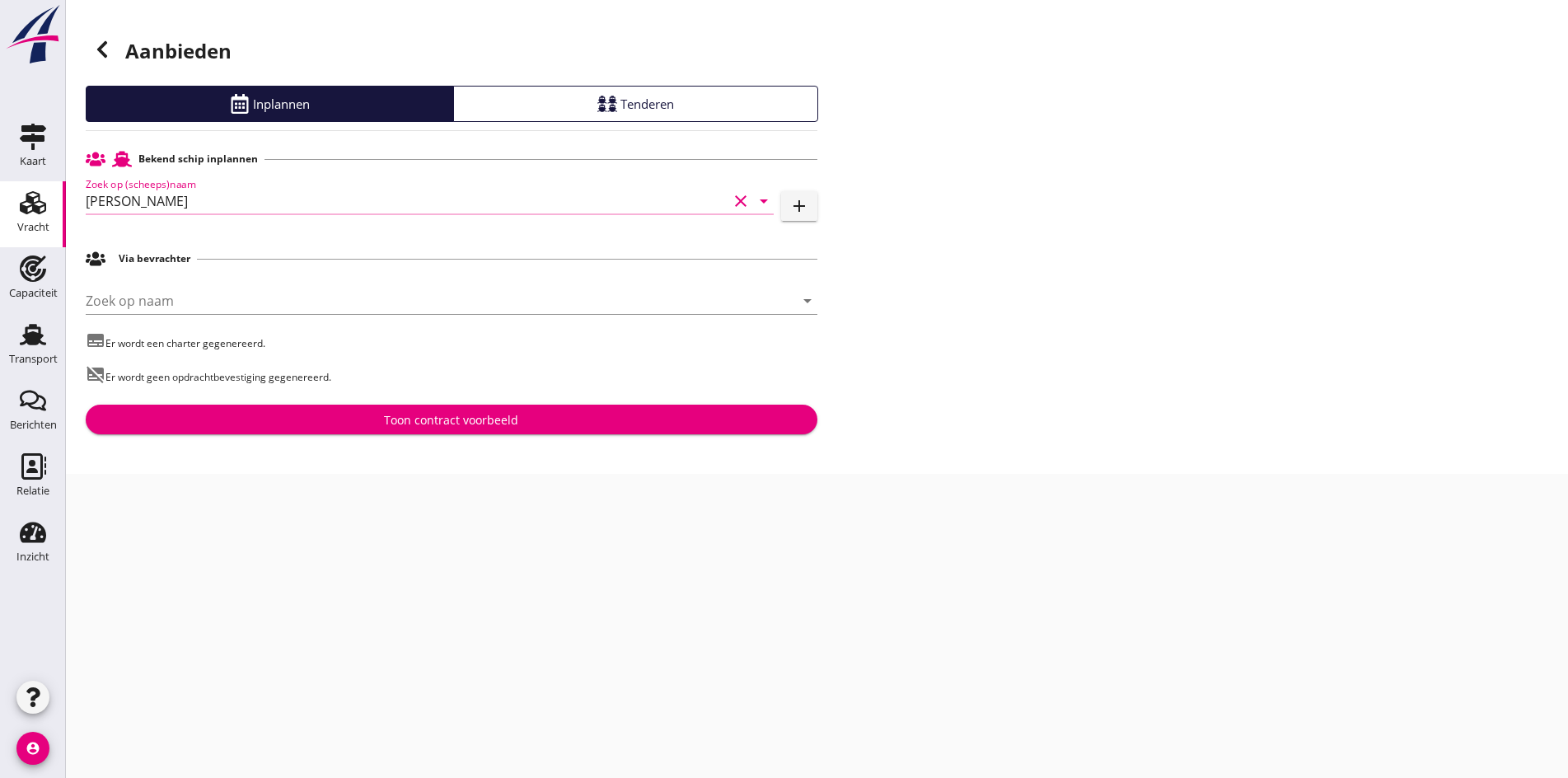
type input "[PERSON_NAME]"
click at [484, 402] on div "Bekend schip inplannen Zoek op (scheeps)naam Gertine clear arrow_drop_down add …" at bounding box center [451, 289] width 731 height 291
click at [479, 438] on div "Aanbieden Inplannen Tenderen Bekend schip inplannen Zoek op (scheeps)naam Gerti…" at bounding box center [816, 237] width 1502 height 474
click at [473, 425] on div "Toon contract voorbeeld" at bounding box center [450, 420] width 134 height 18
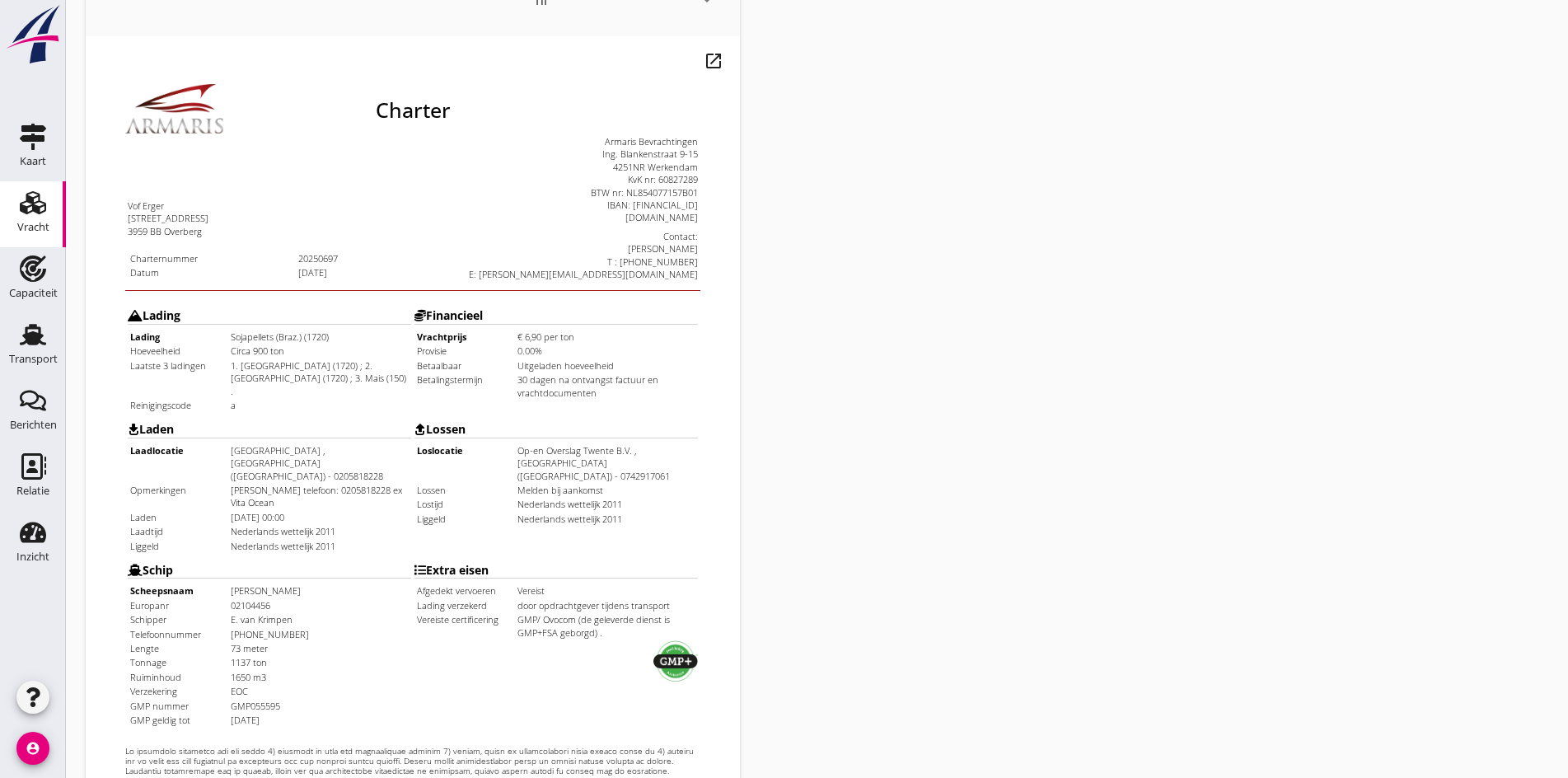
scroll to position [413, 0]
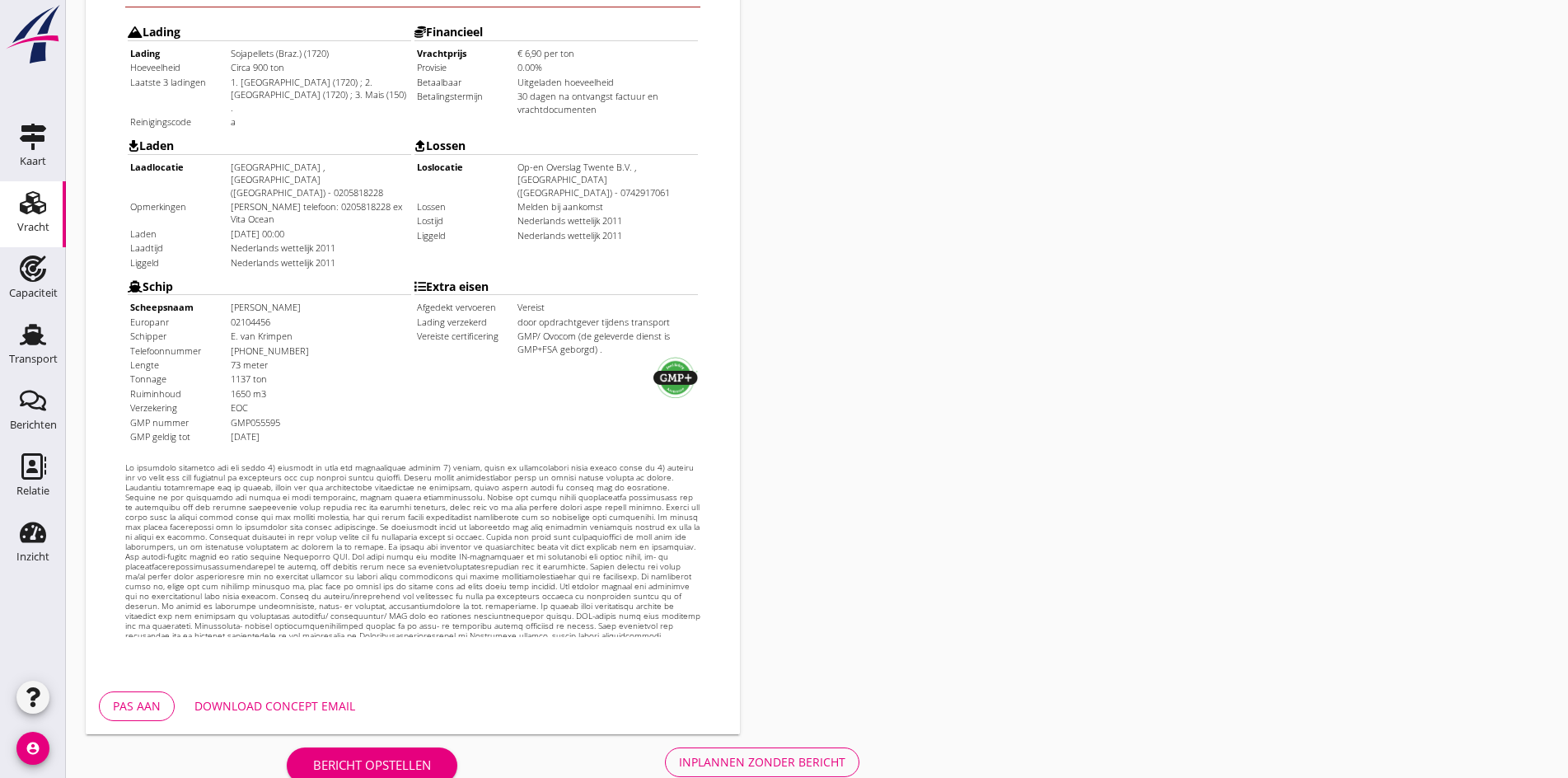
click at [679, 755] on div "Inplannen zonder bericht" at bounding box center [762, 762] width 166 height 18
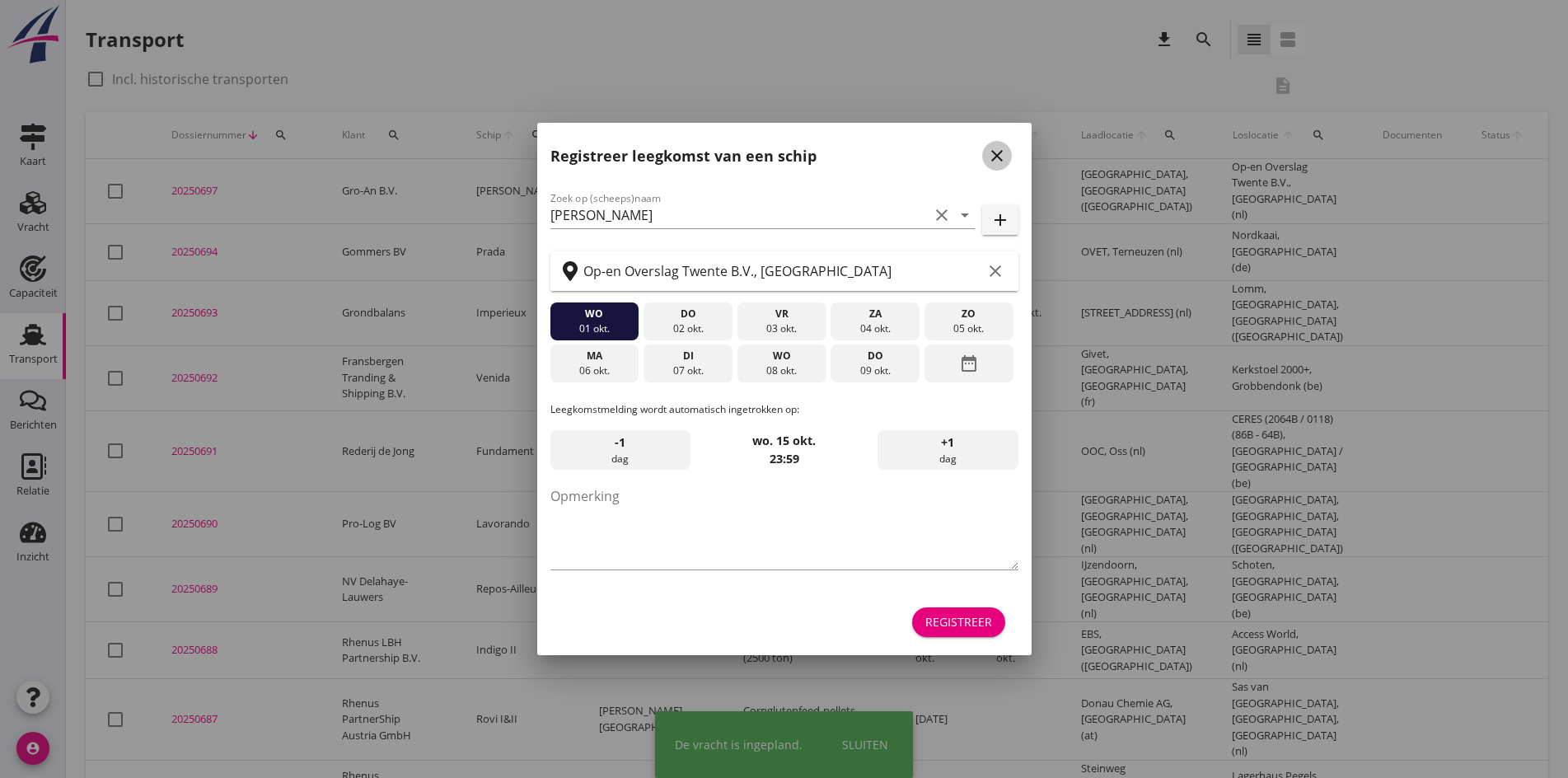
click at [996, 156] on icon "close" at bounding box center [997, 155] width 19 height 19
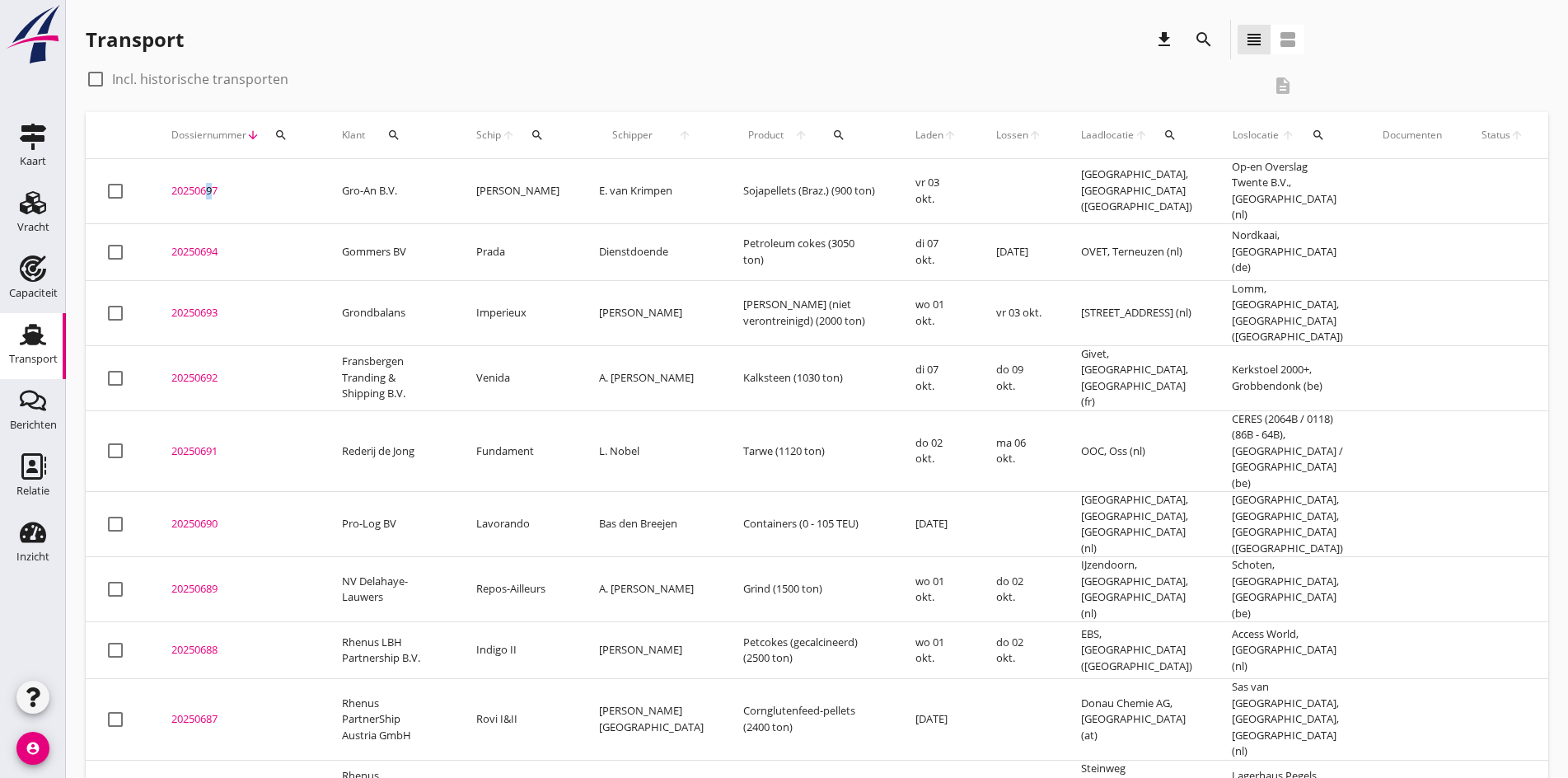
click at [204, 191] on div "20250697" at bounding box center [237, 191] width 131 height 17
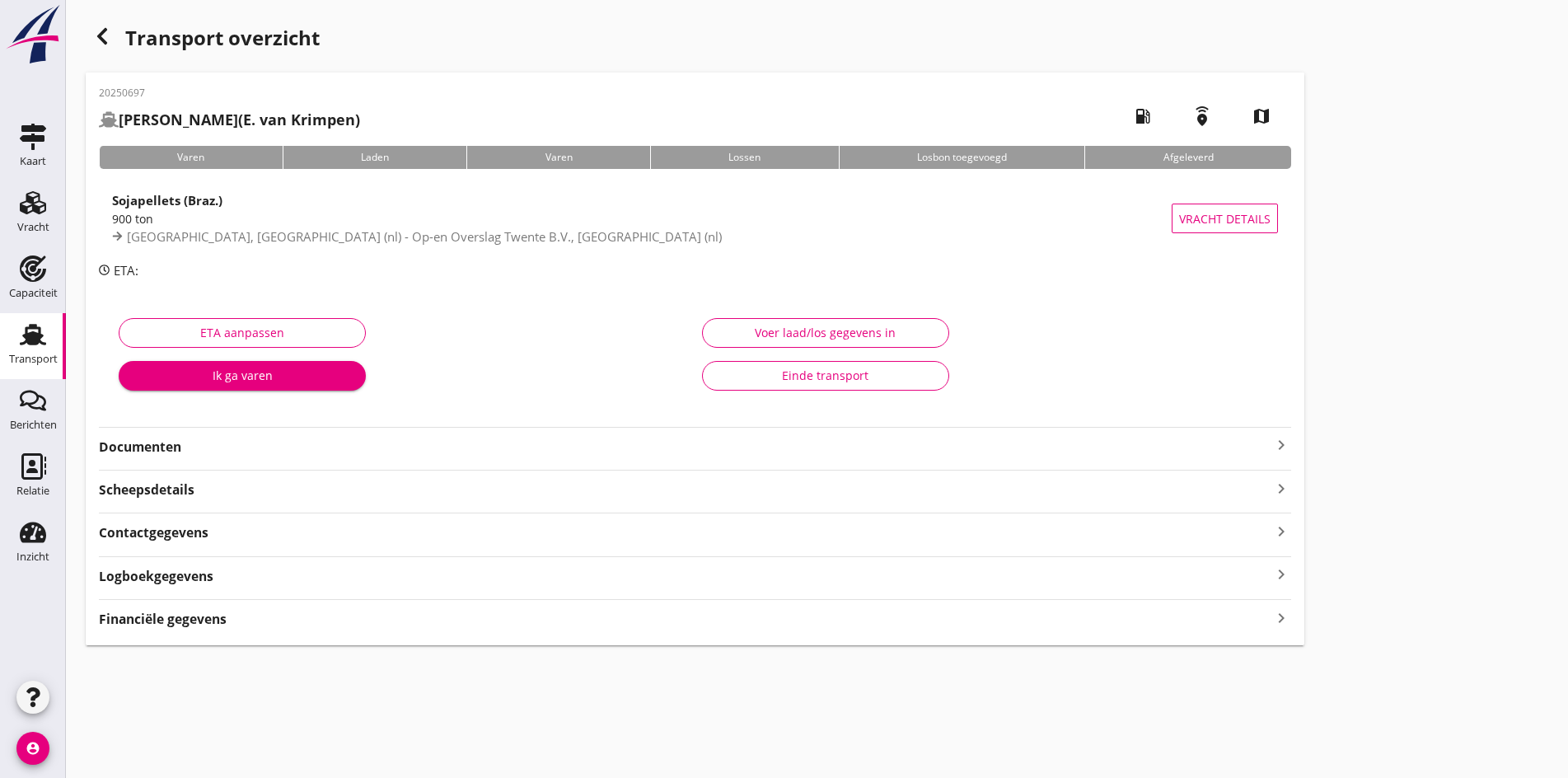
click at [807, 447] on div "20250697 [PERSON_NAME] (E. van Krimpen) local_gas_station emergency_share map V…" at bounding box center [695, 358] width 1219 height 573
click at [1271, 454] on icon "keyboard_arrow_right" at bounding box center [1280, 445] width 19 height 19
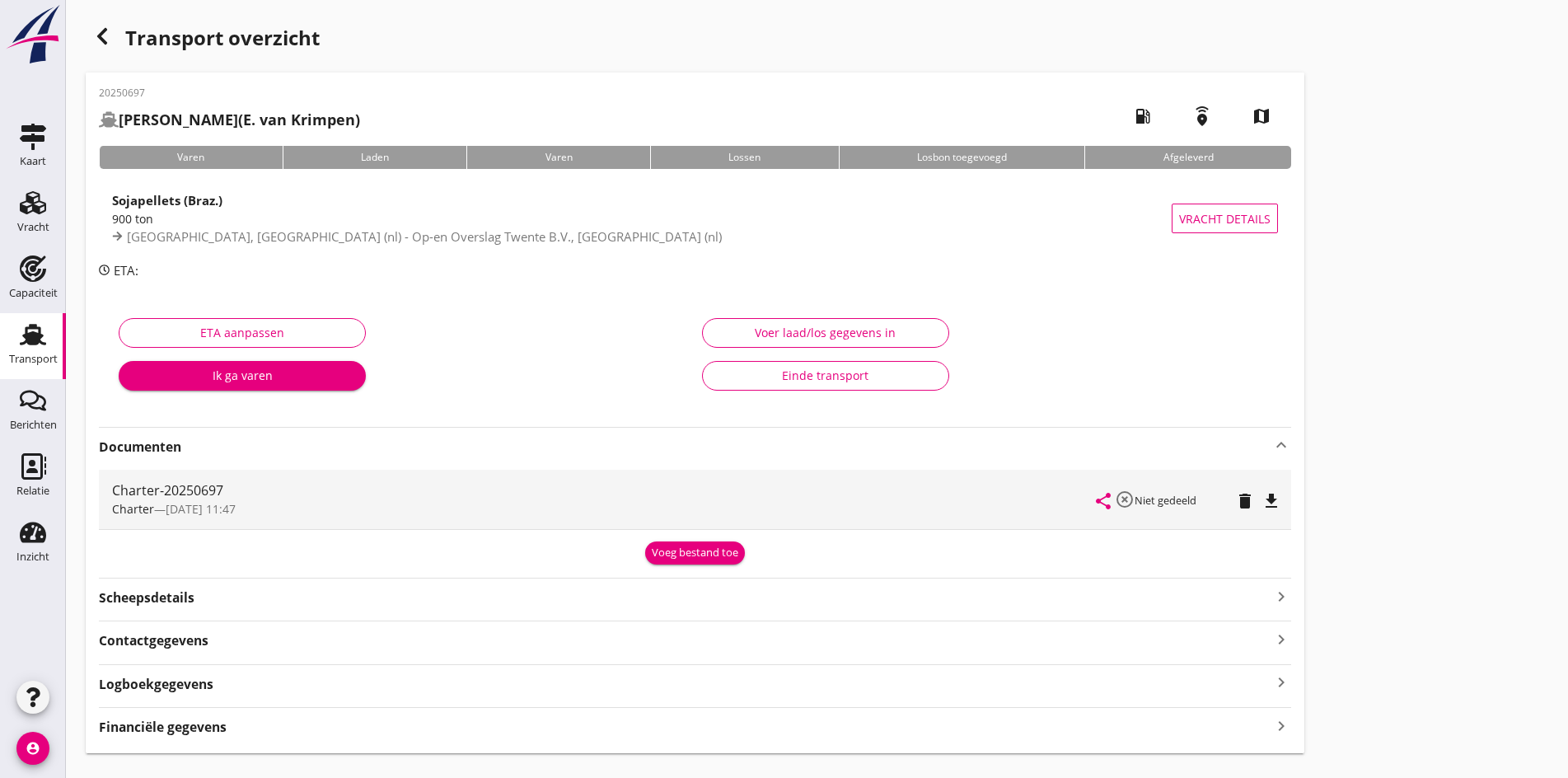
click at [1261, 504] on icon "file_download" at bounding box center [1270, 500] width 19 height 19
click at [102, 46] on div "button" at bounding box center [103, 36] width 33 height 33
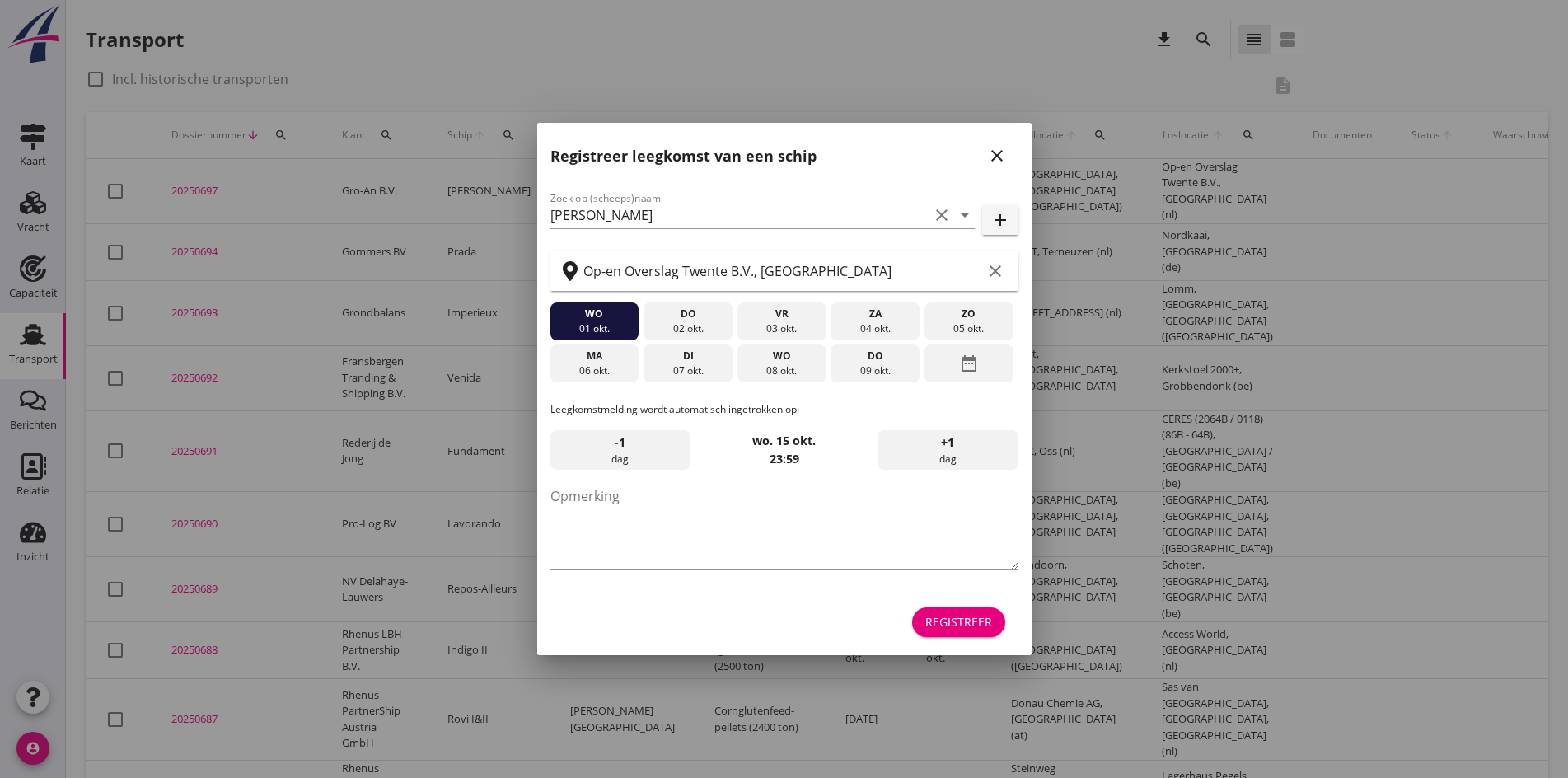
click at [984, 154] on div "close" at bounding box center [997, 155] width 30 height 19
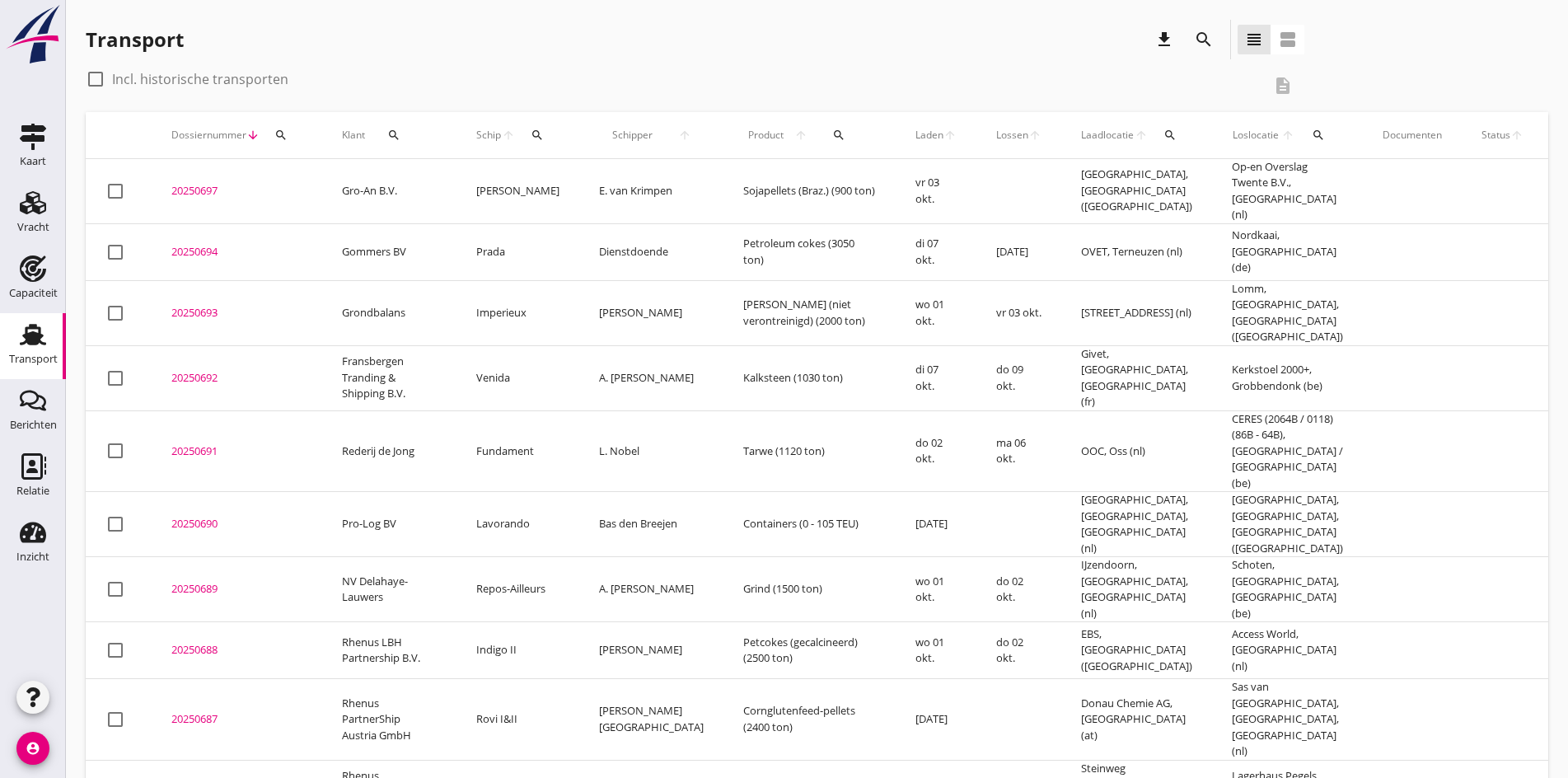
click at [200, 208] on td "20250697 upload_file Drop hier uw bestand om het aan het dossier toe te voegen" at bounding box center [237, 191] width 170 height 65
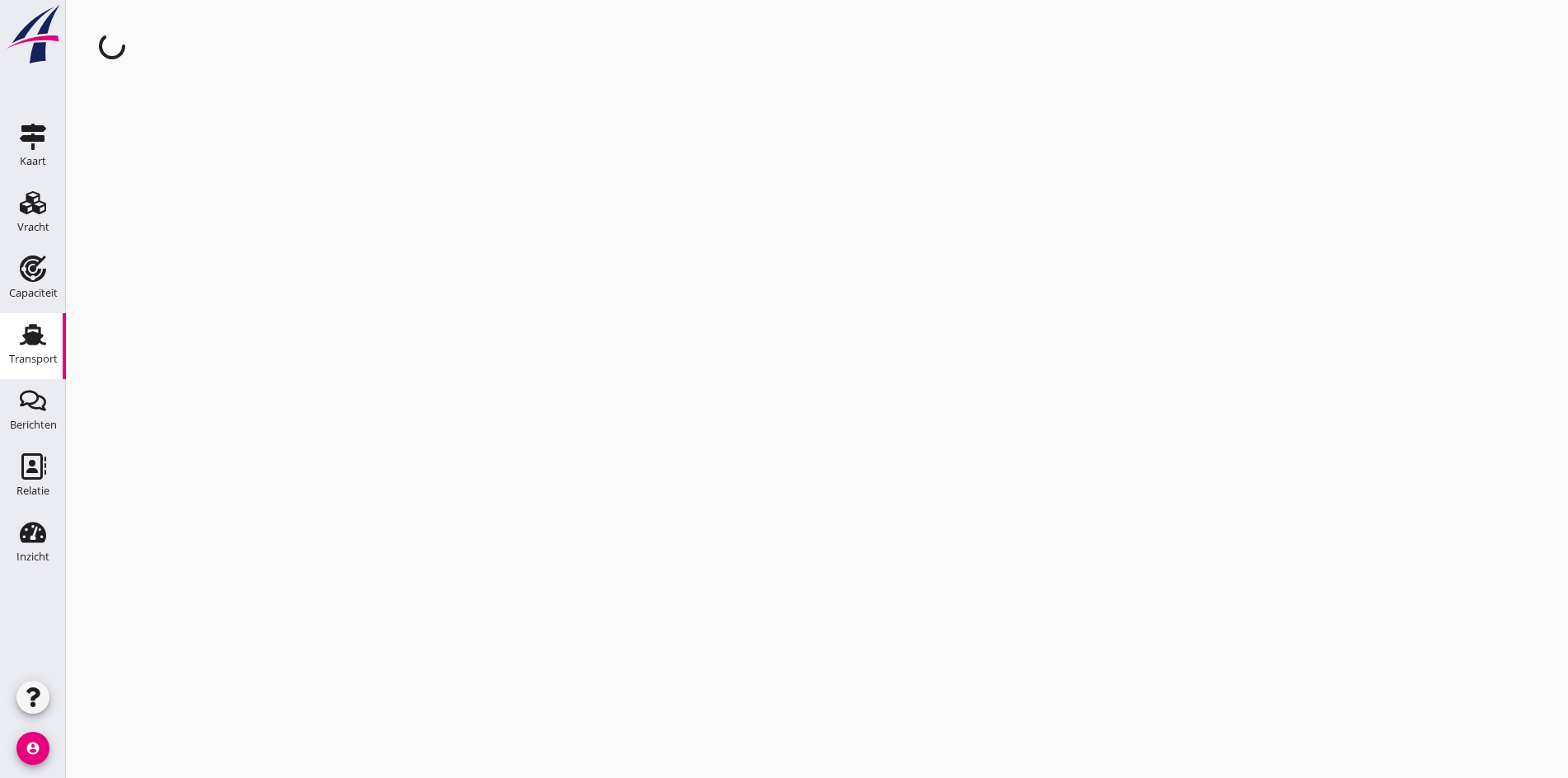
click at [182, 179] on div "cancel You are impersonating another user." at bounding box center [816, 389] width 1502 height 778
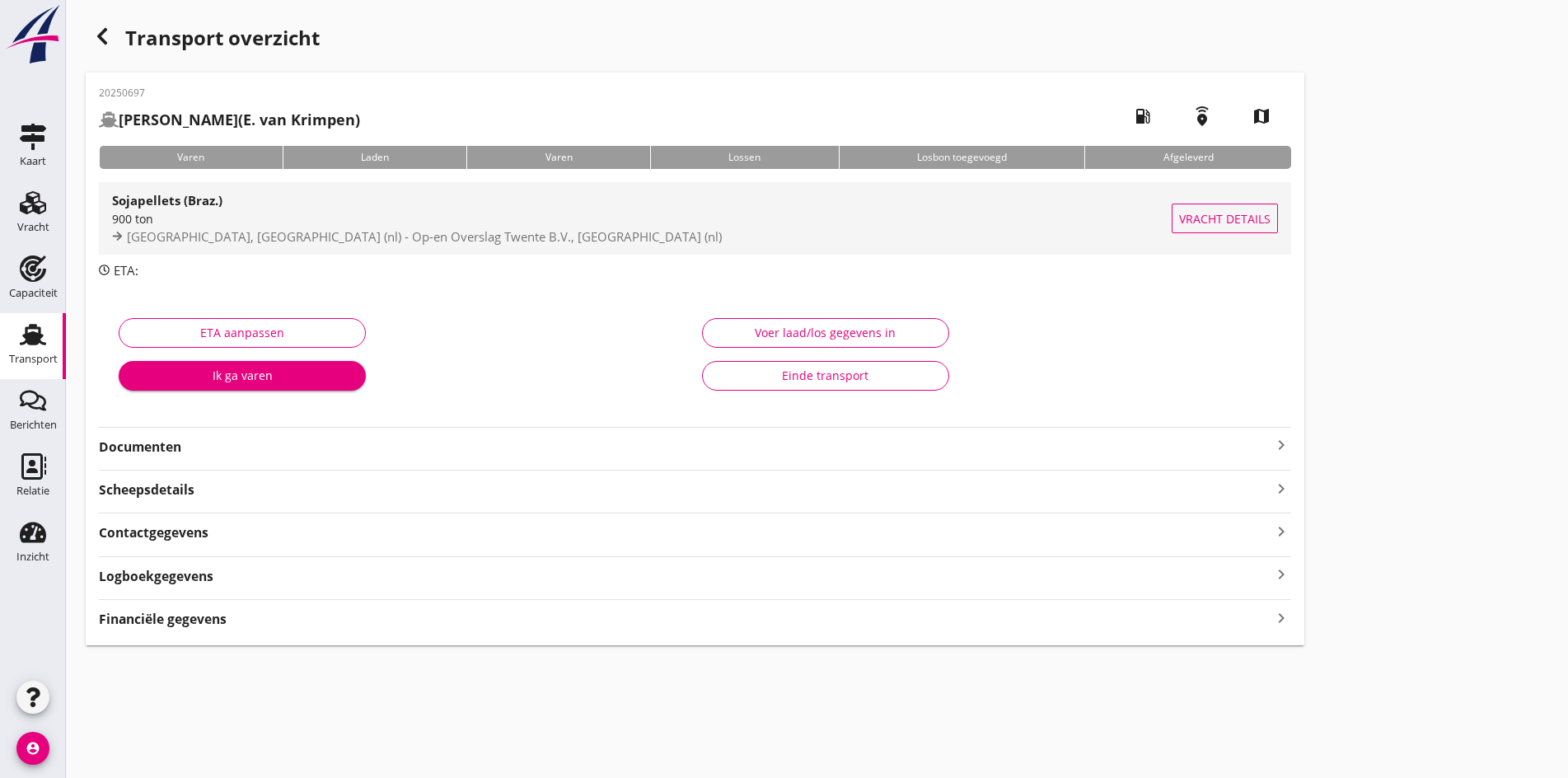
click at [295, 216] on div "900 ton" at bounding box center [642, 218] width 1060 height 18
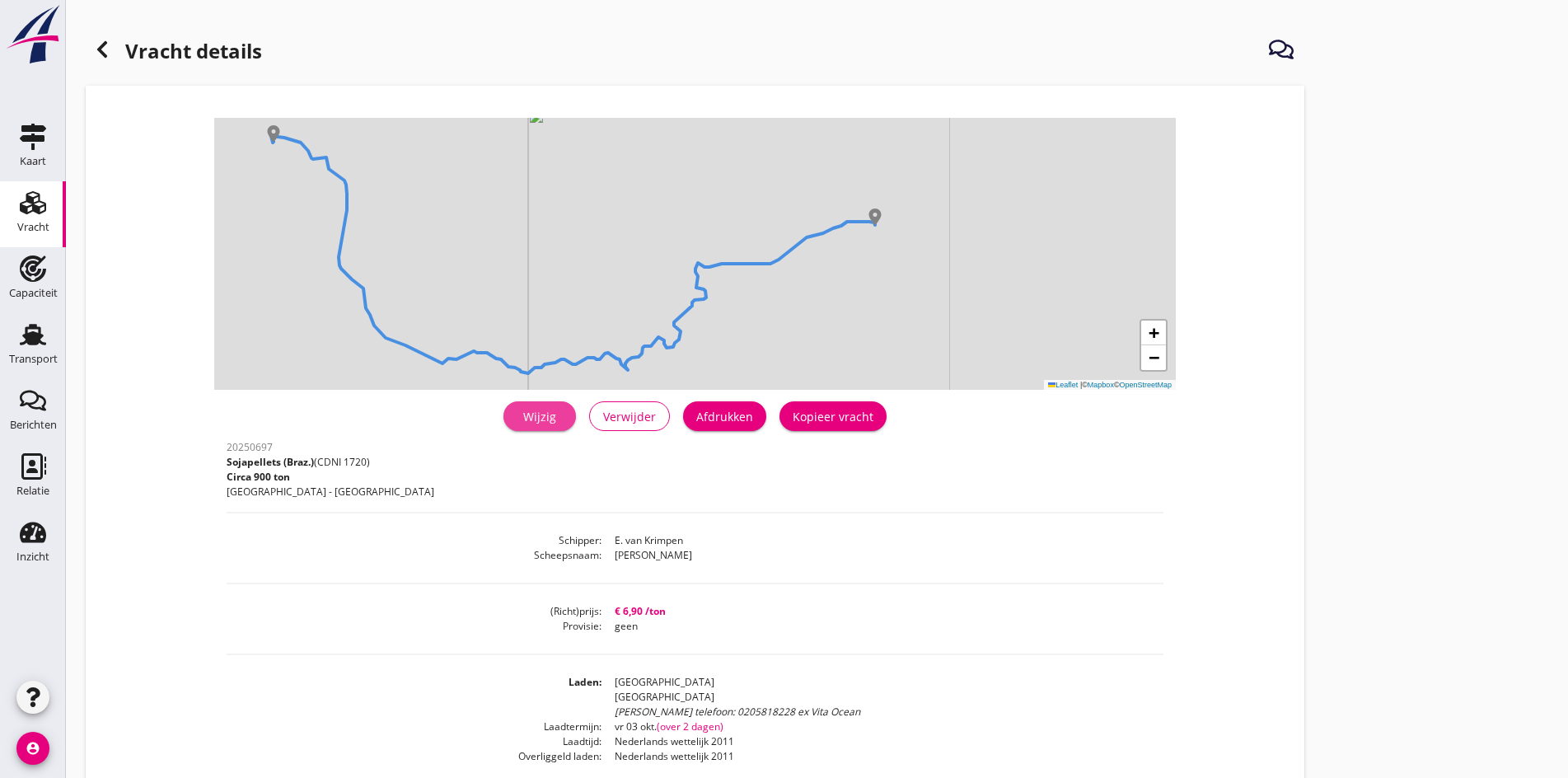
click at [517, 418] on div "Wijzig" at bounding box center [540, 416] width 46 height 18
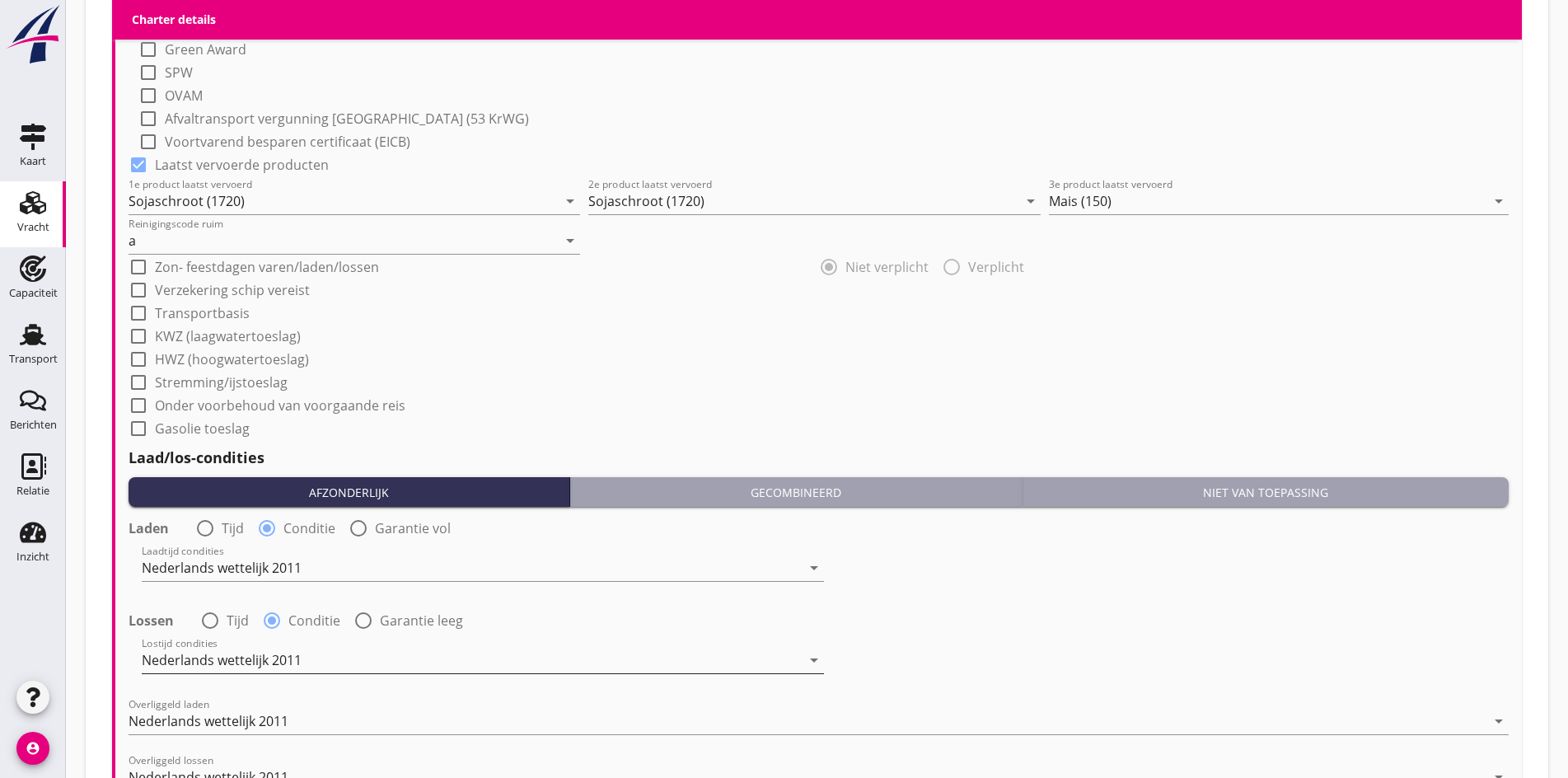
scroll to position [1732, 0]
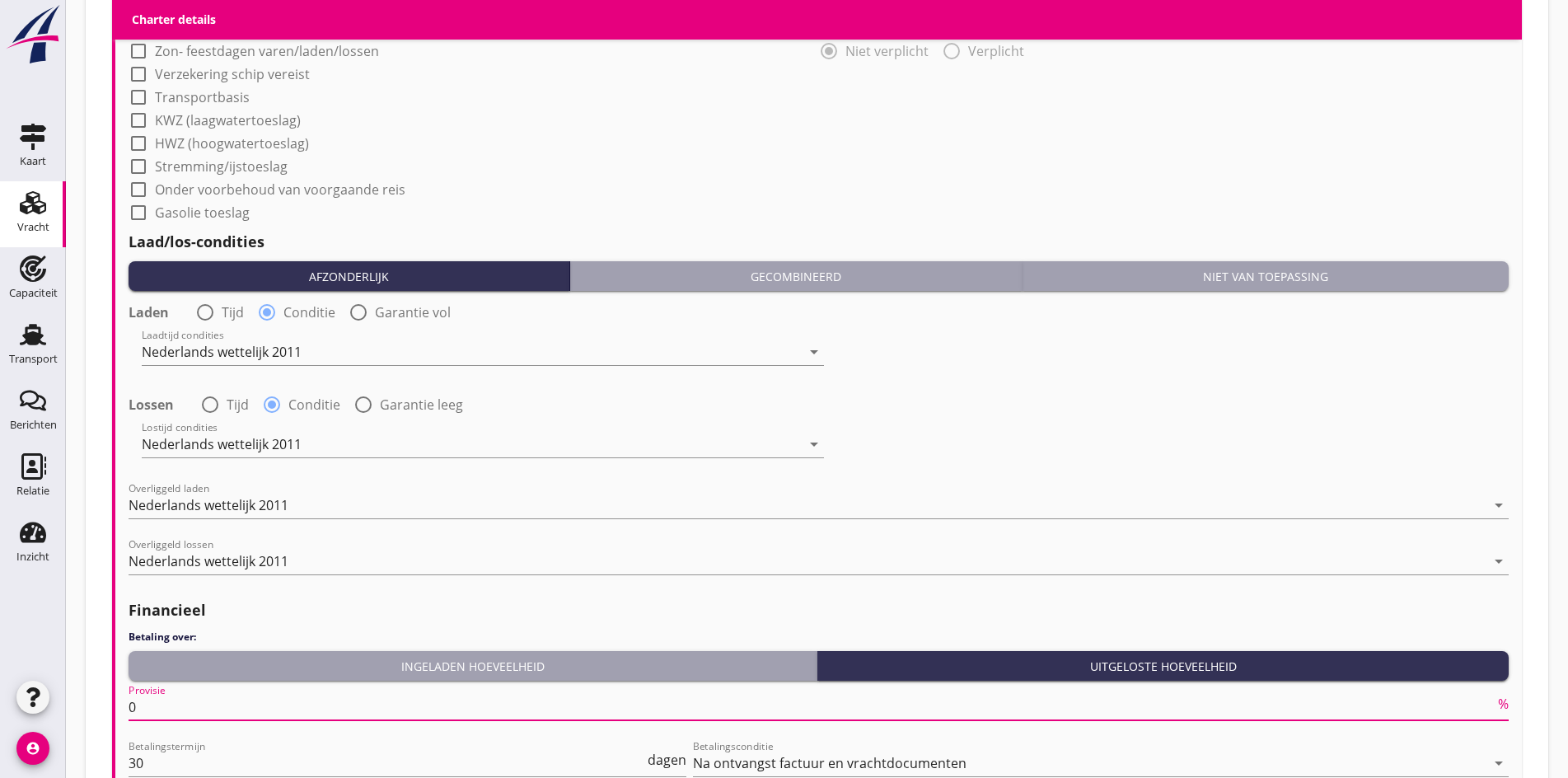
drag, startPoint x: 153, startPoint y: 695, endPoint x: 69, endPoint y: 690, distance: 84.1
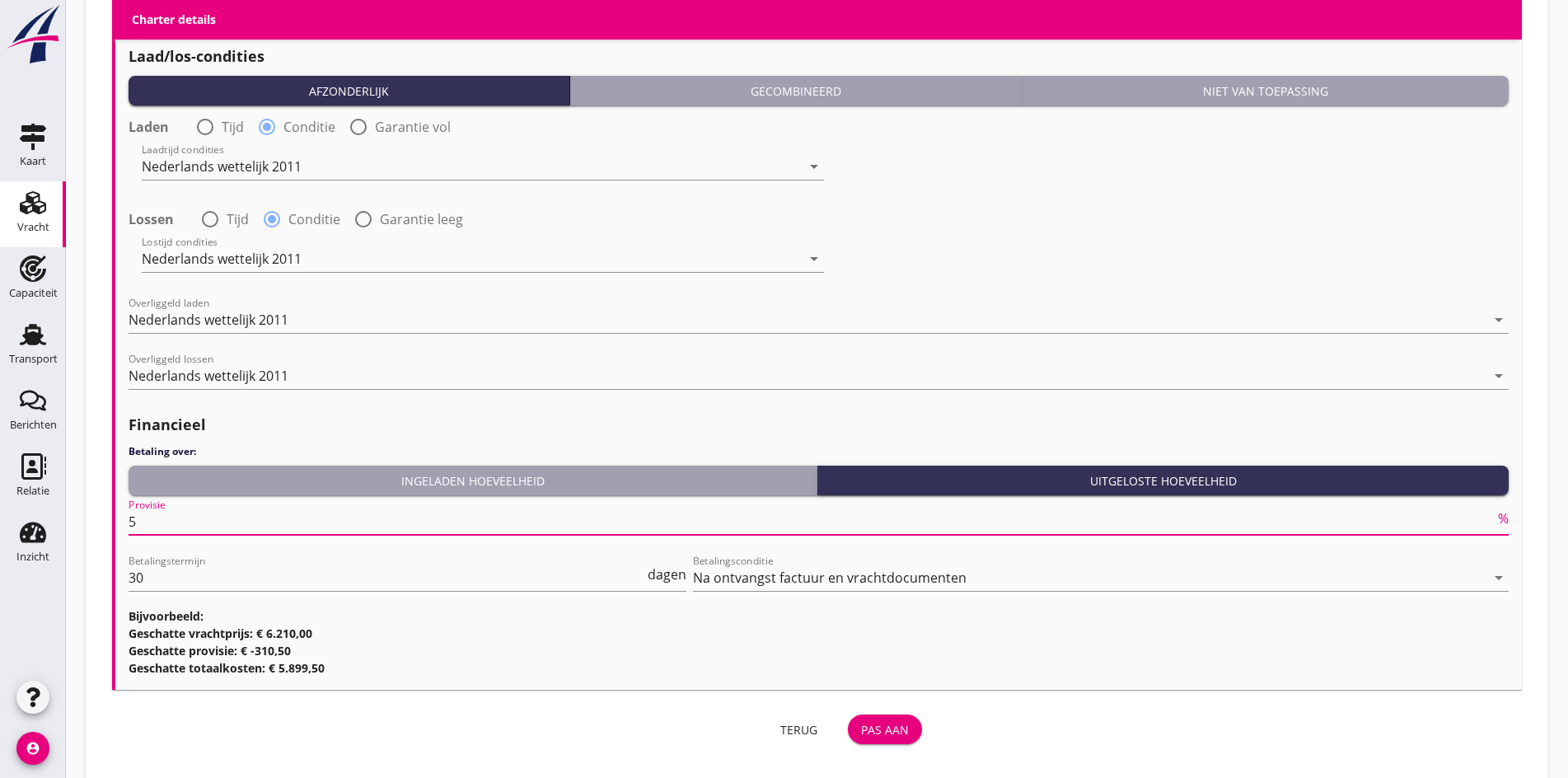
scroll to position [1936, 0]
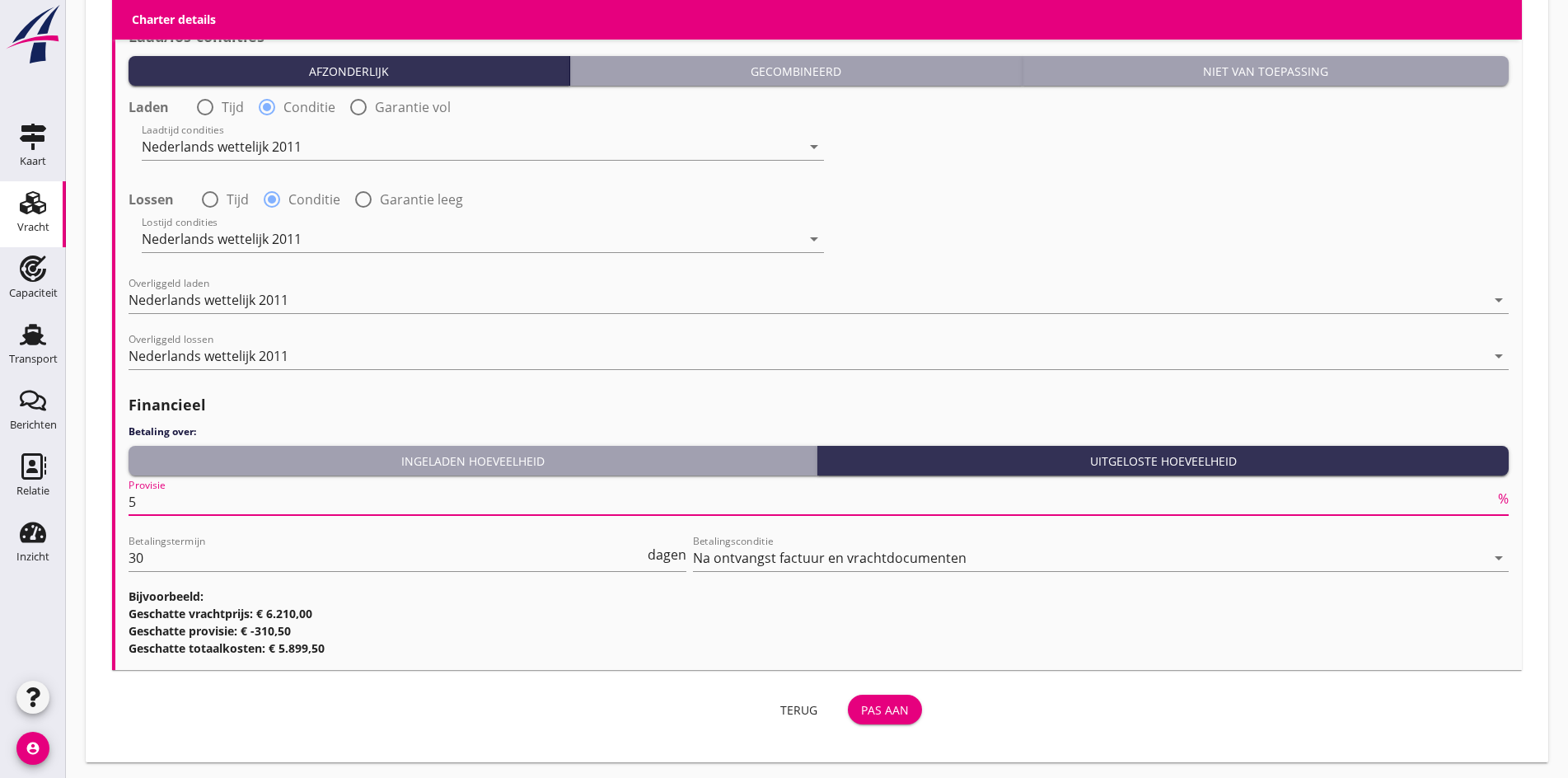
type input "5"
click at [861, 704] on div "Pas aan" at bounding box center [885, 710] width 48 height 18
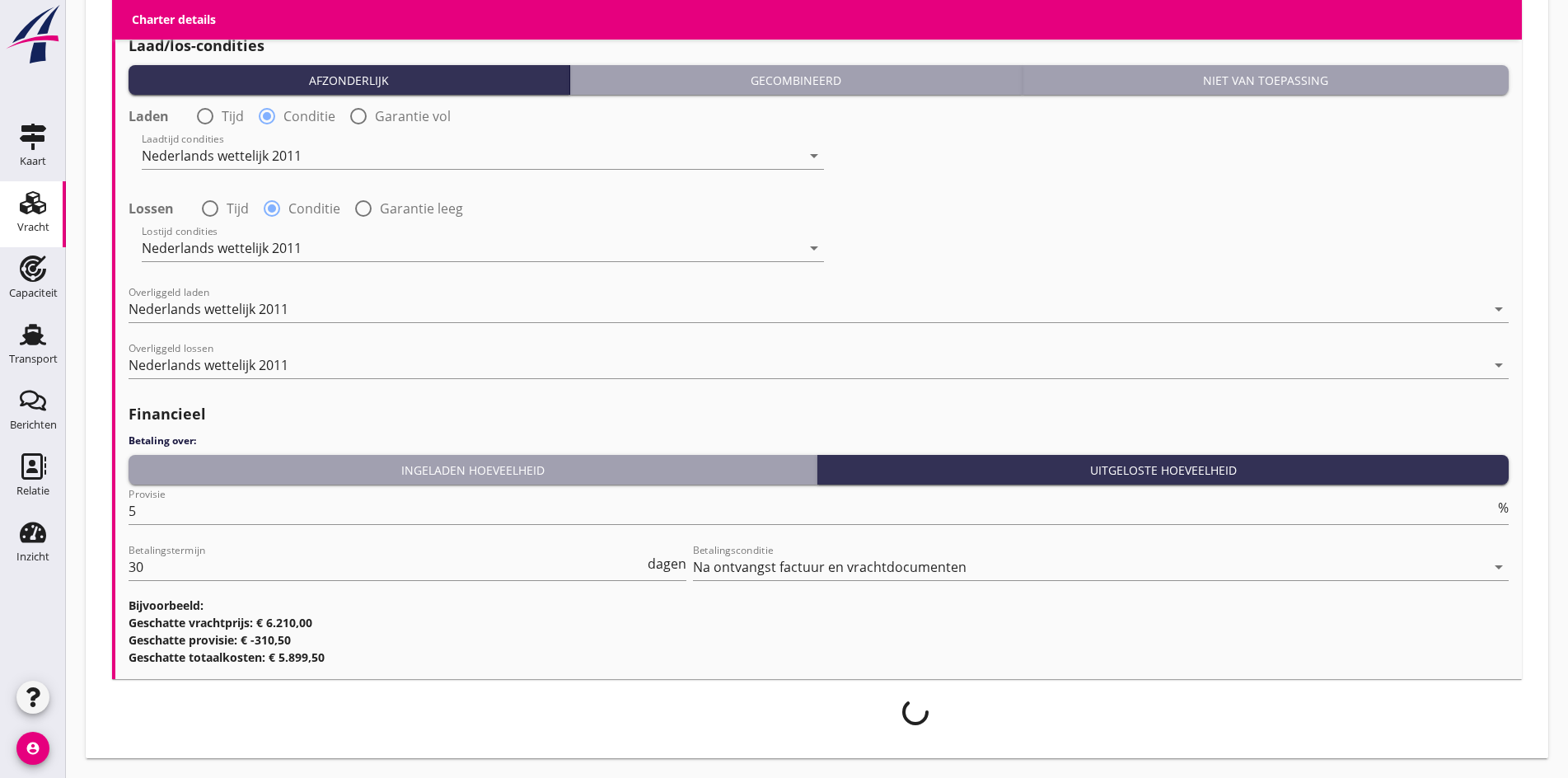
scroll to position [1923, 0]
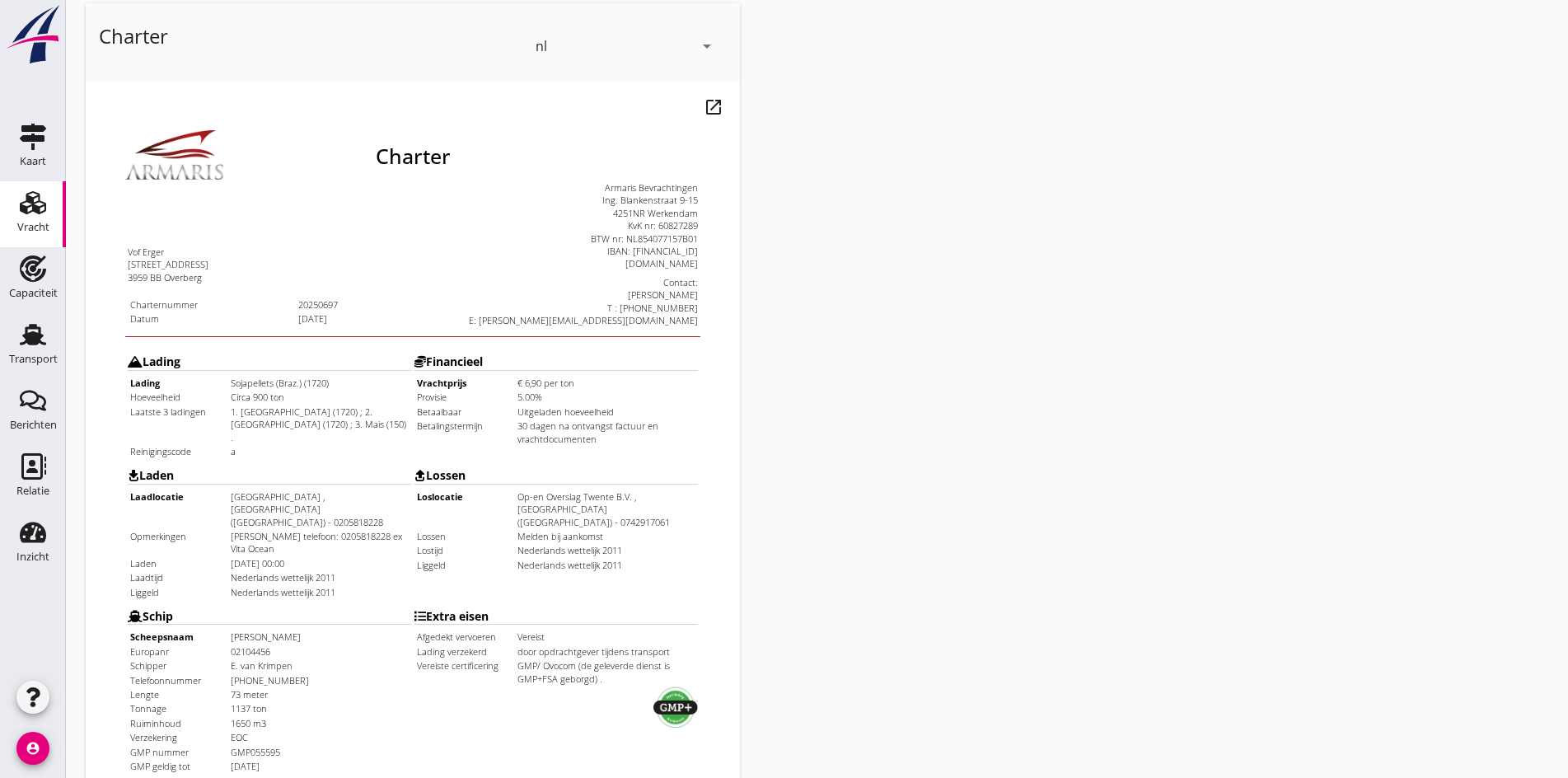
scroll to position [443, 0]
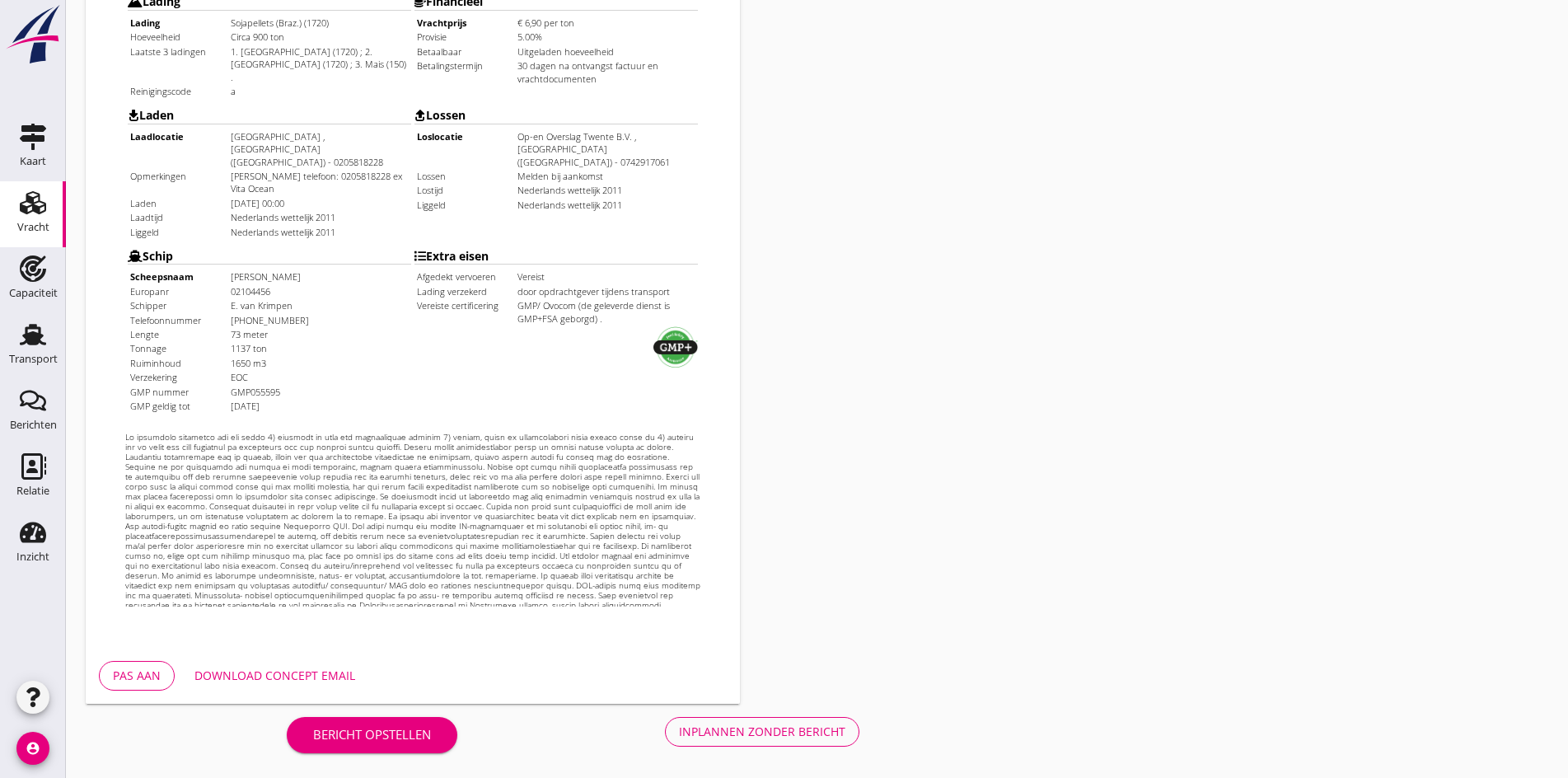
click at [665, 740] on button "Inplannen zonder bericht" at bounding box center [762, 732] width 194 height 30
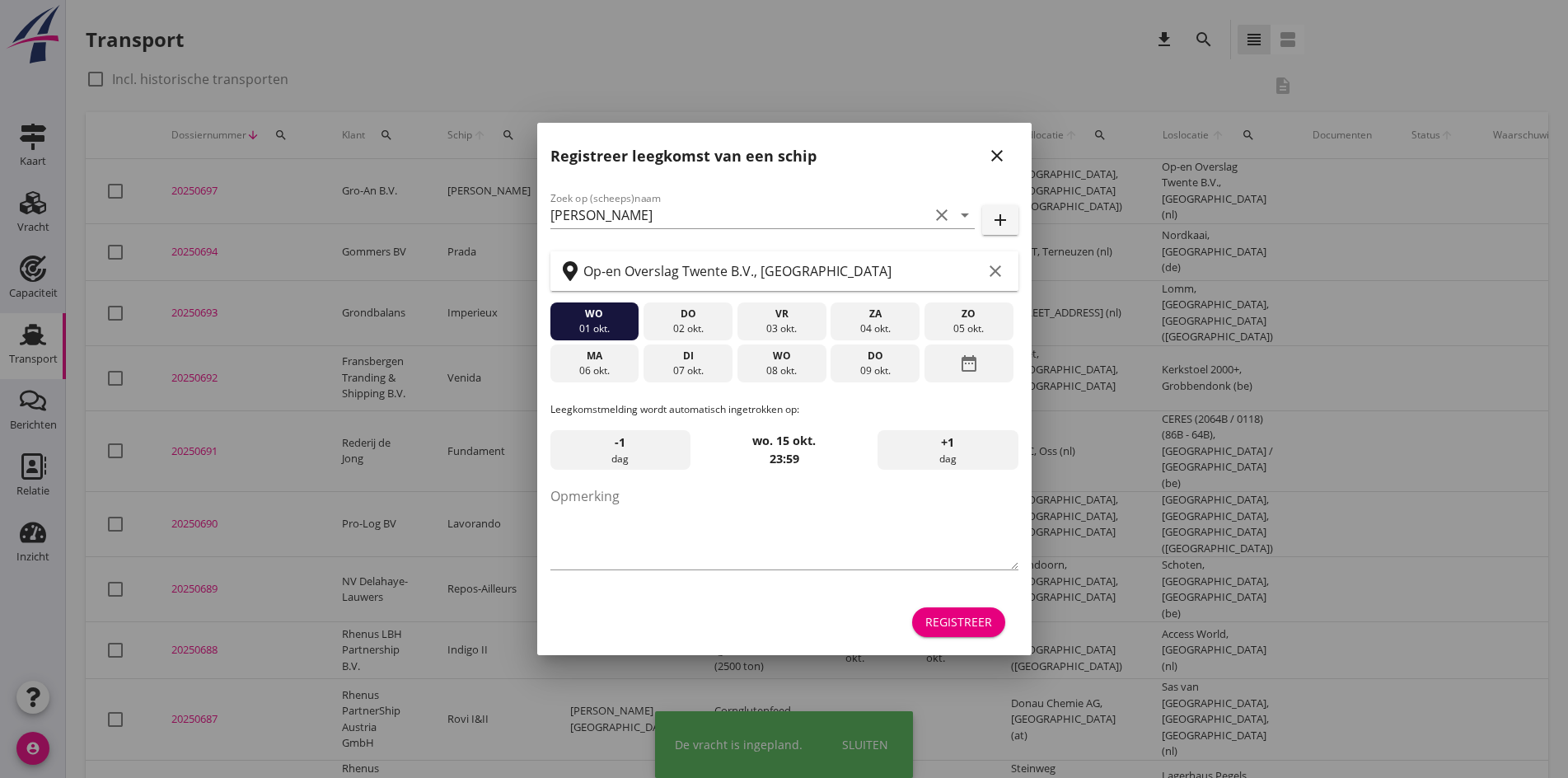
click at [183, 193] on div at bounding box center [784, 389] width 1568 height 778
click at [989, 148] on icon "close" at bounding box center [997, 155] width 19 height 19
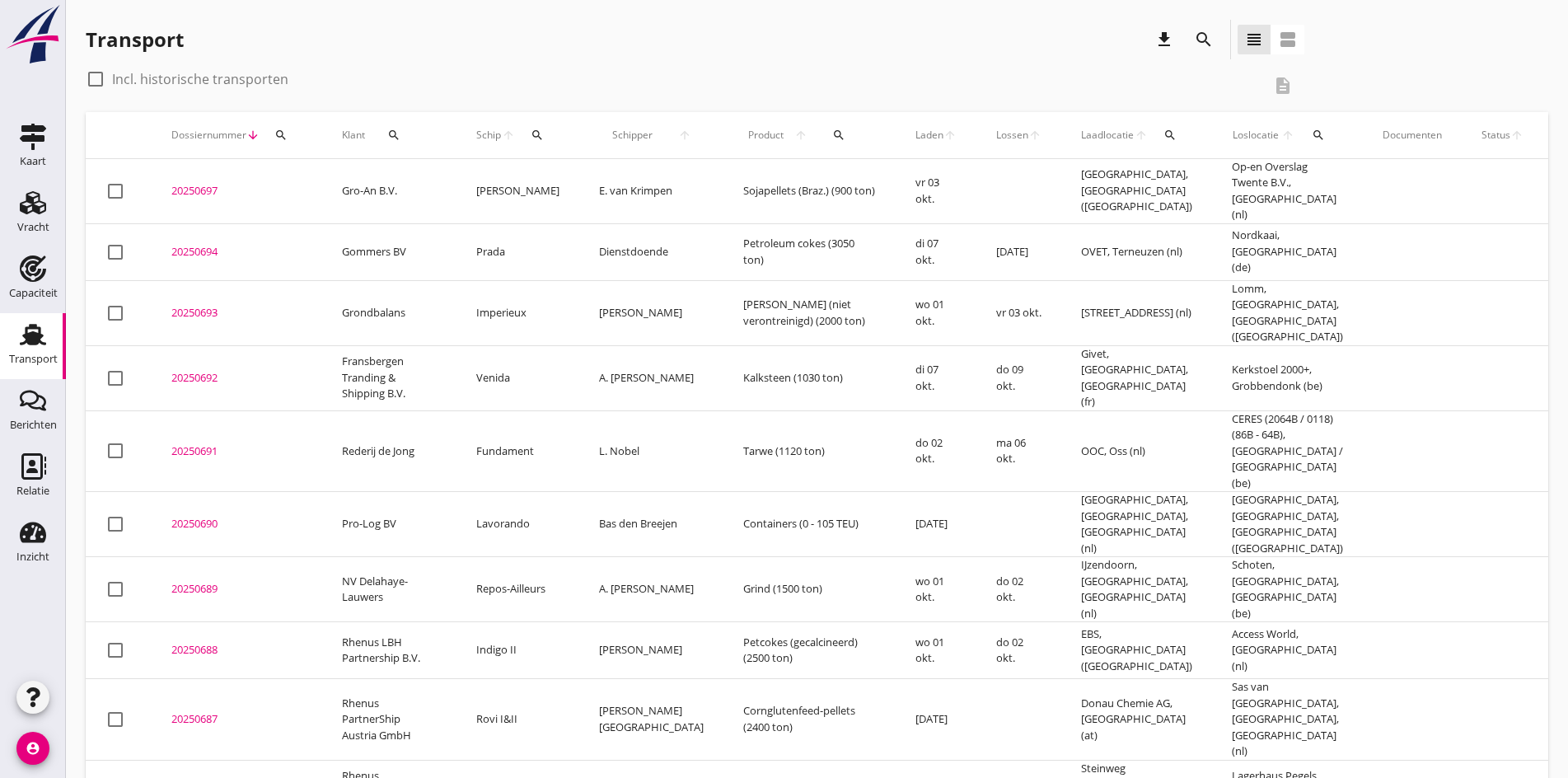
click at [207, 187] on div "20250697" at bounding box center [237, 191] width 131 height 17
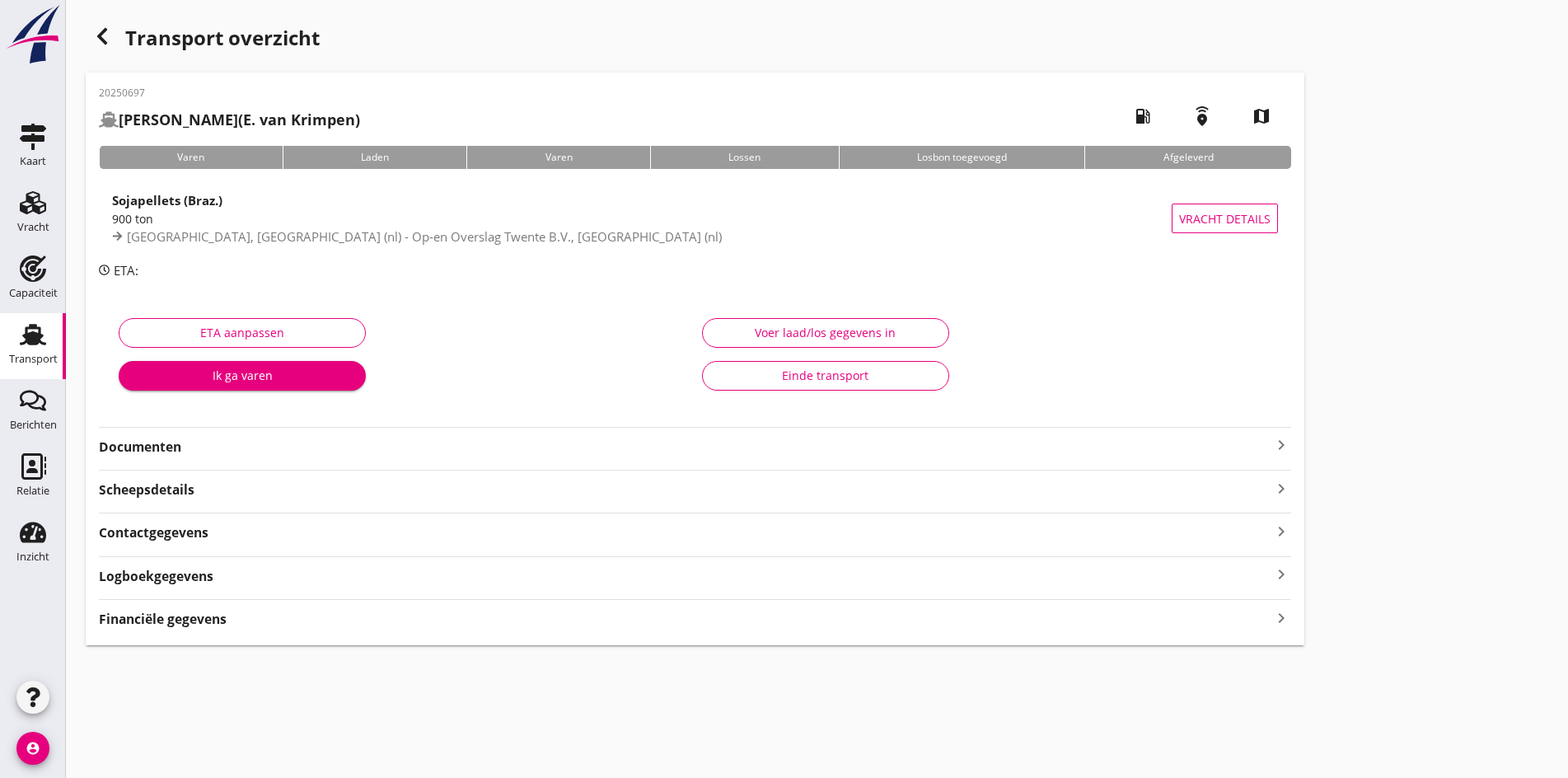
click at [1271, 444] on icon "keyboard_arrow_right" at bounding box center [1280, 445] width 19 height 19
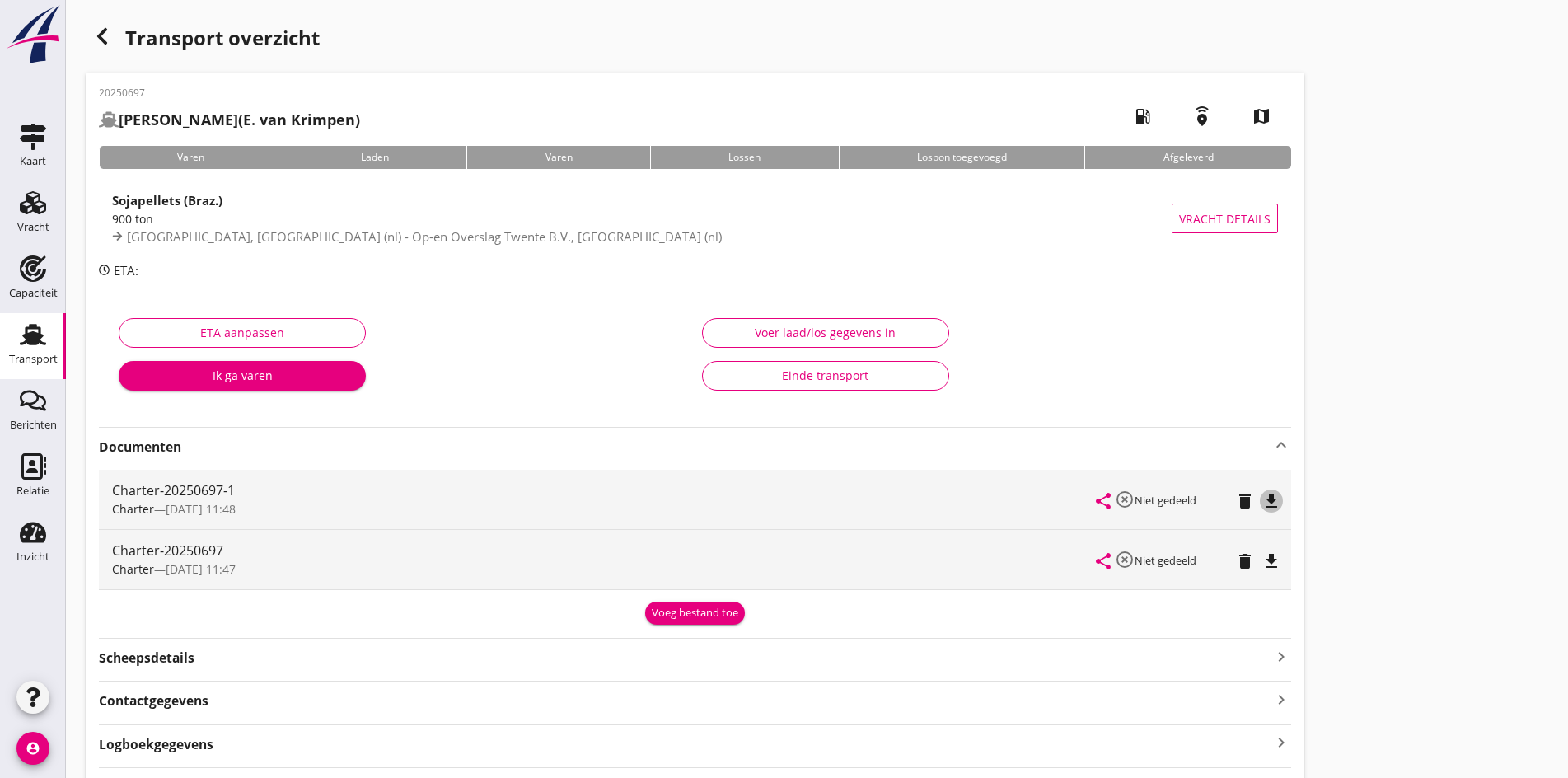
click at [1261, 504] on icon "file_download" at bounding box center [1270, 500] width 19 height 19
click at [18, 201] on div "Vracht" at bounding box center [32, 203] width 40 height 27
